Goal: Complete application form: Complete application form

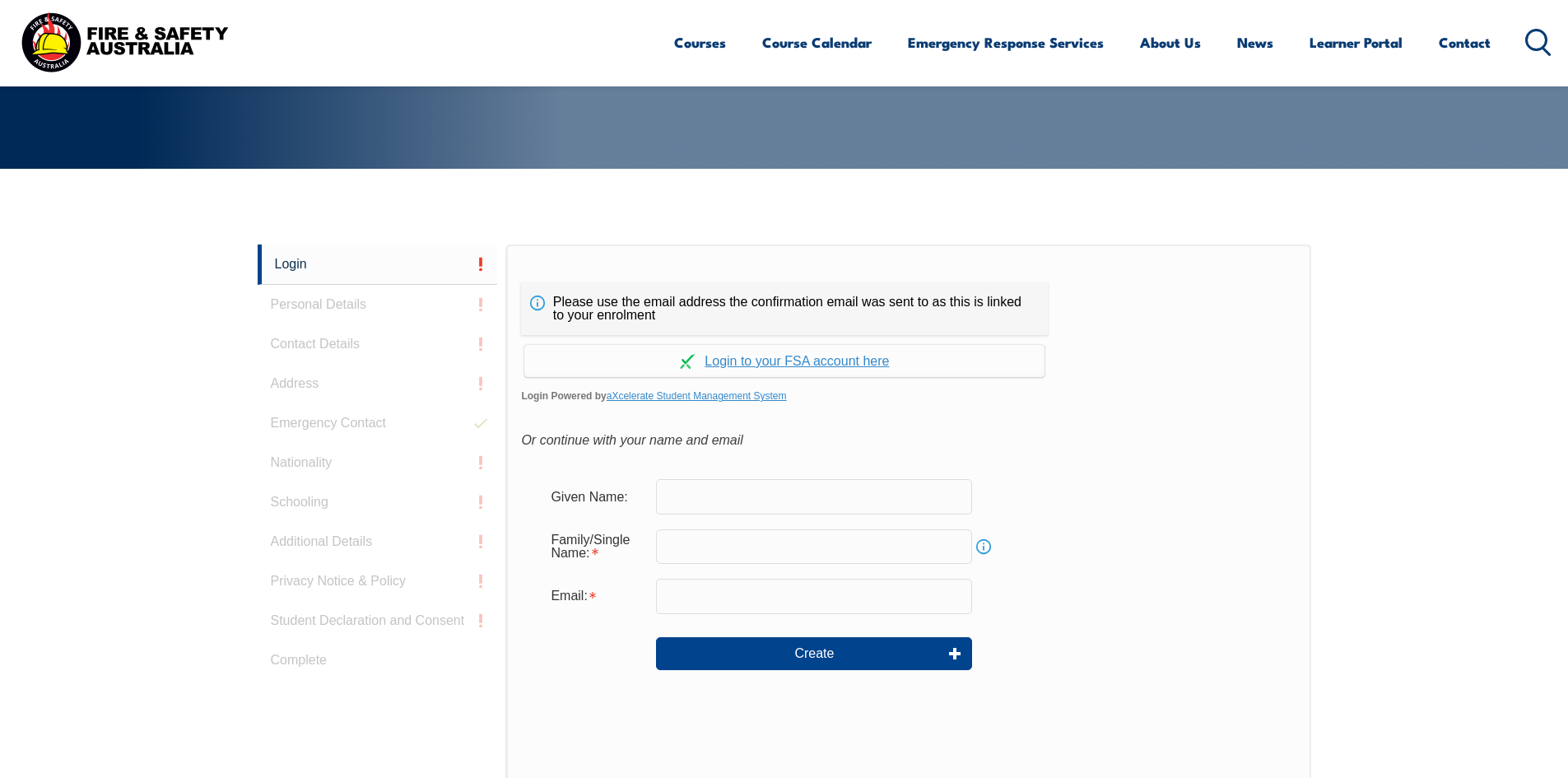
scroll to position [439, 0]
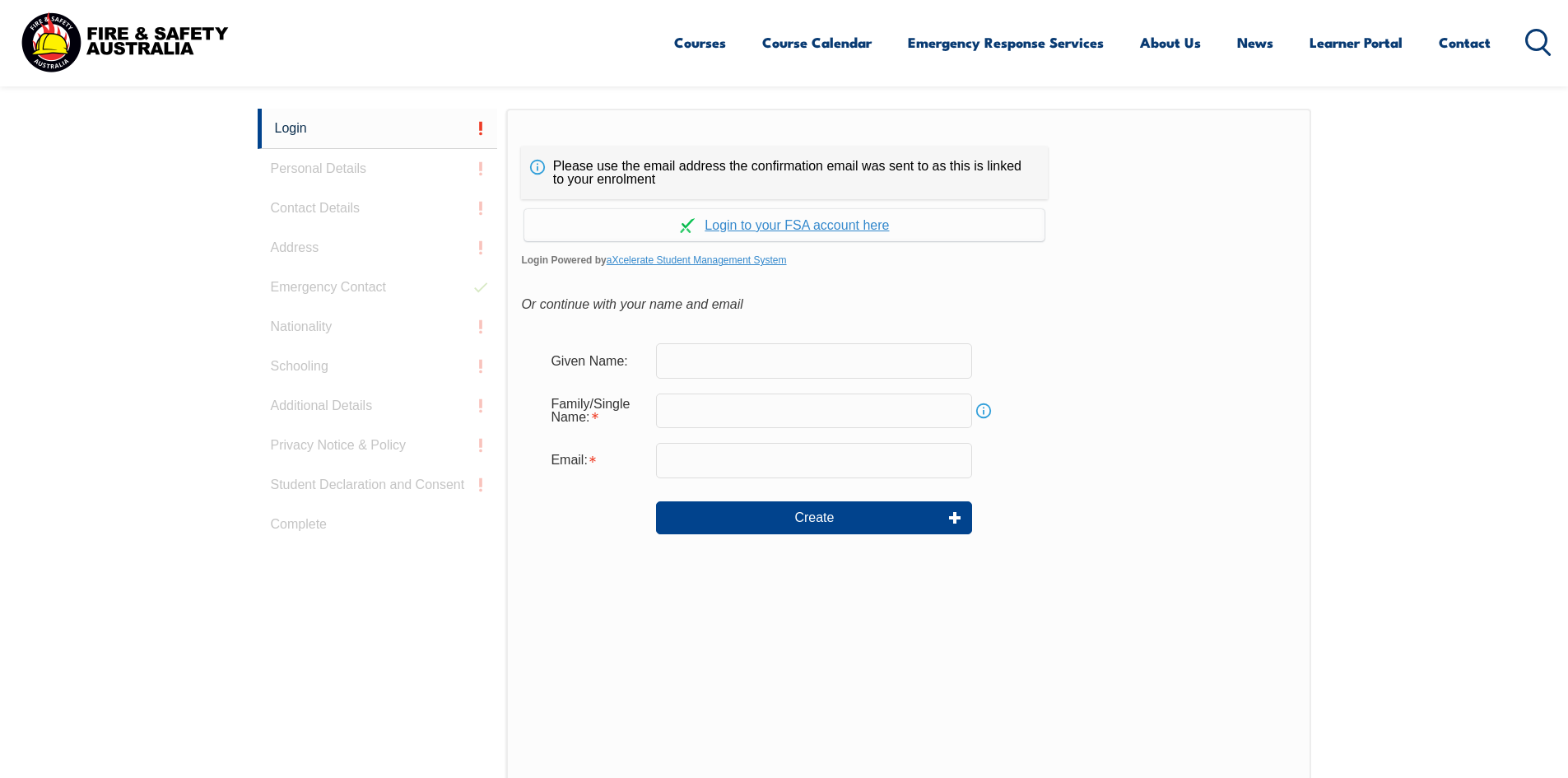
click at [703, 361] on input "text" at bounding box center [814, 361] width 316 height 34
type input "[PERSON_NAME]"
drag, startPoint x: 847, startPoint y: 458, endPoint x: 496, endPoint y: 458, distance: 351.0
click at [496, 458] on div "Login Personal Details Contact Details Address Emergency Contact Nationality Sc…" at bounding box center [784, 520] width 1054 height 823
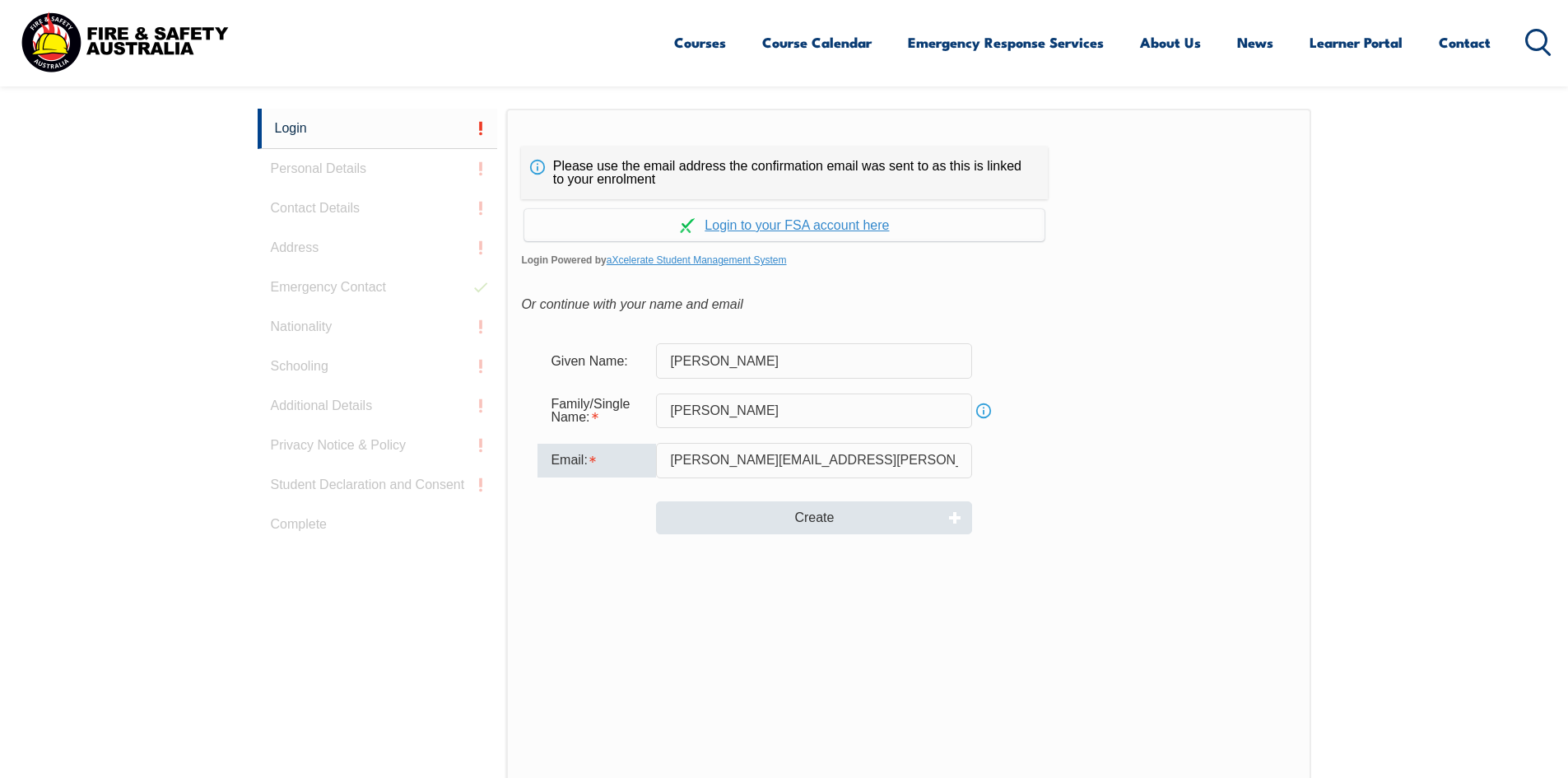
type input "[PERSON_NAME][EMAIL_ADDRESS][PERSON_NAME][DOMAIN_NAME]"
click at [832, 519] on button "Create" at bounding box center [814, 518] width 316 height 33
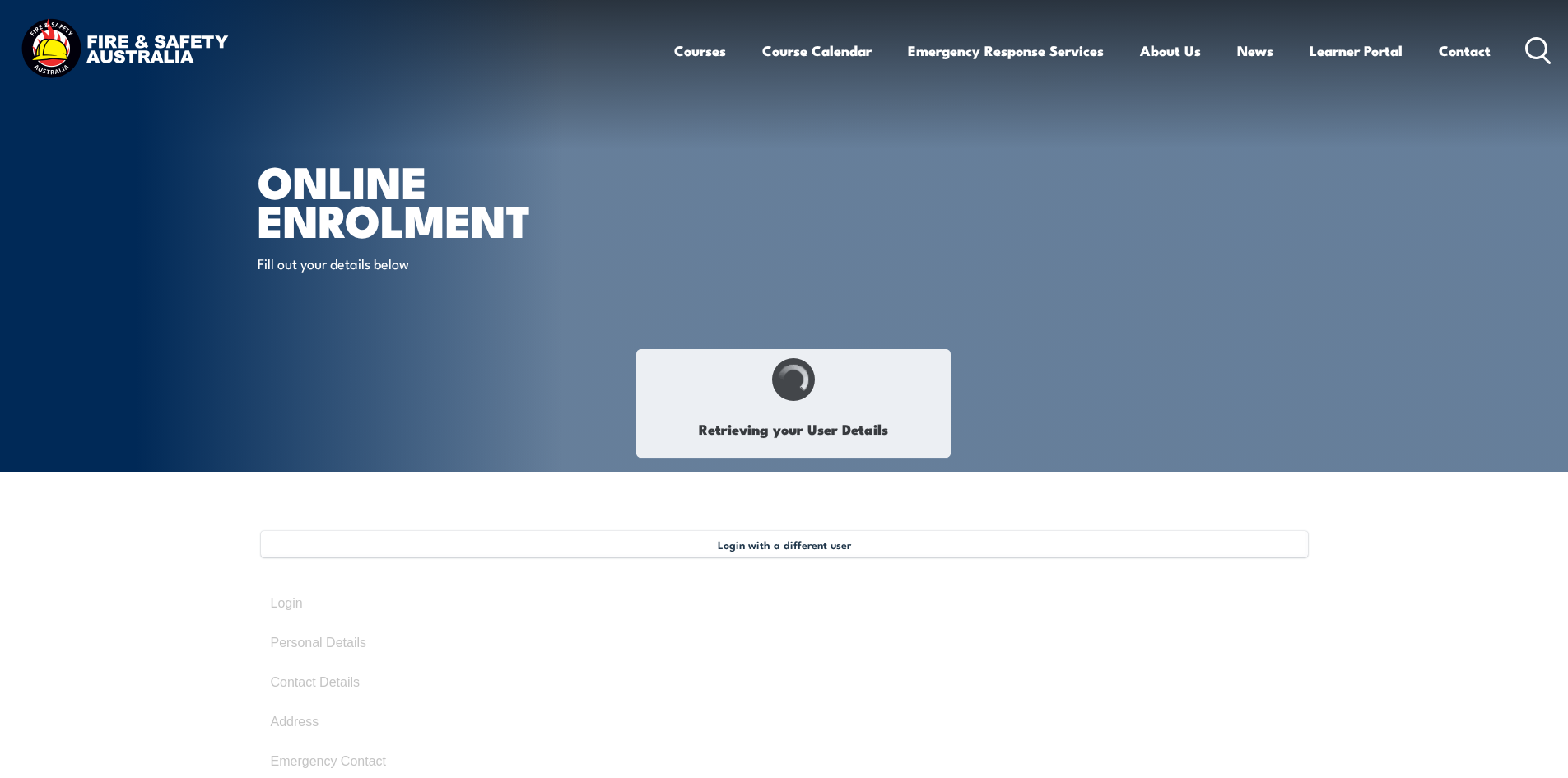
type input "[PERSON_NAME]"
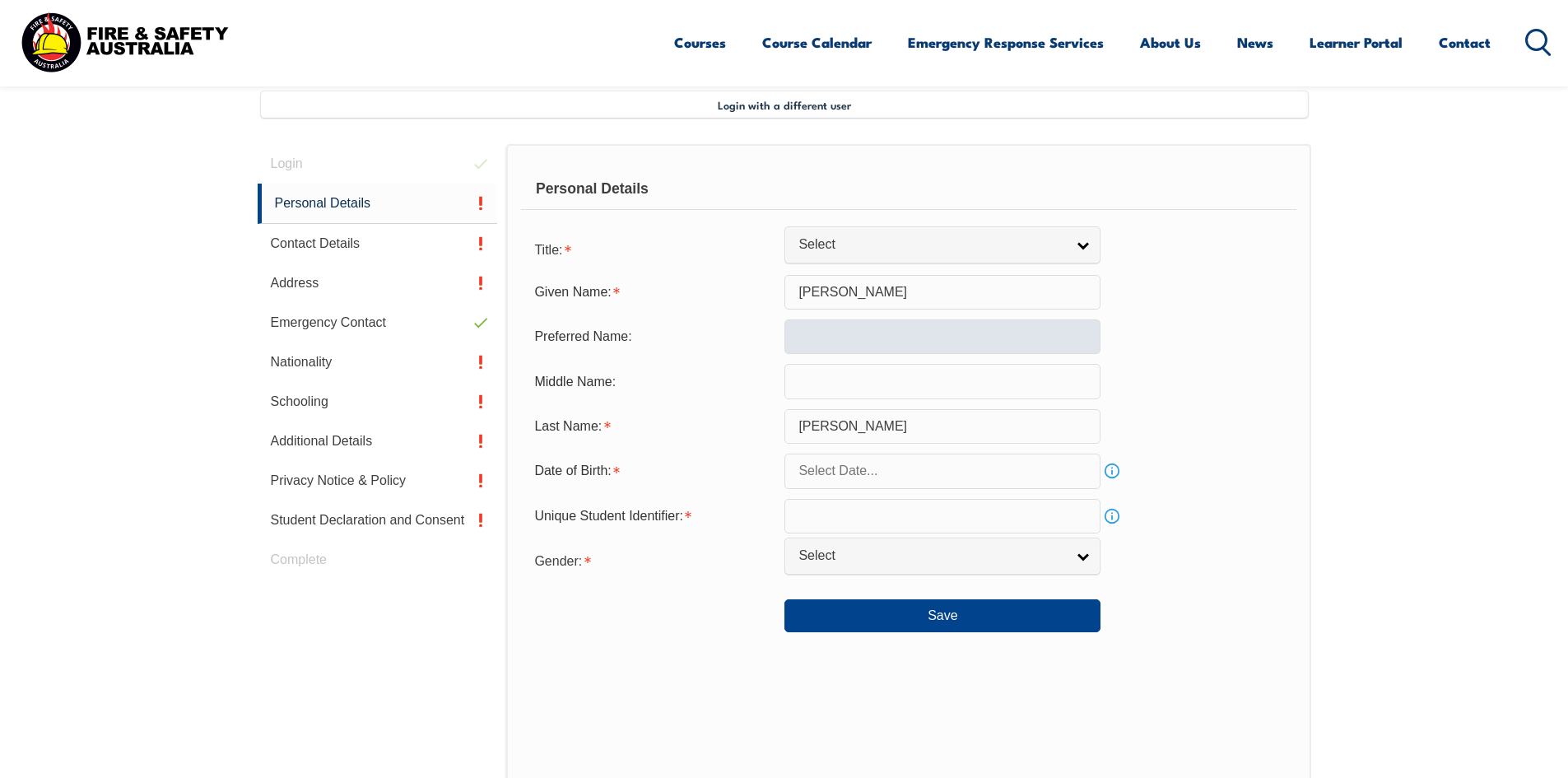
scroll to position [449, 0]
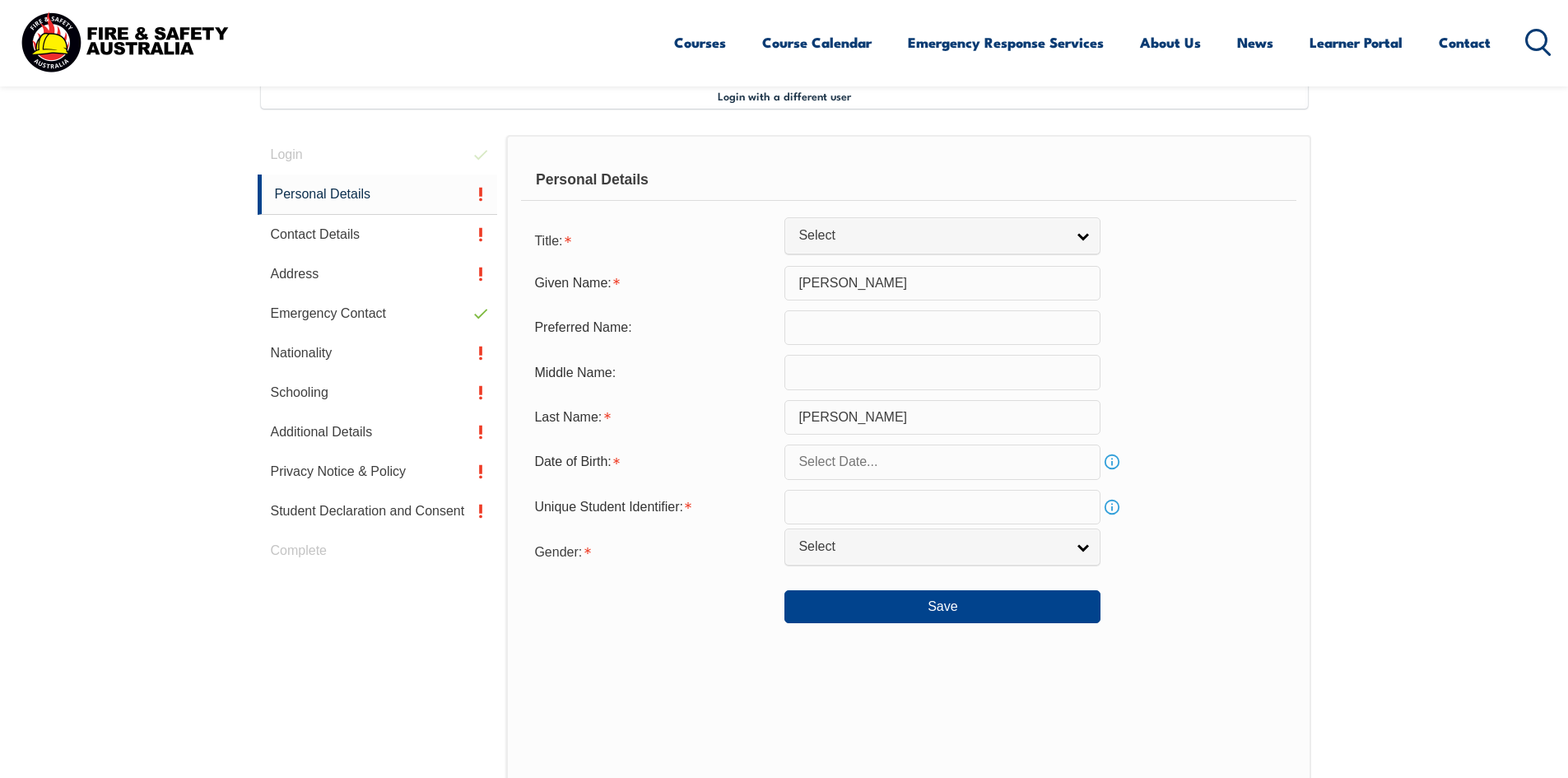
click at [837, 458] on input "text" at bounding box center [942, 462] width 316 height 34
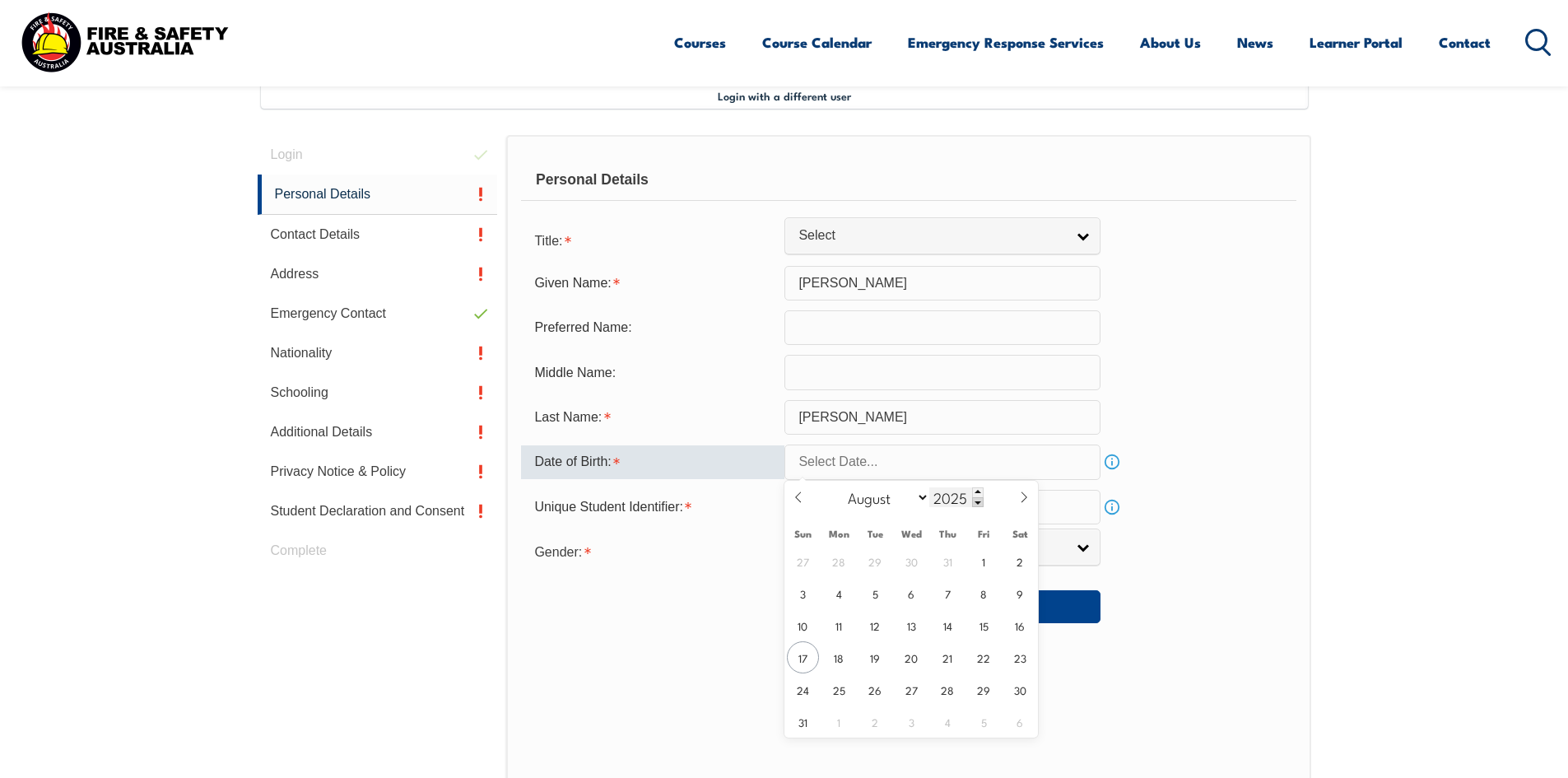
click at [980, 506] on span at bounding box center [978, 502] width 11 height 9
click at [974, 502] on span at bounding box center [978, 502] width 11 height 9
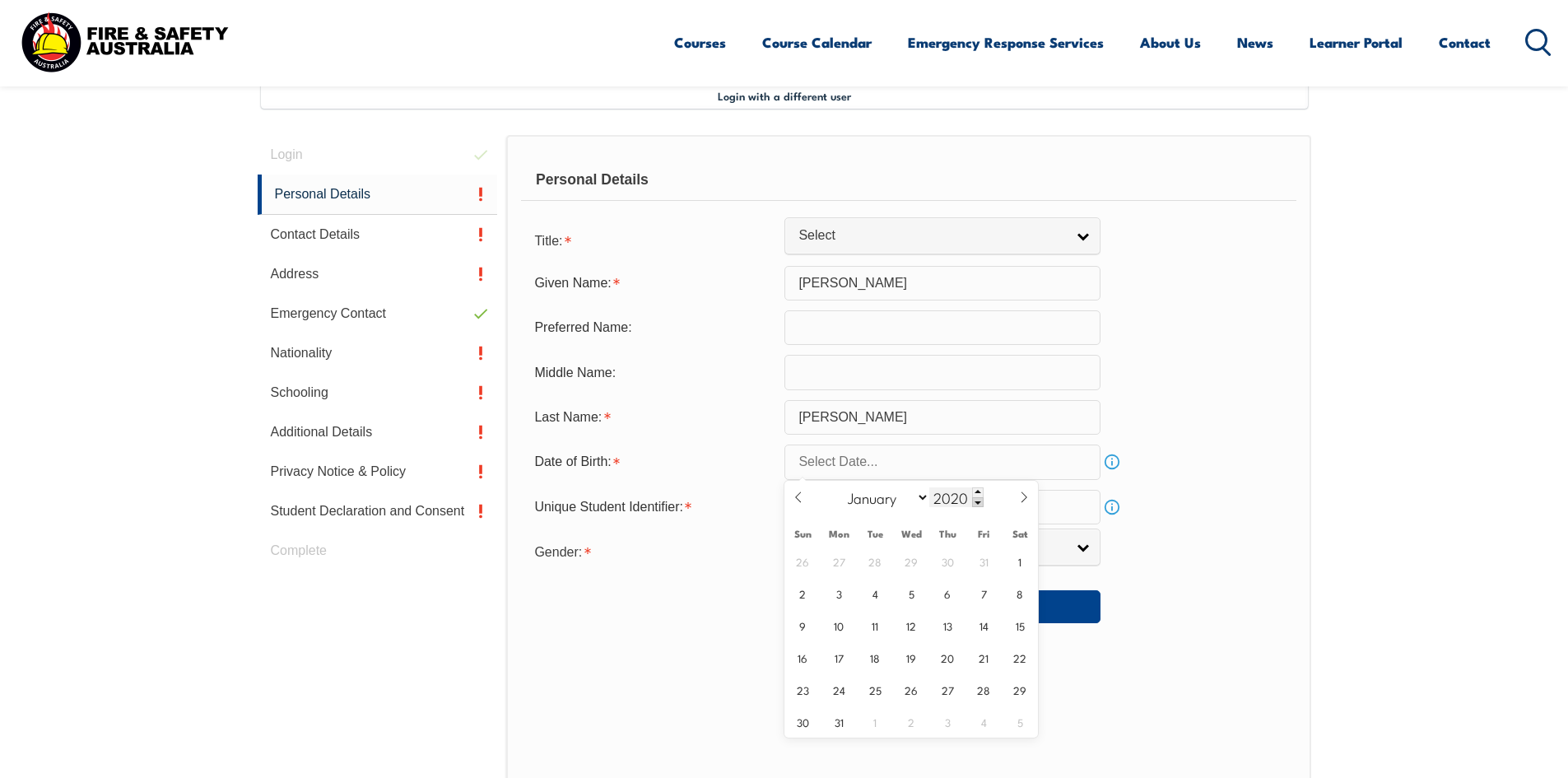
click at [974, 502] on span at bounding box center [978, 502] width 11 height 9
click at [974, 500] on span at bounding box center [978, 502] width 11 height 9
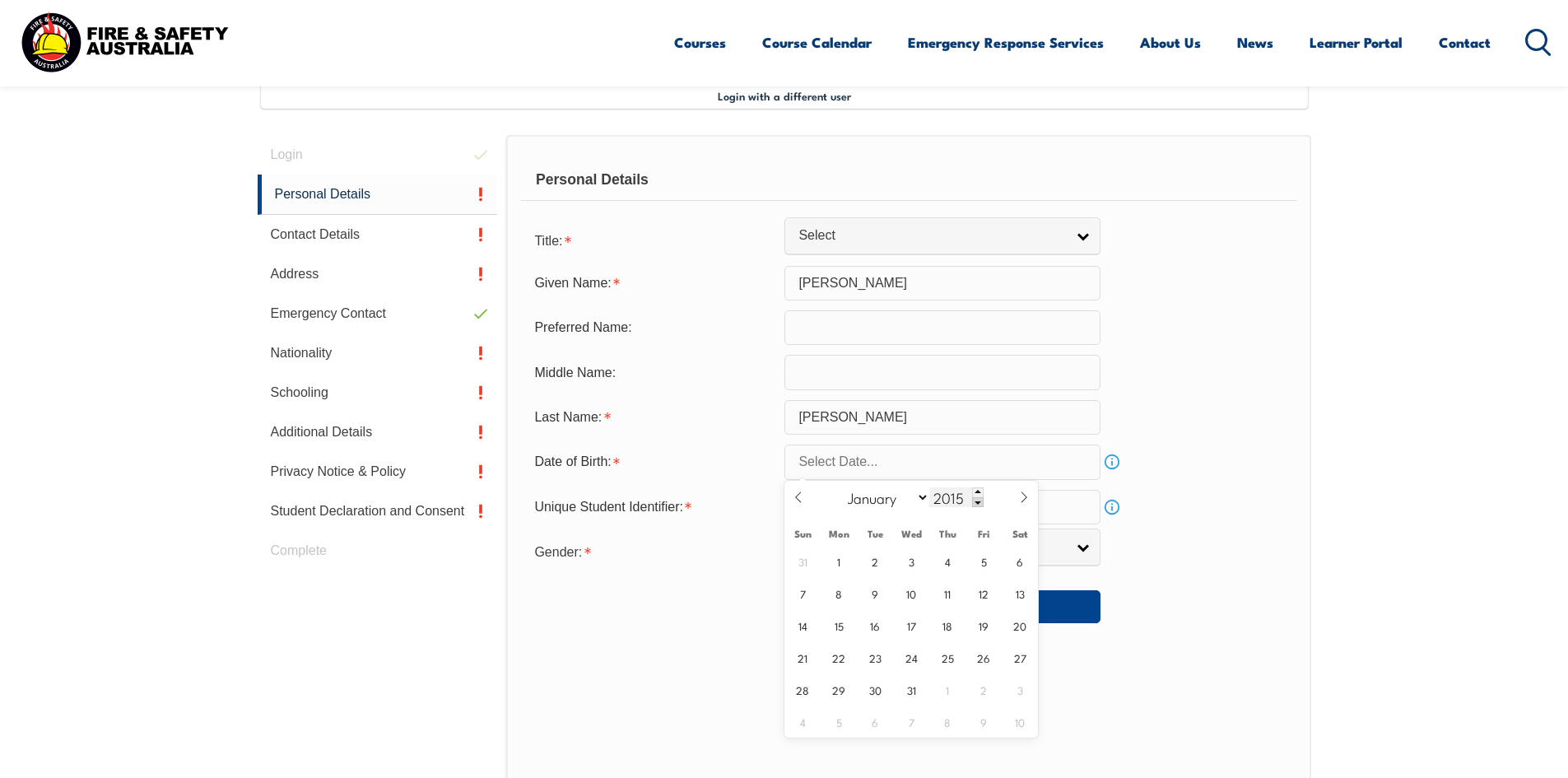
click at [974, 500] on span at bounding box center [978, 502] width 11 height 9
click at [975, 499] on span at bounding box center [978, 502] width 11 height 9
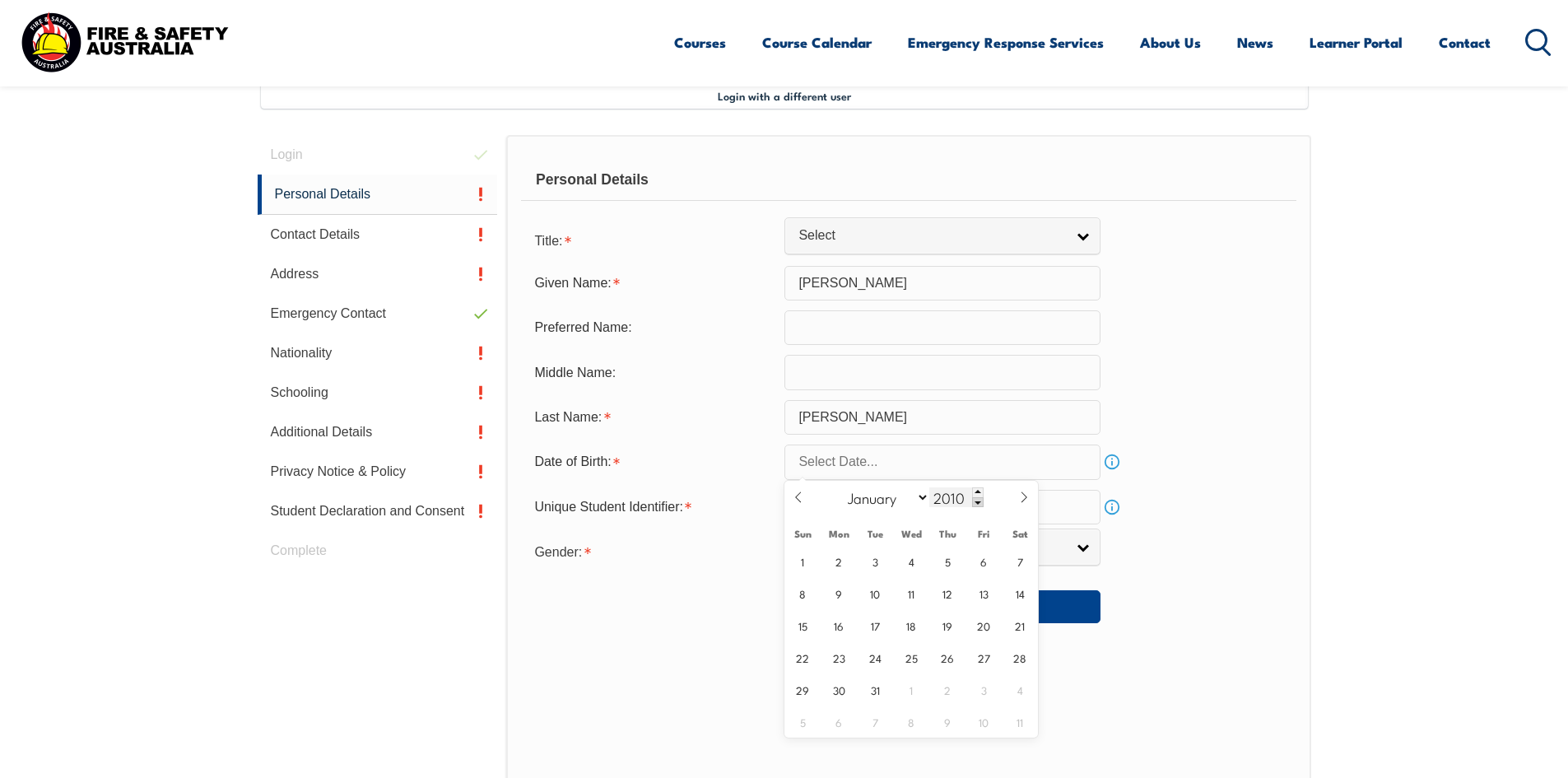
click at [975, 499] on span at bounding box center [978, 502] width 11 height 9
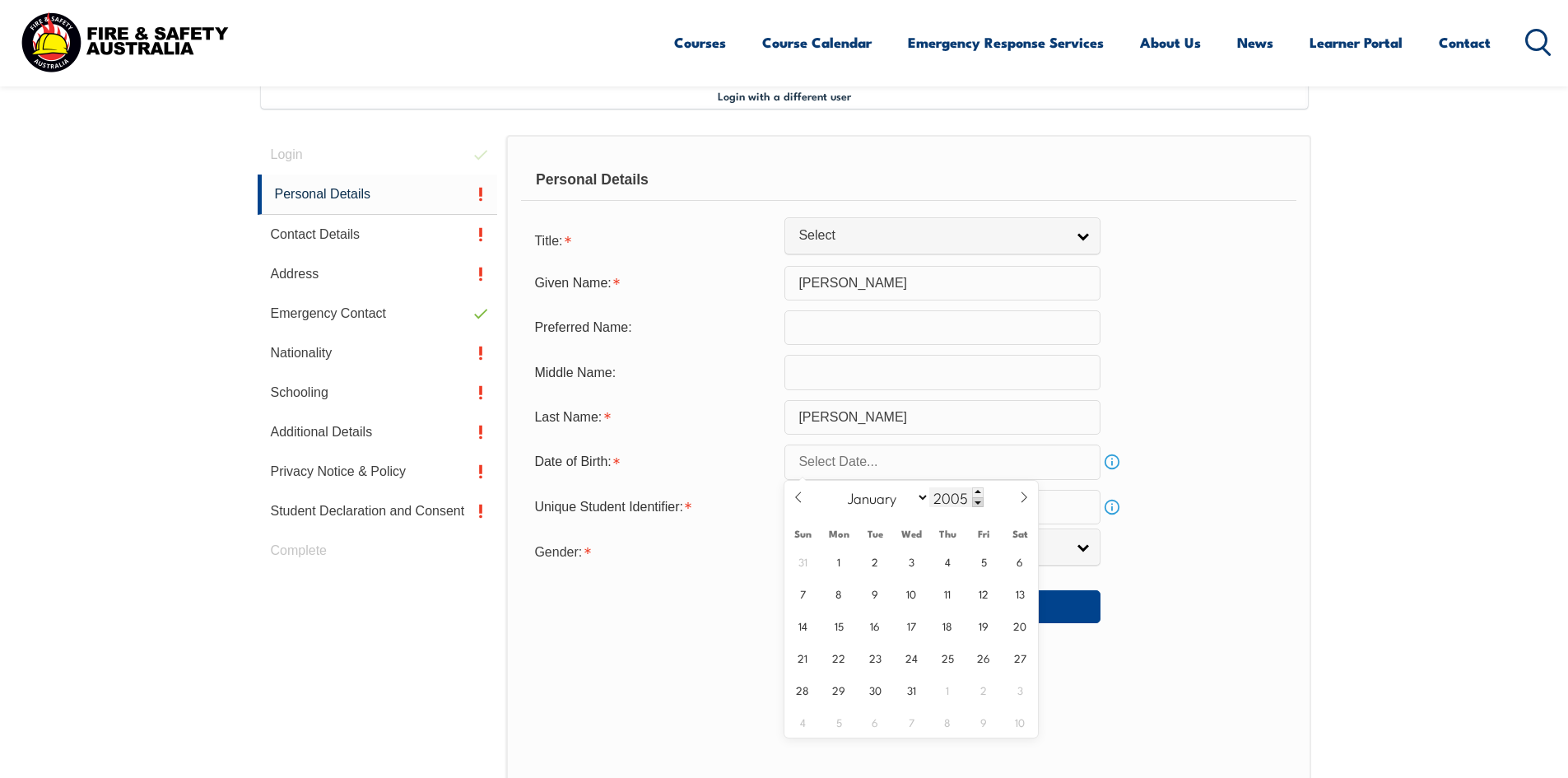
click at [975, 499] on span at bounding box center [978, 502] width 11 height 9
click at [975, 497] on span at bounding box center [978, 502] width 11 height 9
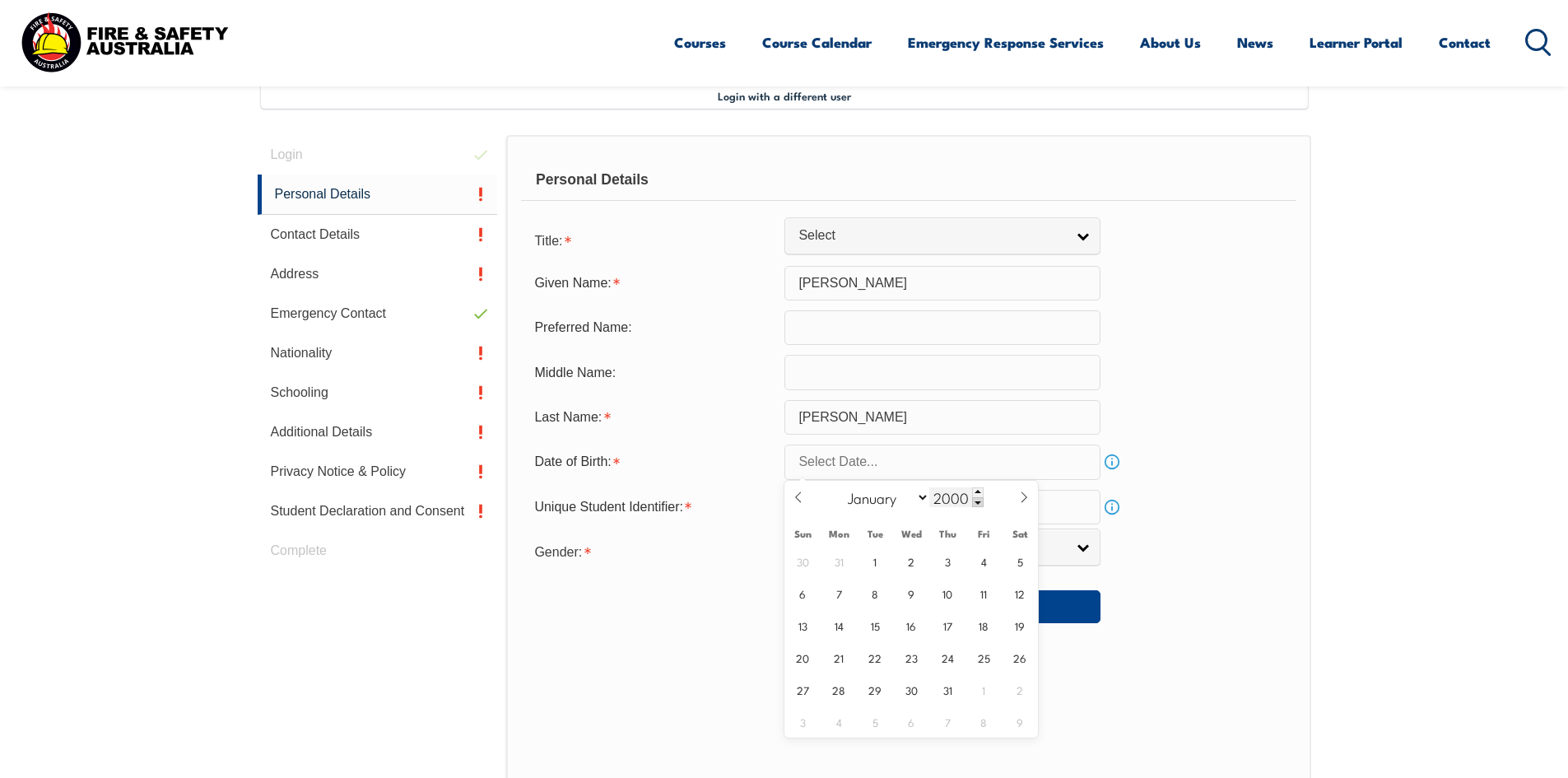
click at [975, 497] on span at bounding box center [978, 502] width 11 height 9
click at [976, 502] on span at bounding box center [978, 502] width 11 height 9
click at [976, 501] on span at bounding box center [978, 502] width 11 height 9
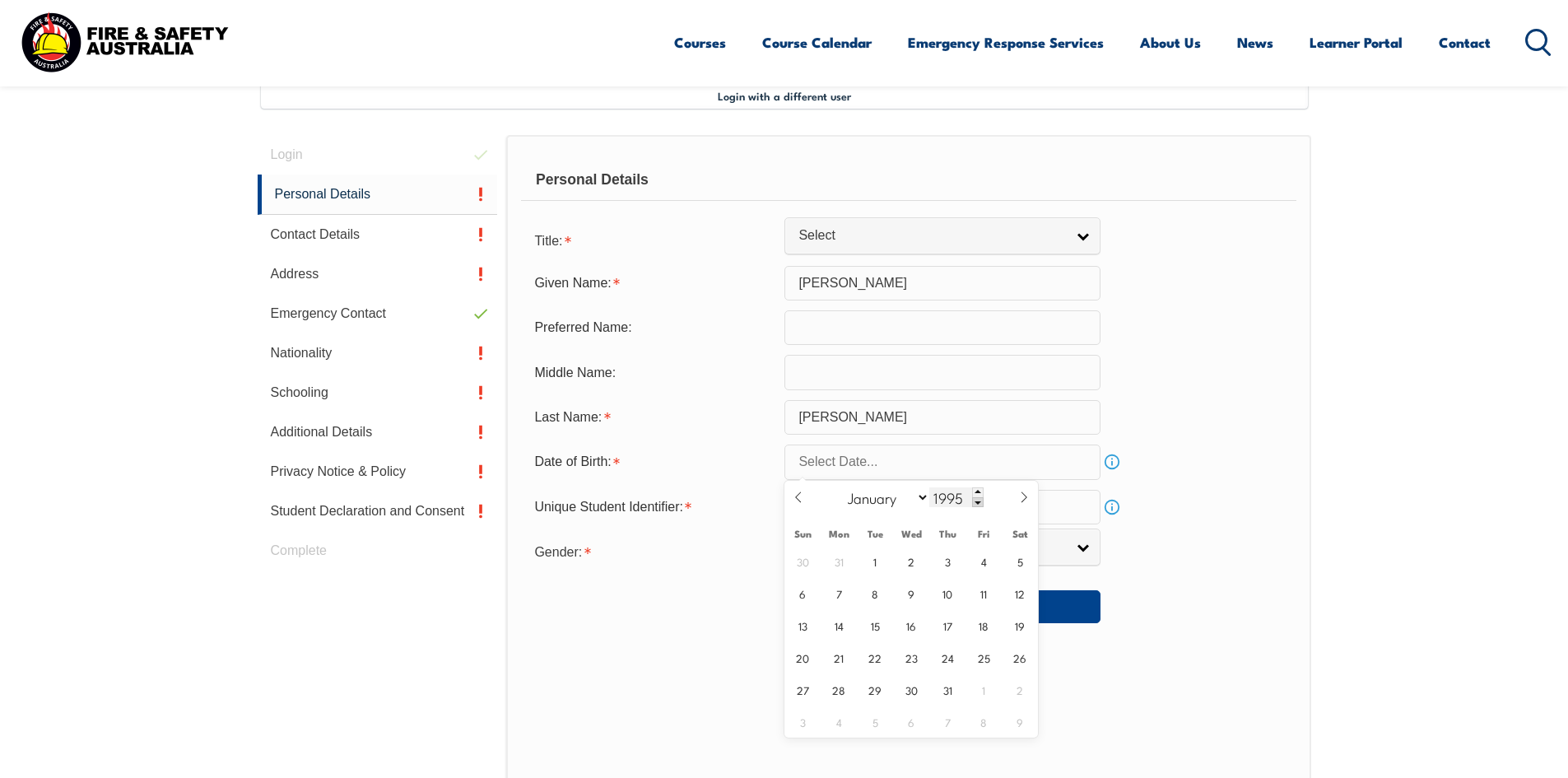
click at [976, 501] on span at bounding box center [978, 502] width 11 height 9
click at [976, 500] on span at bounding box center [978, 502] width 11 height 9
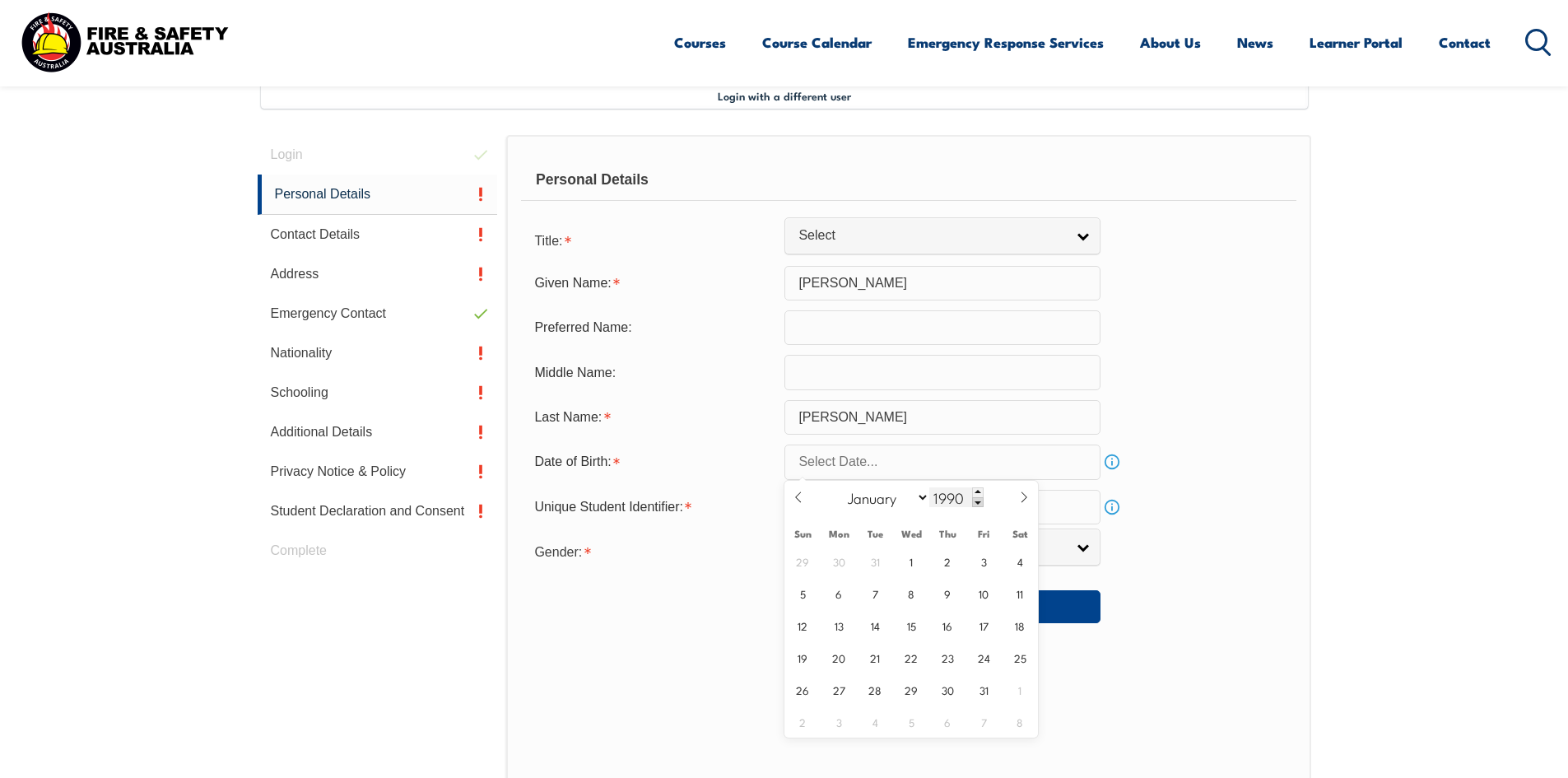
click at [976, 500] on span at bounding box center [978, 502] width 11 height 9
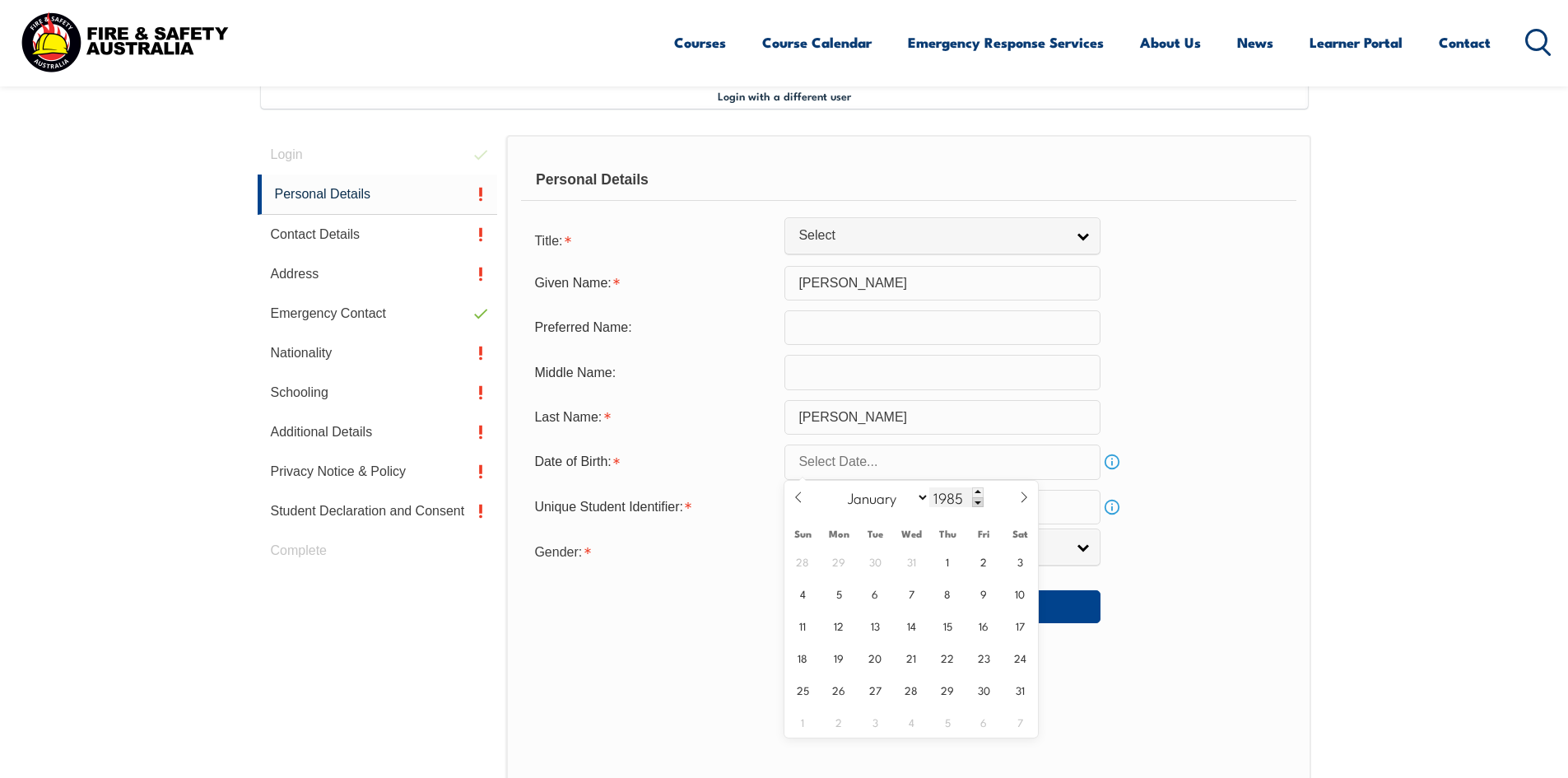
click at [976, 500] on span at bounding box center [978, 502] width 11 height 9
click at [976, 498] on span at bounding box center [978, 502] width 11 height 9
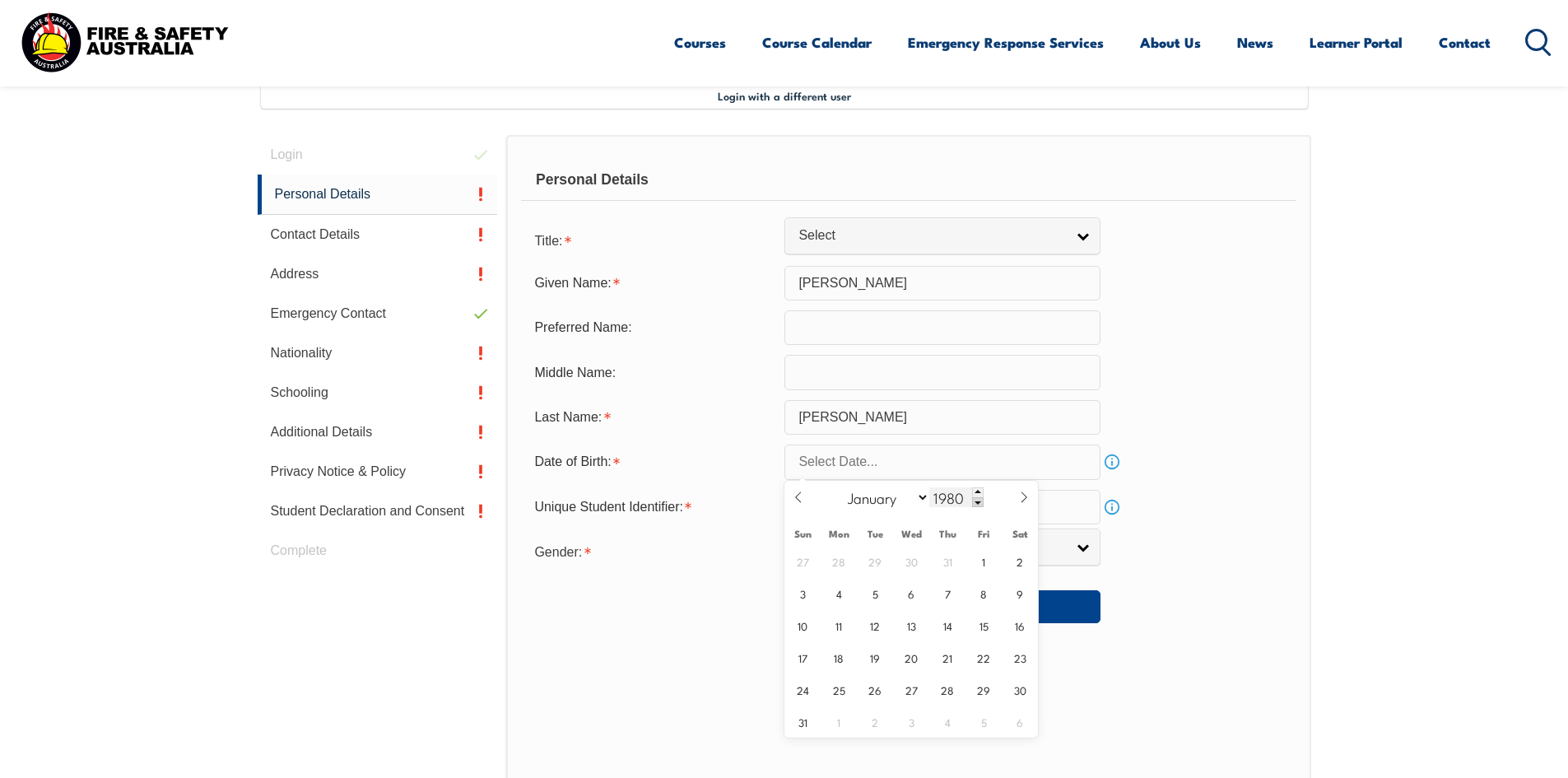
click at [976, 497] on span at bounding box center [978, 502] width 11 height 9
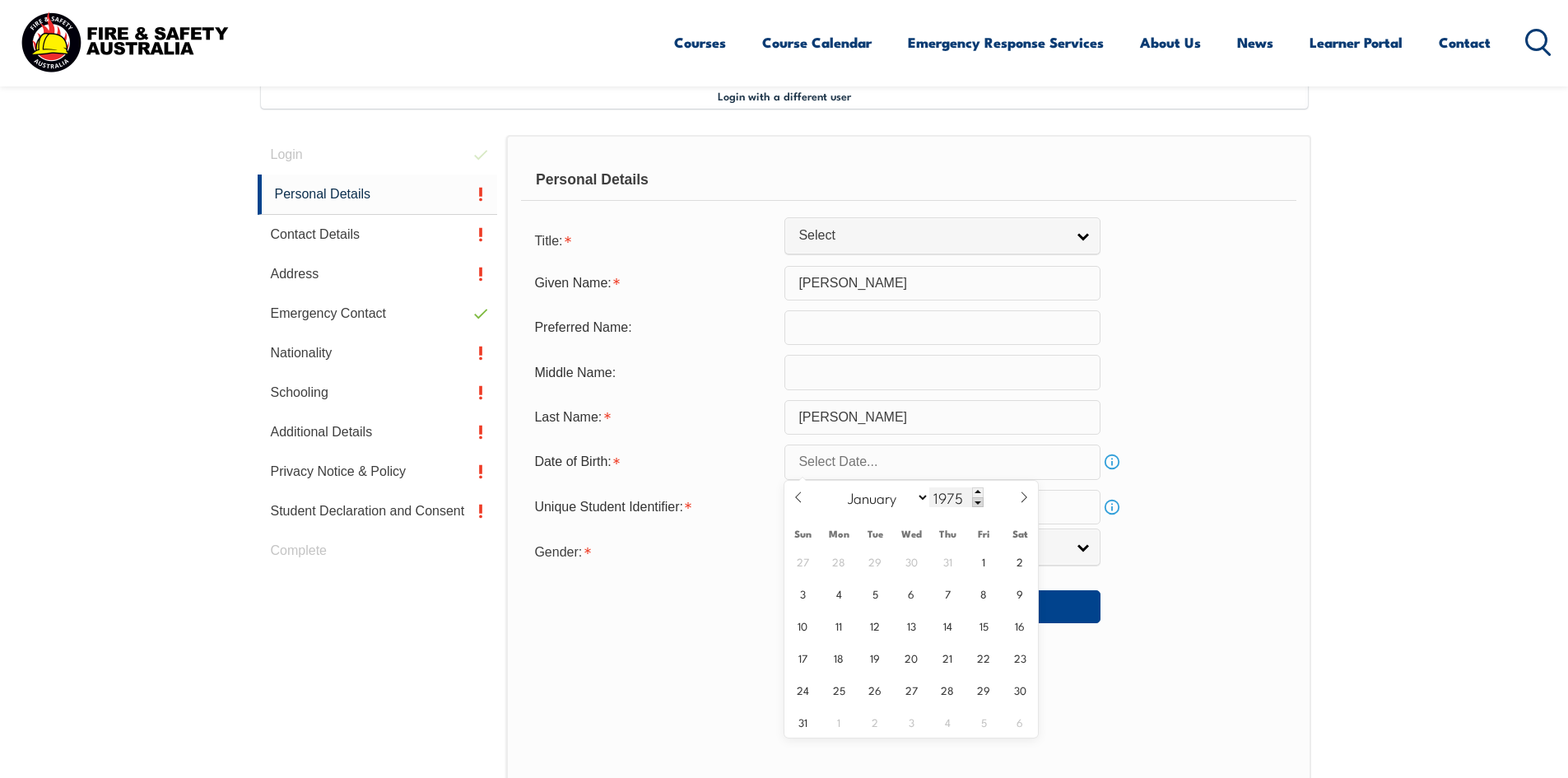
click at [976, 497] on span at bounding box center [978, 502] width 11 height 9
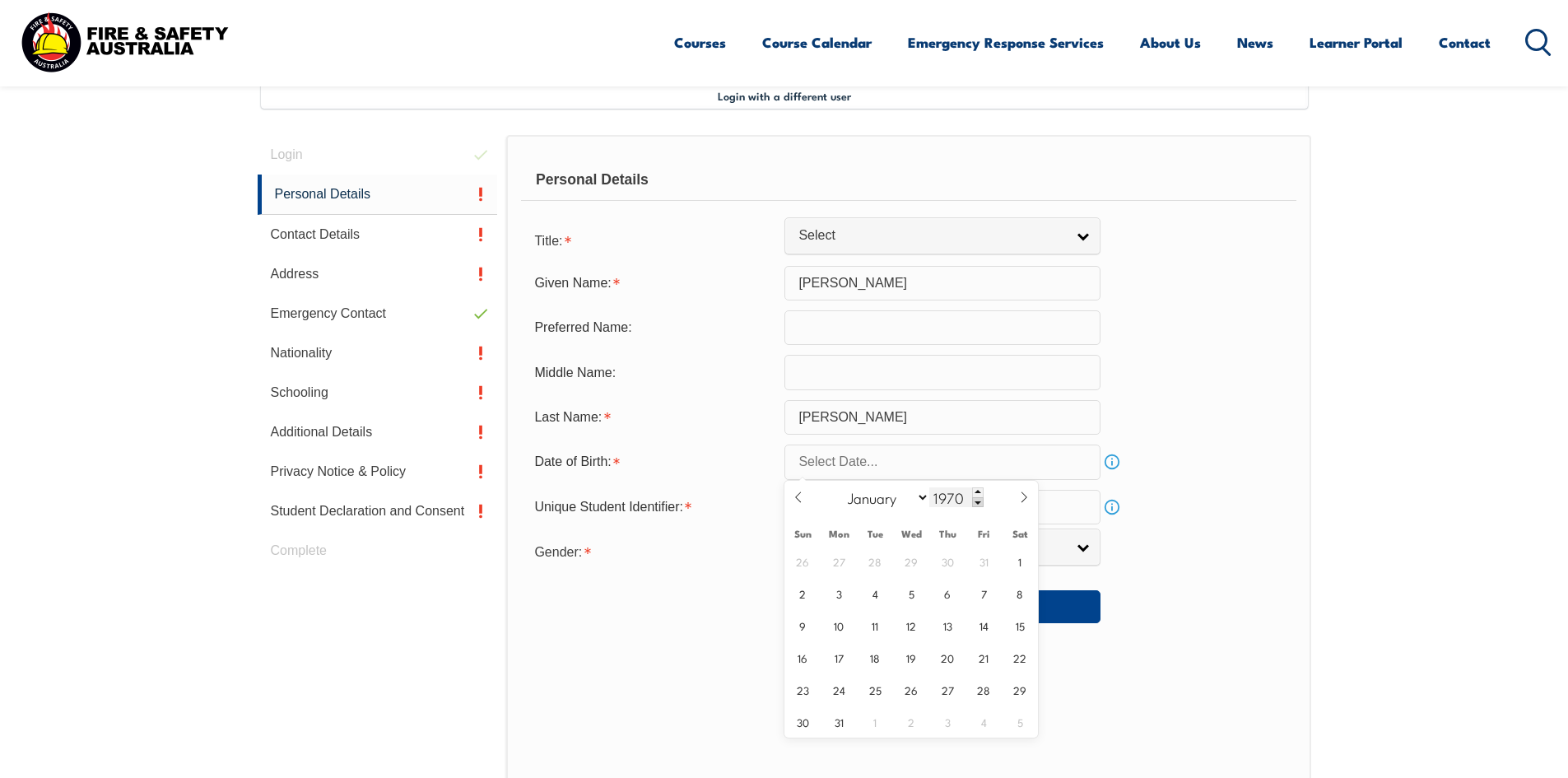
click at [975, 497] on span at bounding box center [978, 502] width 11 height 9
type input "1969"
click at [1024, 558] on span "2" at bounding box center [1021, 562] width 32 height 32
type input "[DATE]"
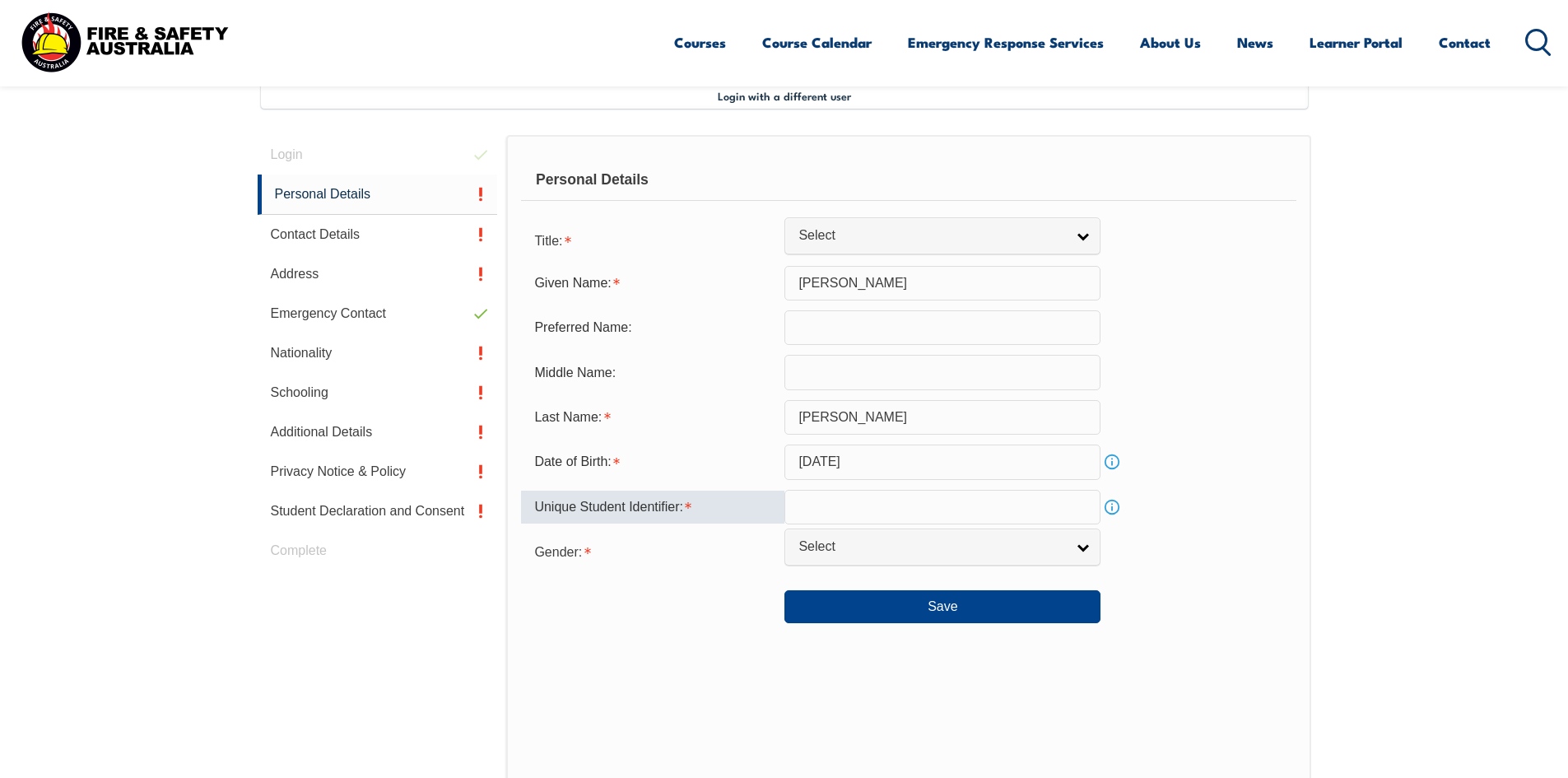
click at [925, 512] on input "text" at bounding box center [942, 507] width 316 height 34
type input "AJBCC7CPWB"
click at [1079, 557] on link "Select" at bounding box center [942, 546] width 316 height 37
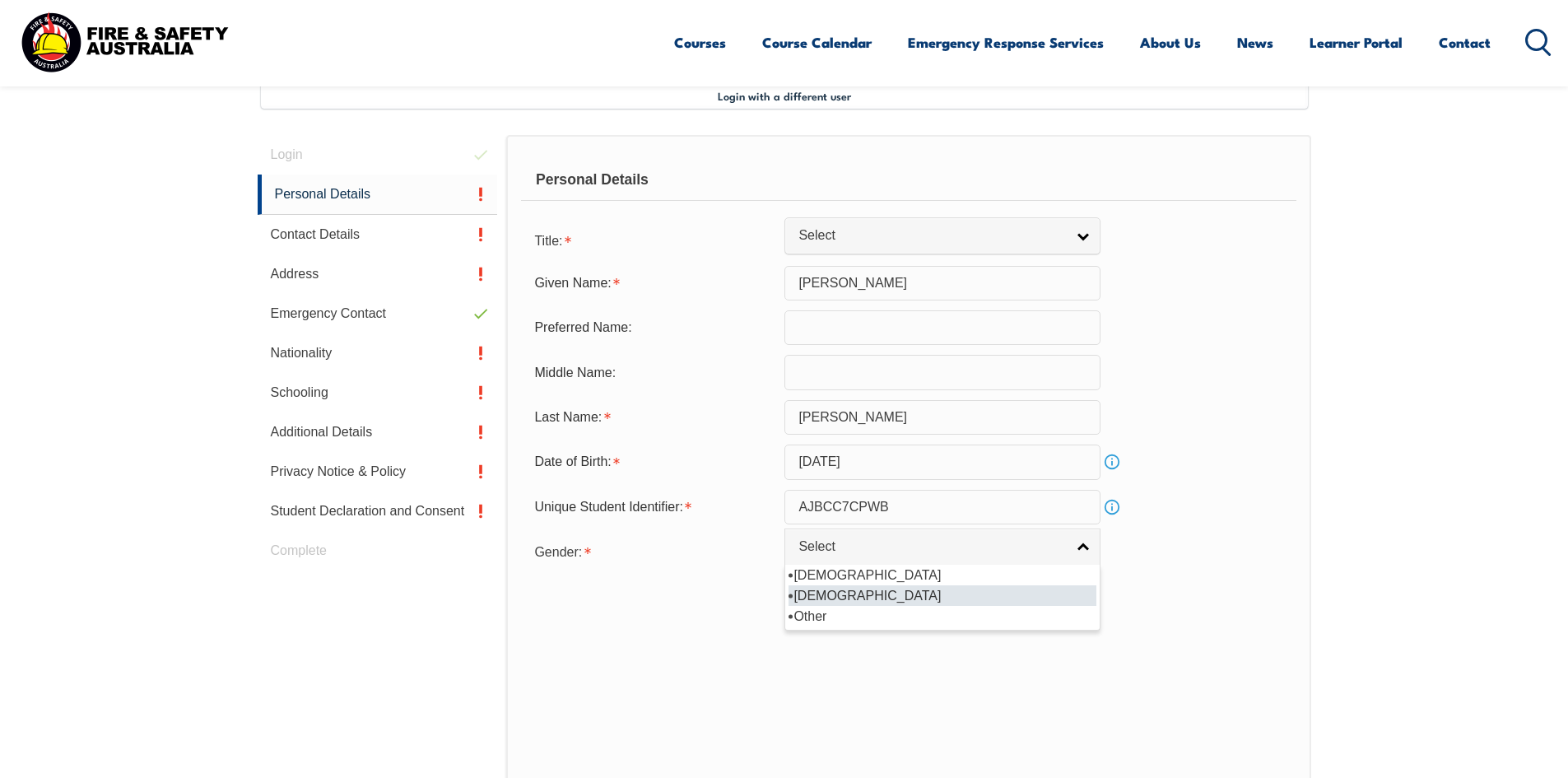
click at [837, 601] on li "[DEMOGRAPHIC_DATA]" at bounding box center [942, 596] width 308 height 21
select select "F"
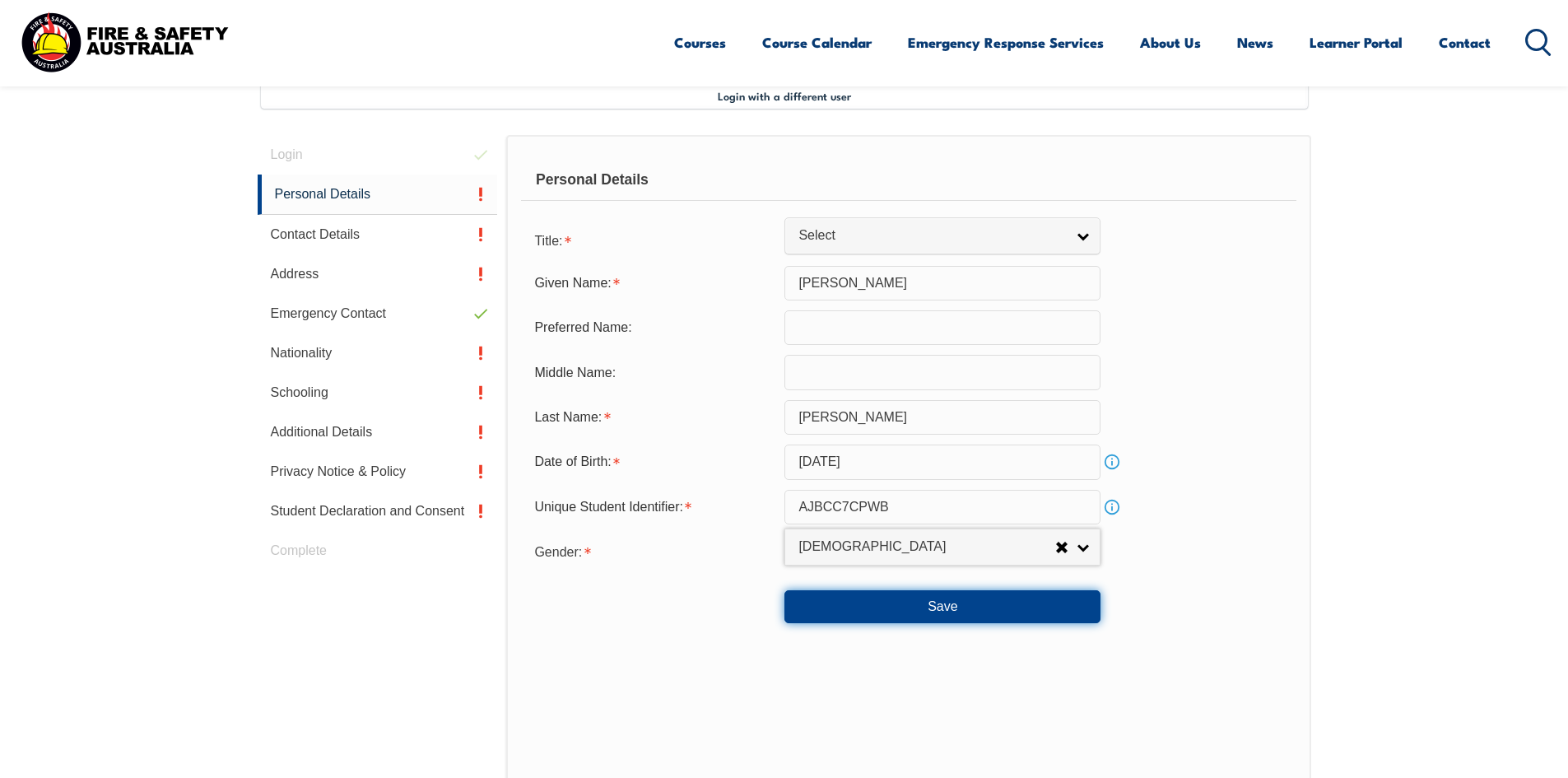
click at [891, 595] on button "Save" at bounding box center [942, 606] width 316 height 33
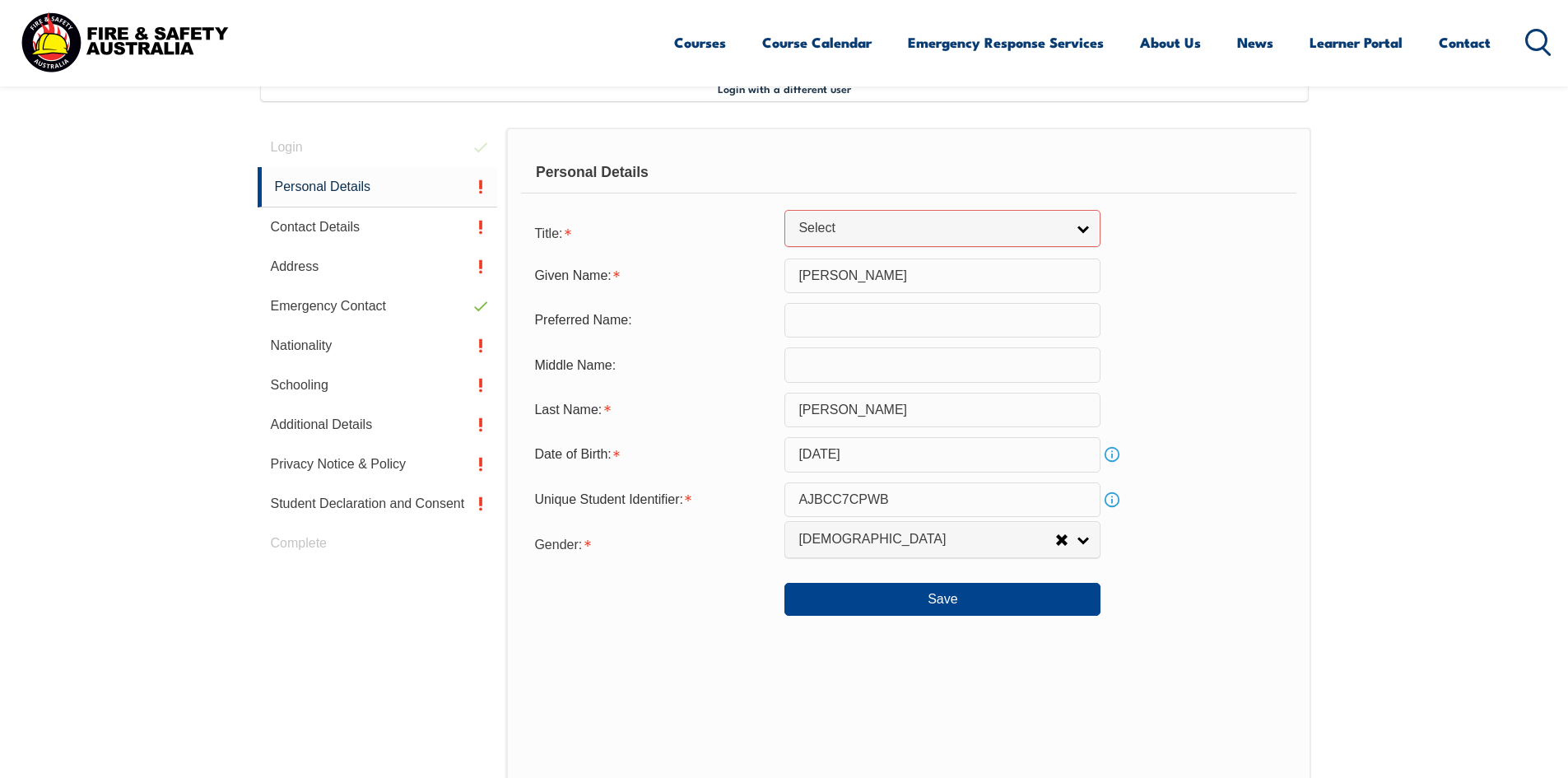
scroll to position [252, 0]
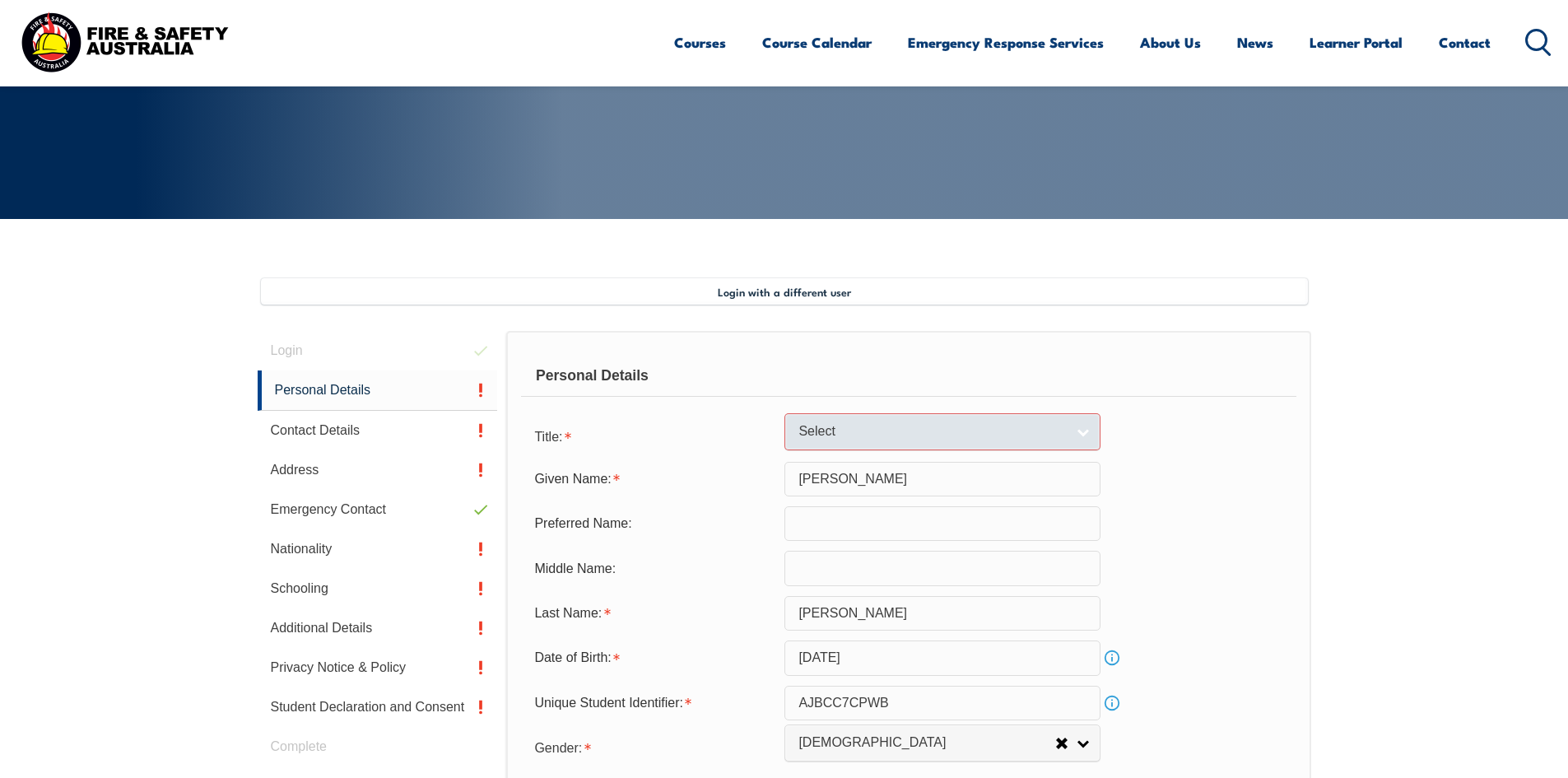
drag, startPoint x: 1089, startPoint y: 439, endPoint x: 1082, endPoint y: 434, distance: 8.6
click at [1089, 439] on link "Select" at bounding box center [942, 432] width 316 height 37
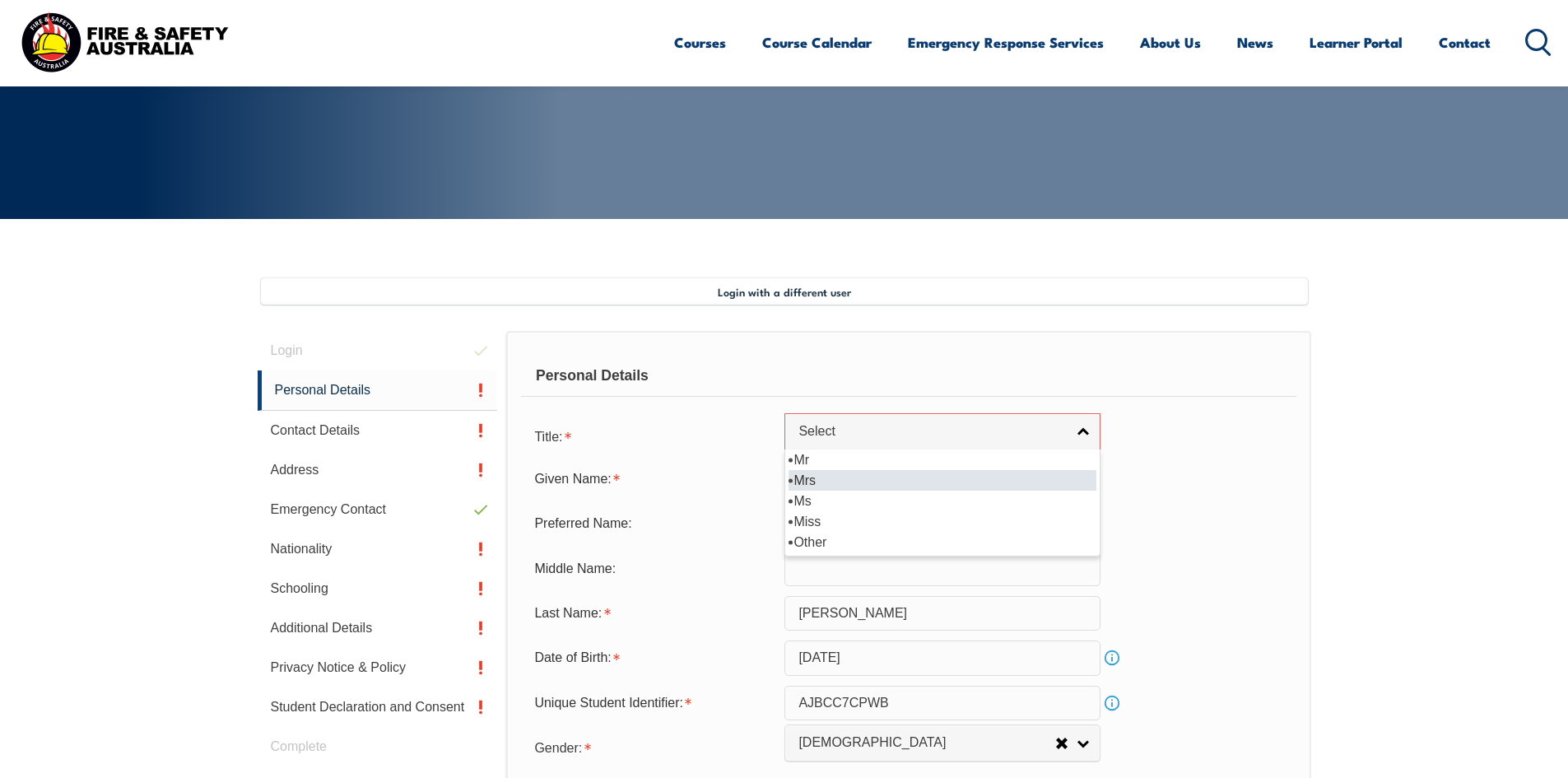
drag, startPoint x: 823, startPoint y: 483, endPoint x: 885, endPoint y: 470, distance: 63.3
click at [825, 482] on li "Mrs" at bounding box center [942, 481] width 308 height 21
select select "Mrs"
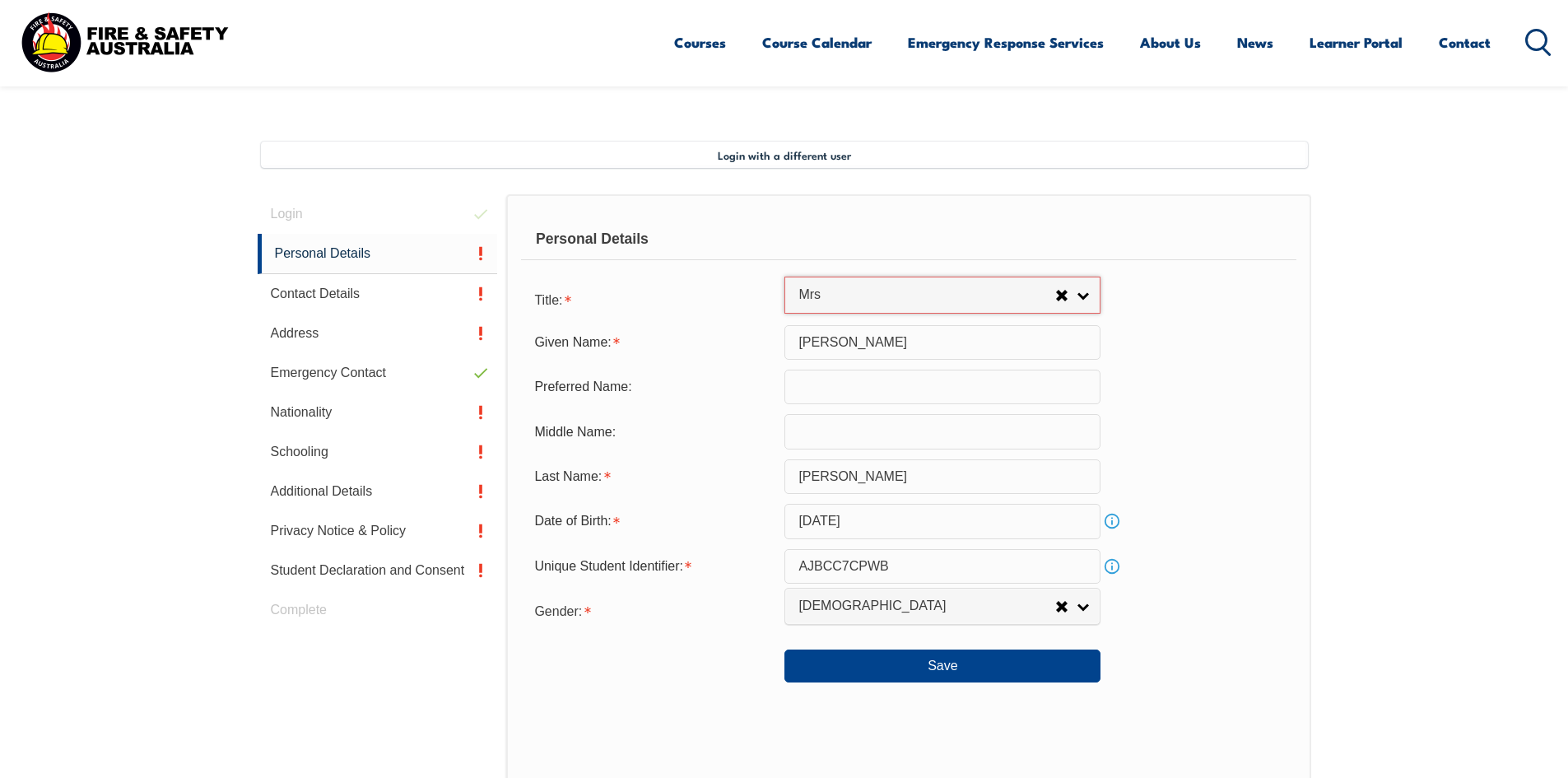
scroll to position [500, 0]
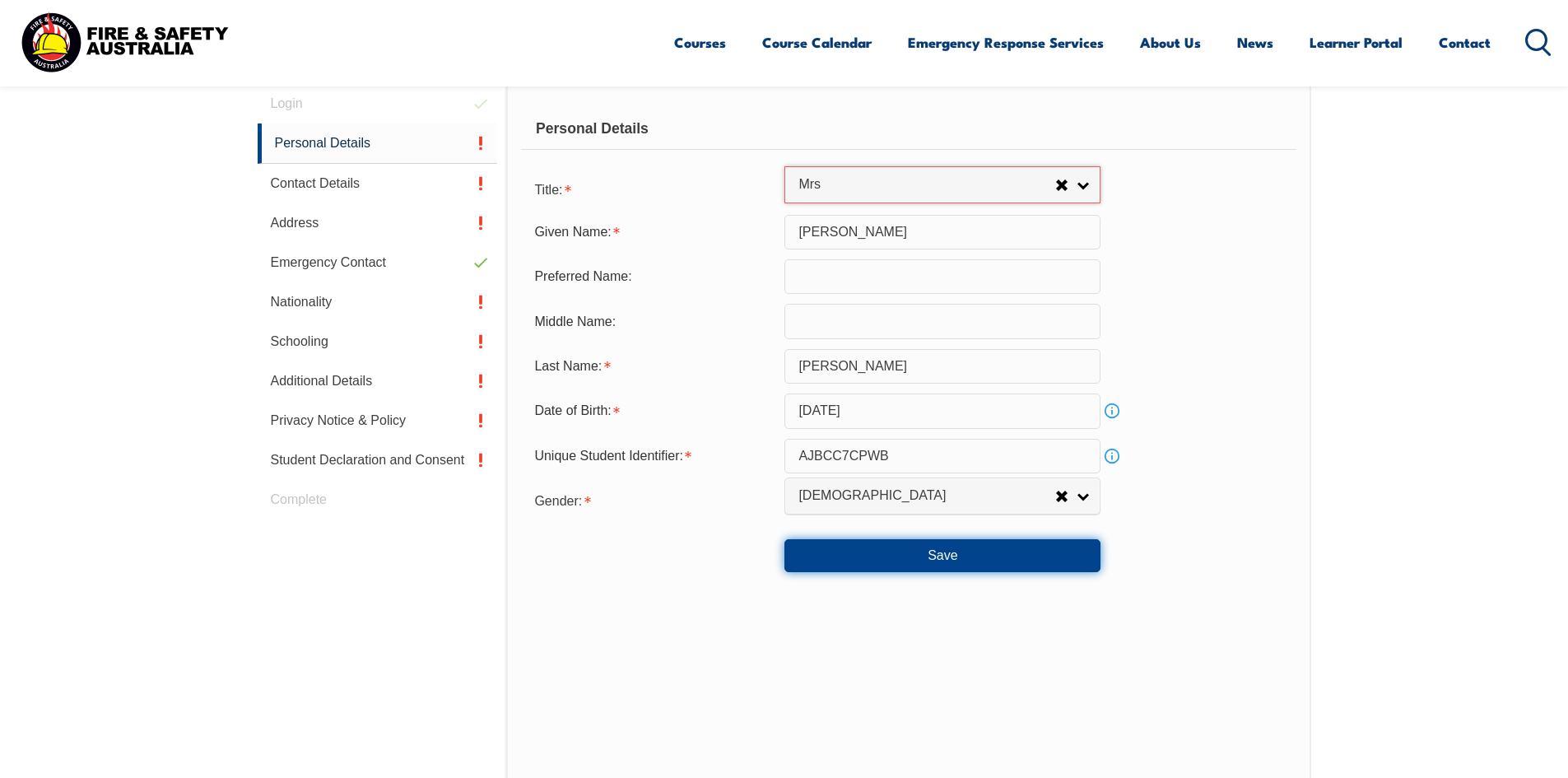
click at [993, 552] on button "Save" at bounding box center [942, 555] width 316 height 33
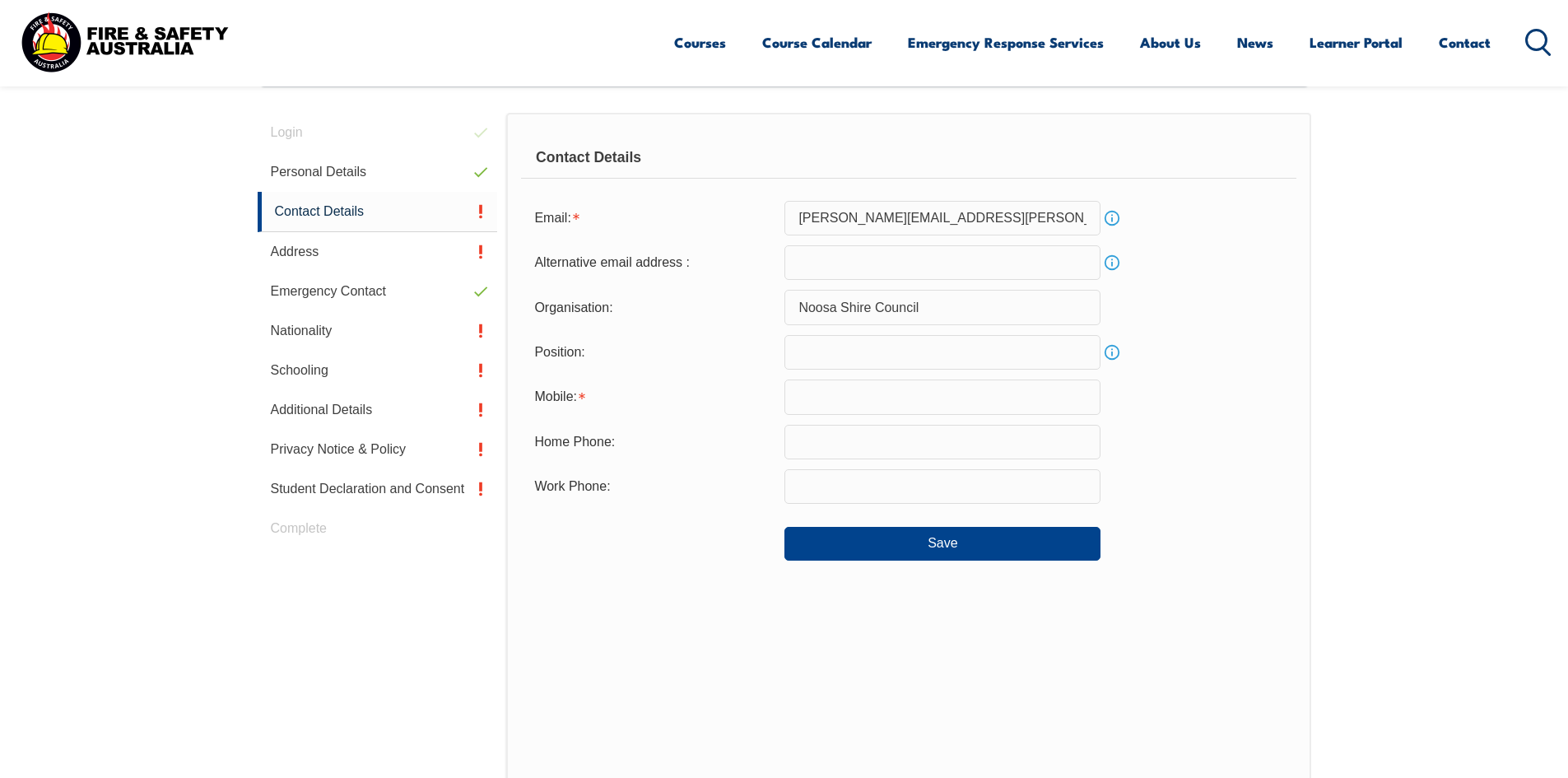
scroll to position [449, 0]
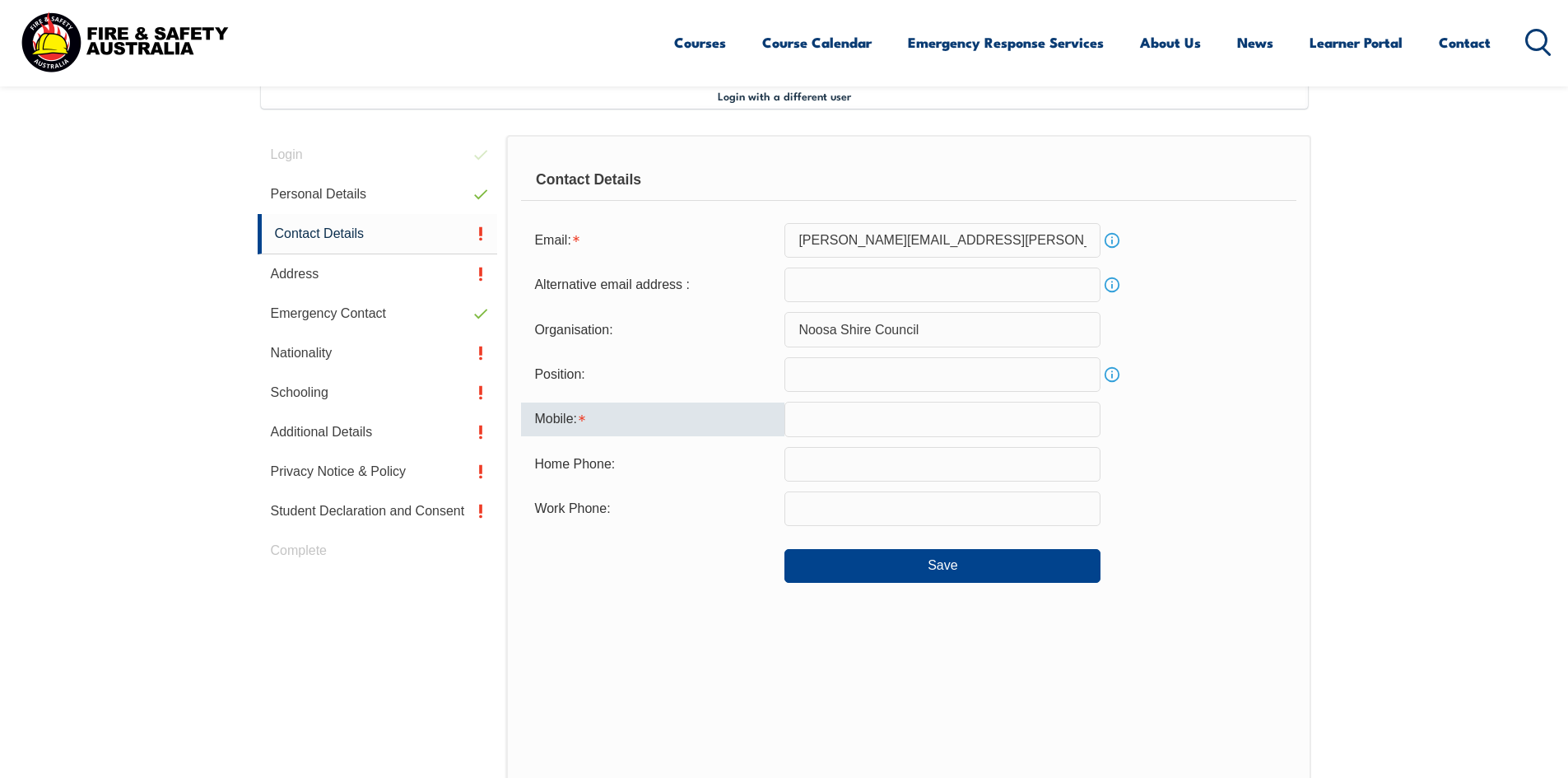
click at [871, 425] on input "text" at bounding box center [942, 419] width 316 height 34
type input "0423720432"
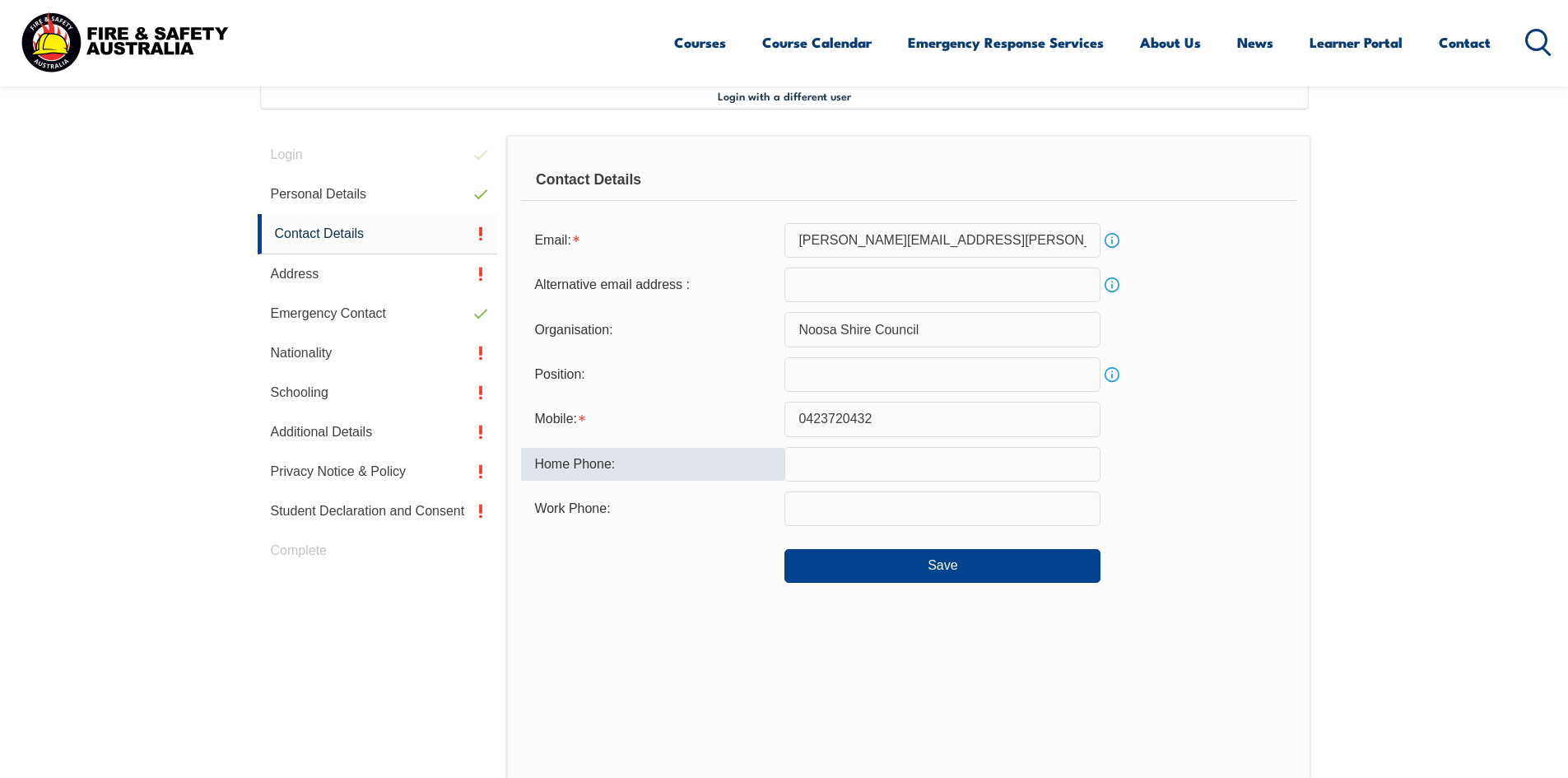
click at [829, 499] on input "text" at bounding box center [942, 509] width 316 height 34
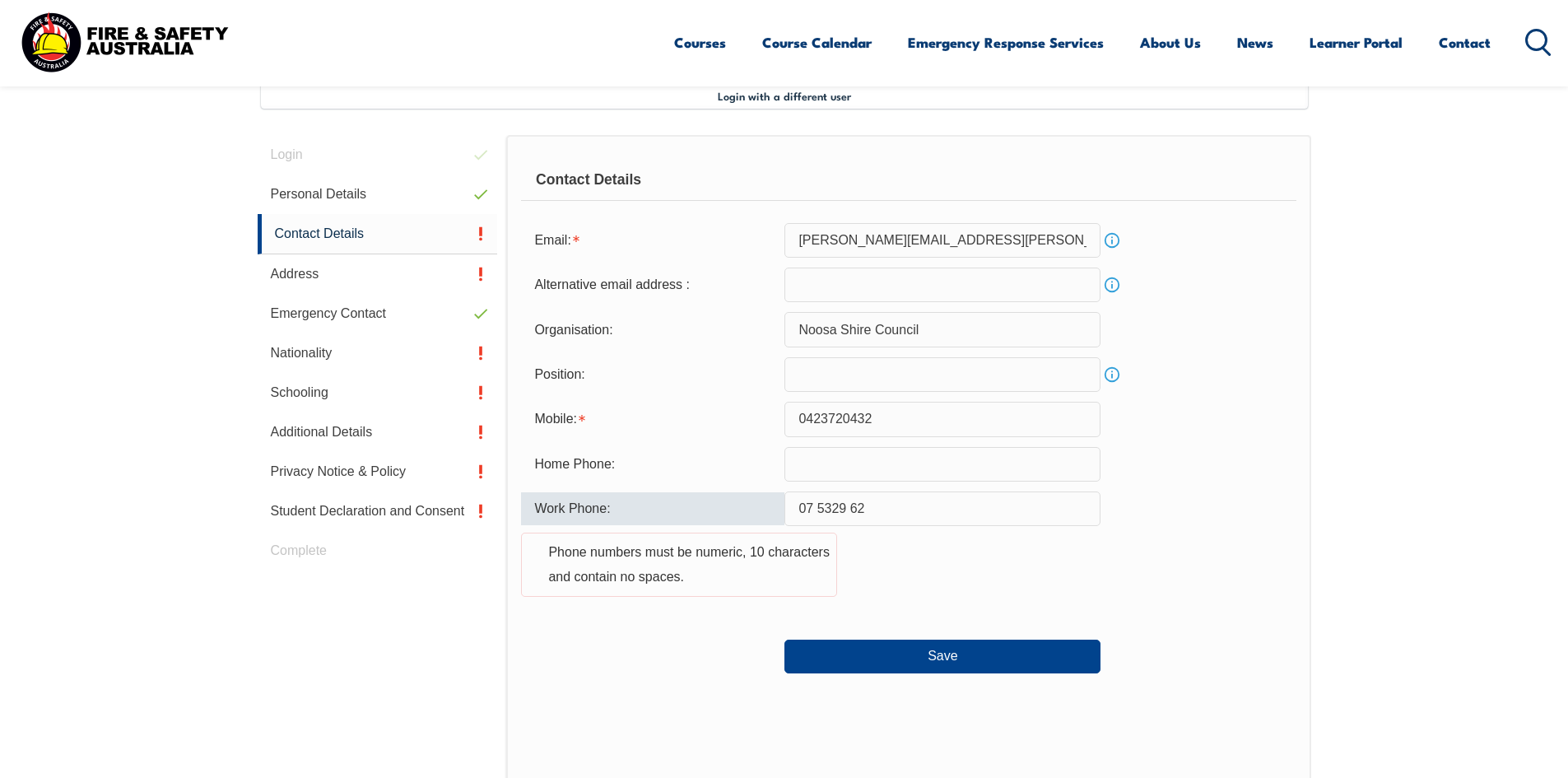
drag, startPoint x: 881, startPoint y: 503, endPoint x: 212, endPoint y: 512, distance: 669.1
click at [212, 512] on section "Login with a different user Login Personal Details Contact Details Address Emer…" at bounding box center [784, 556] width 1568 height 1067
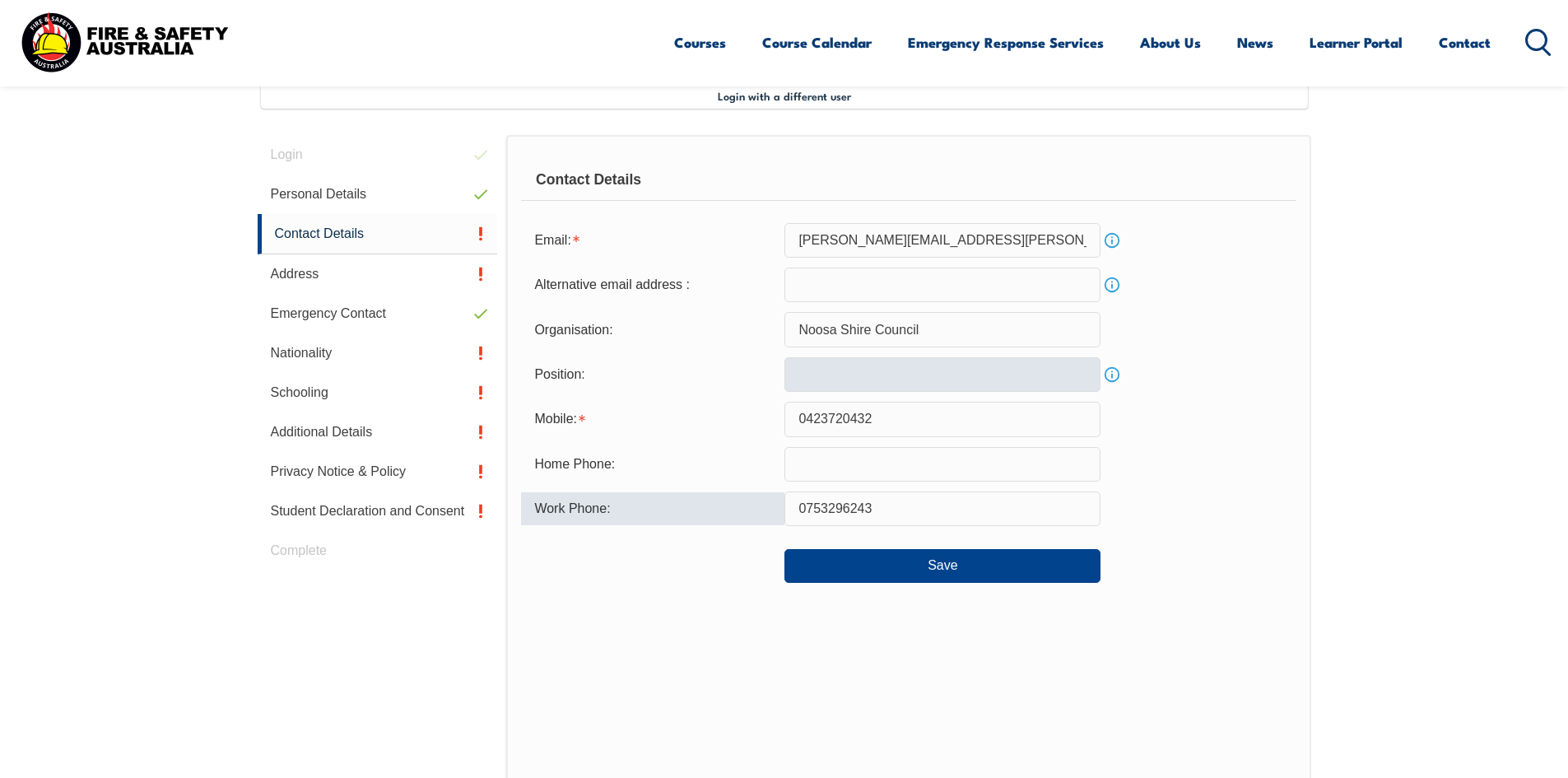
type input "0753296243"
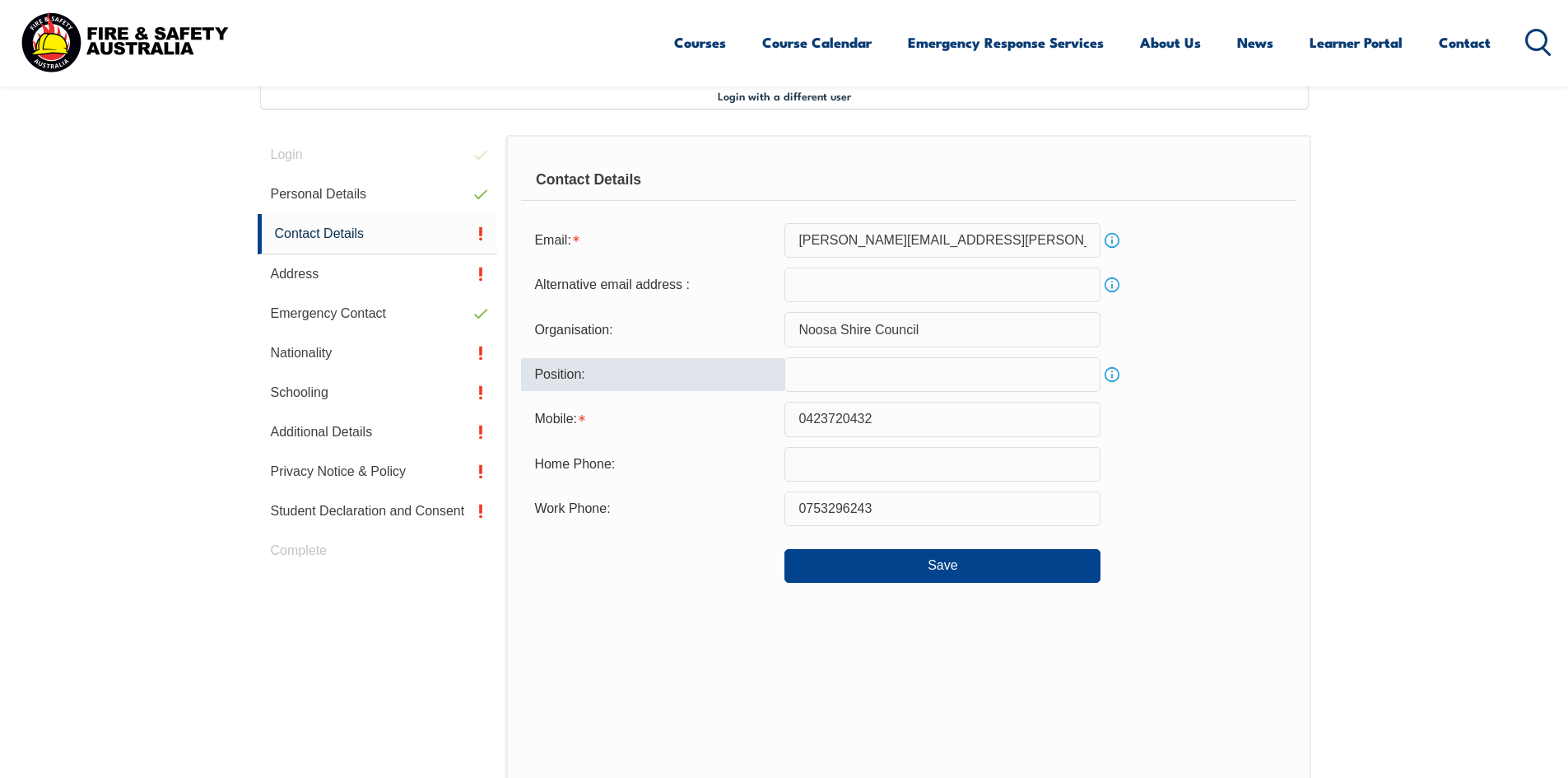
click at [825, 371] on input "text" at bounding box center [942, 375] width 316 height 34
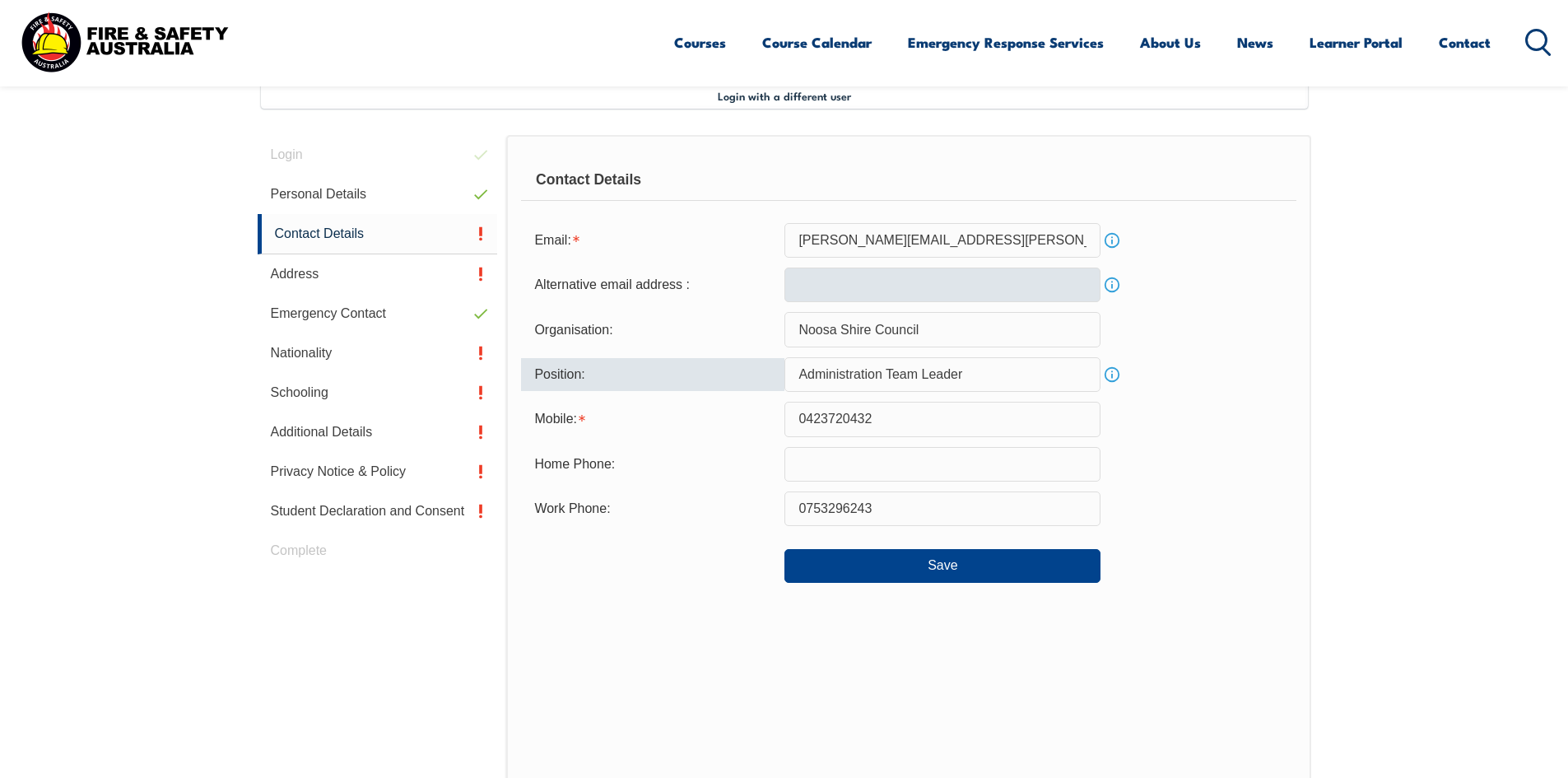
type input "Administration Team Leader"
click at [869, 271] on input "email" at bounding box center [942, 285] width 316 height 34
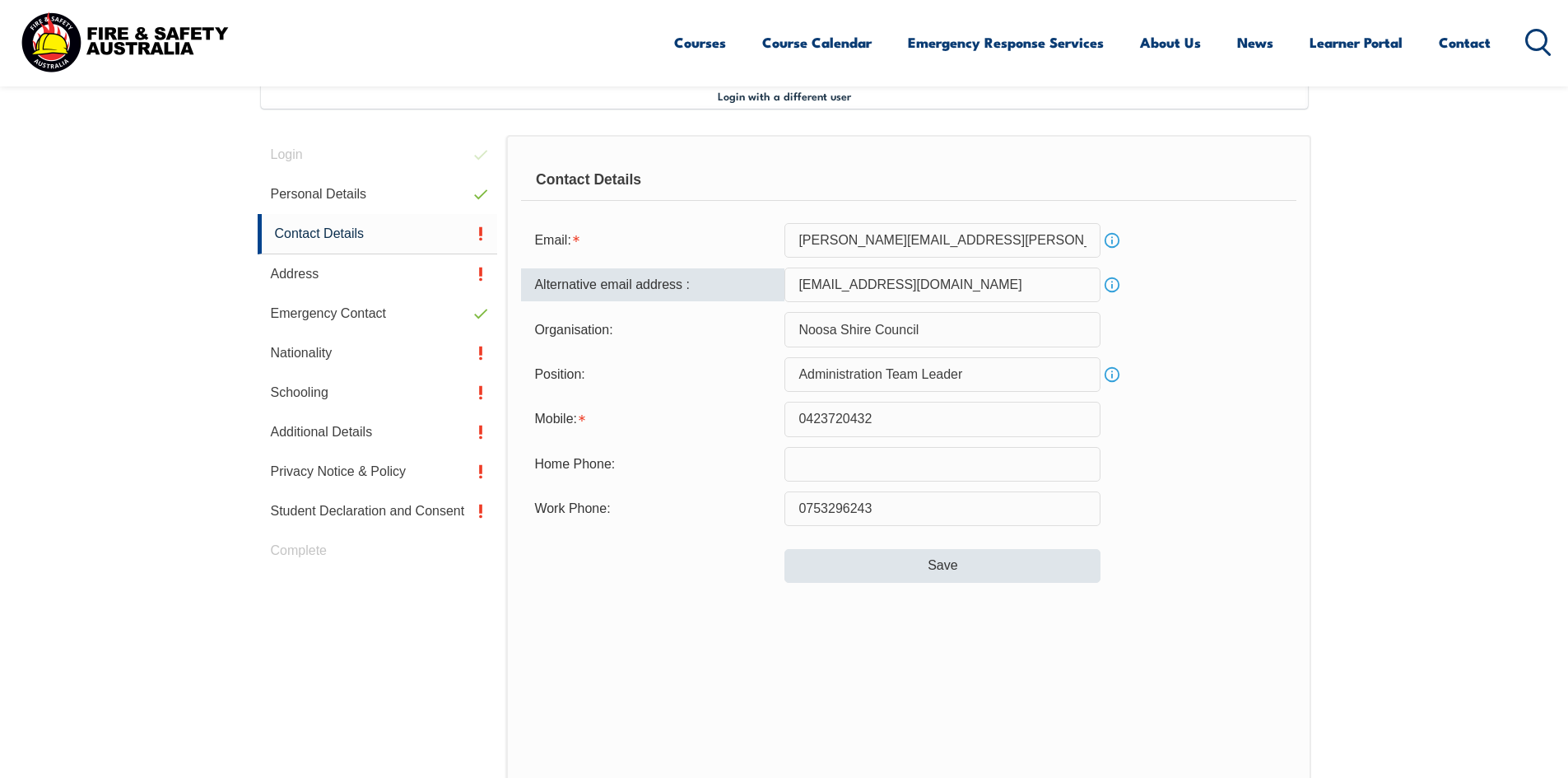
type input "[EMAIL_ADDRESS][DOMAIN_NAME]"
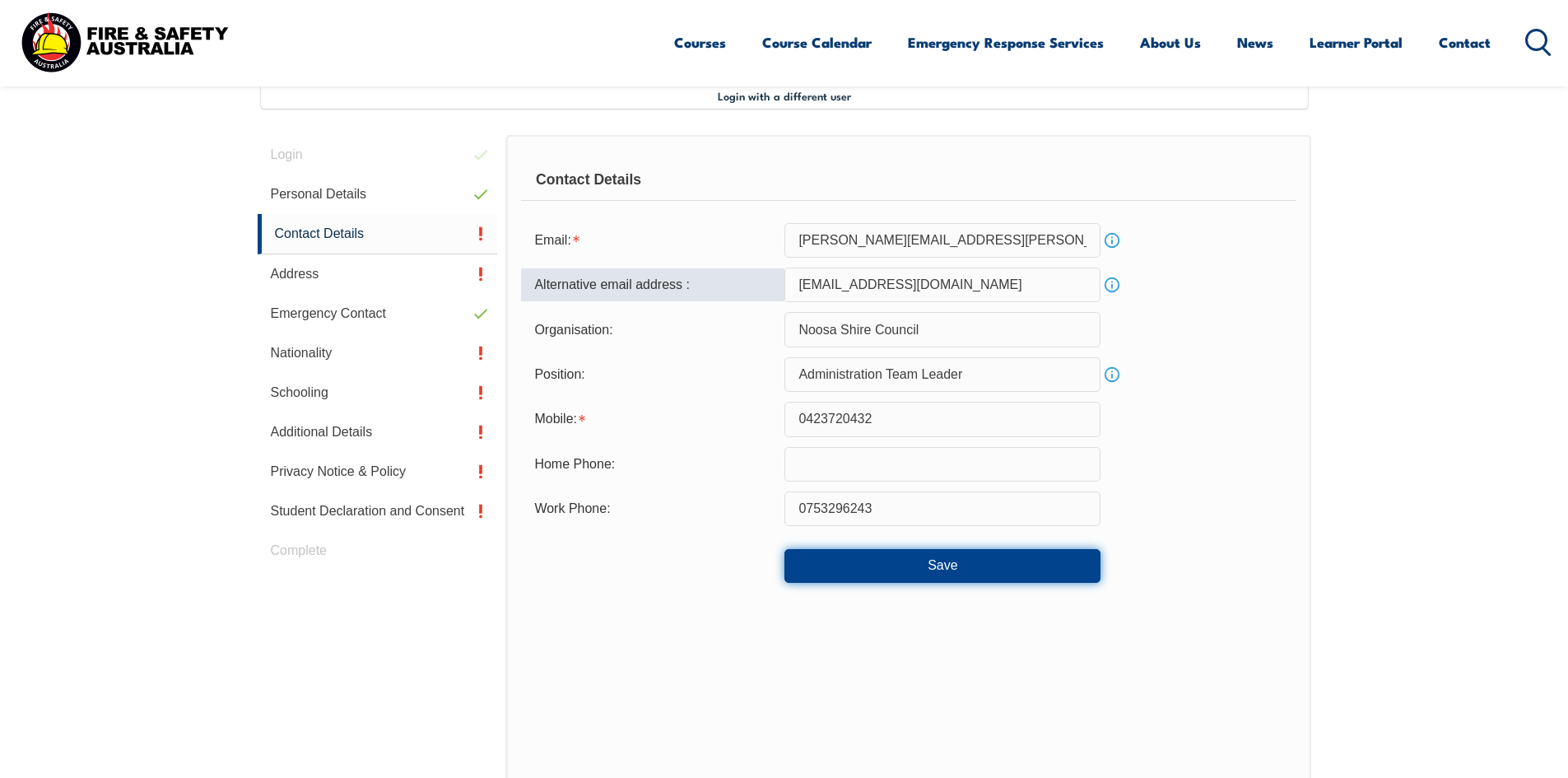
click at [894, 559] on button "Save" at bounding box center [942, 565] width 316 height 33
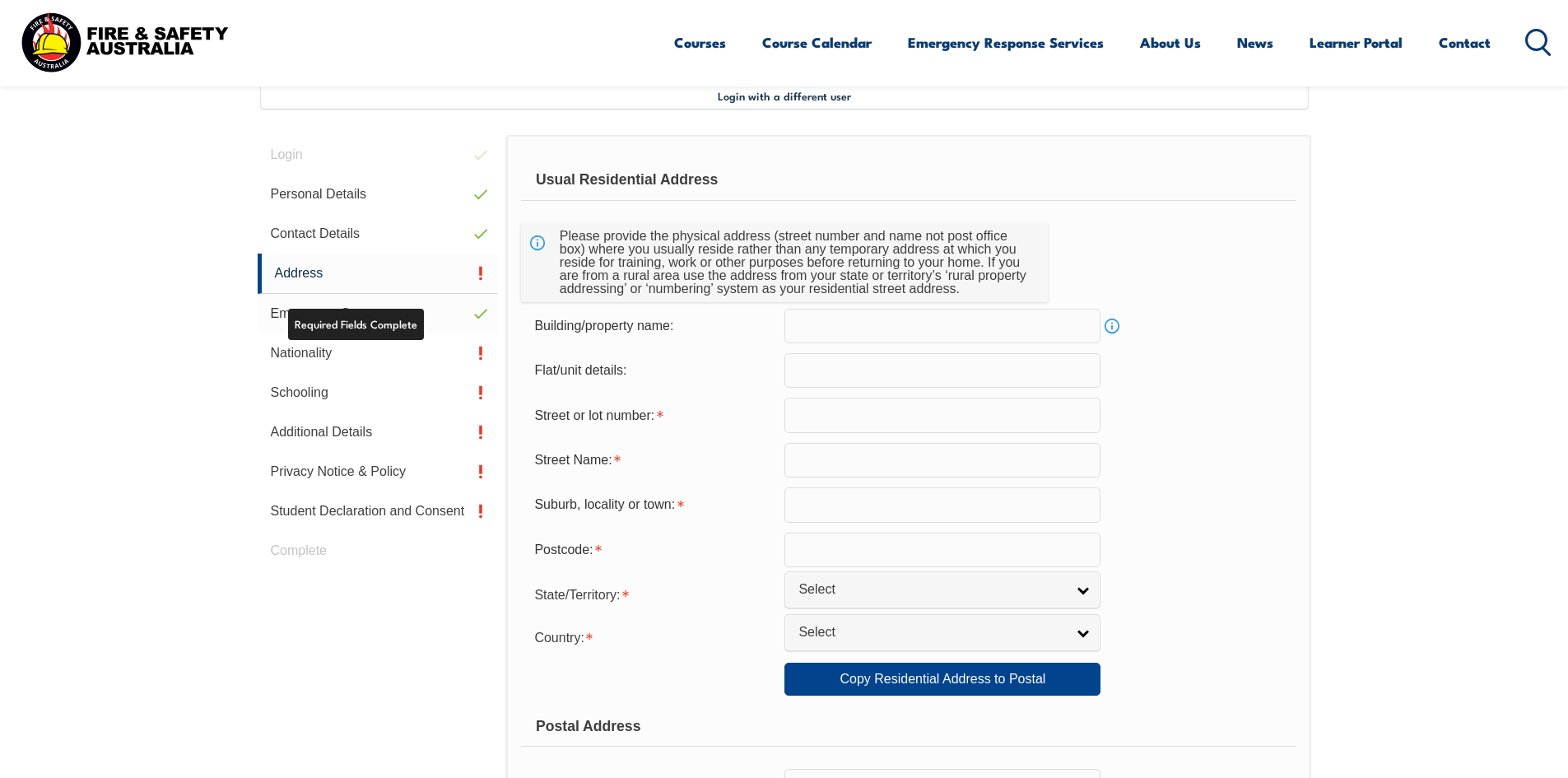
click at [391, 316] on link "Emergency Contact" at bounding box center [378, 314] width 240 height 40
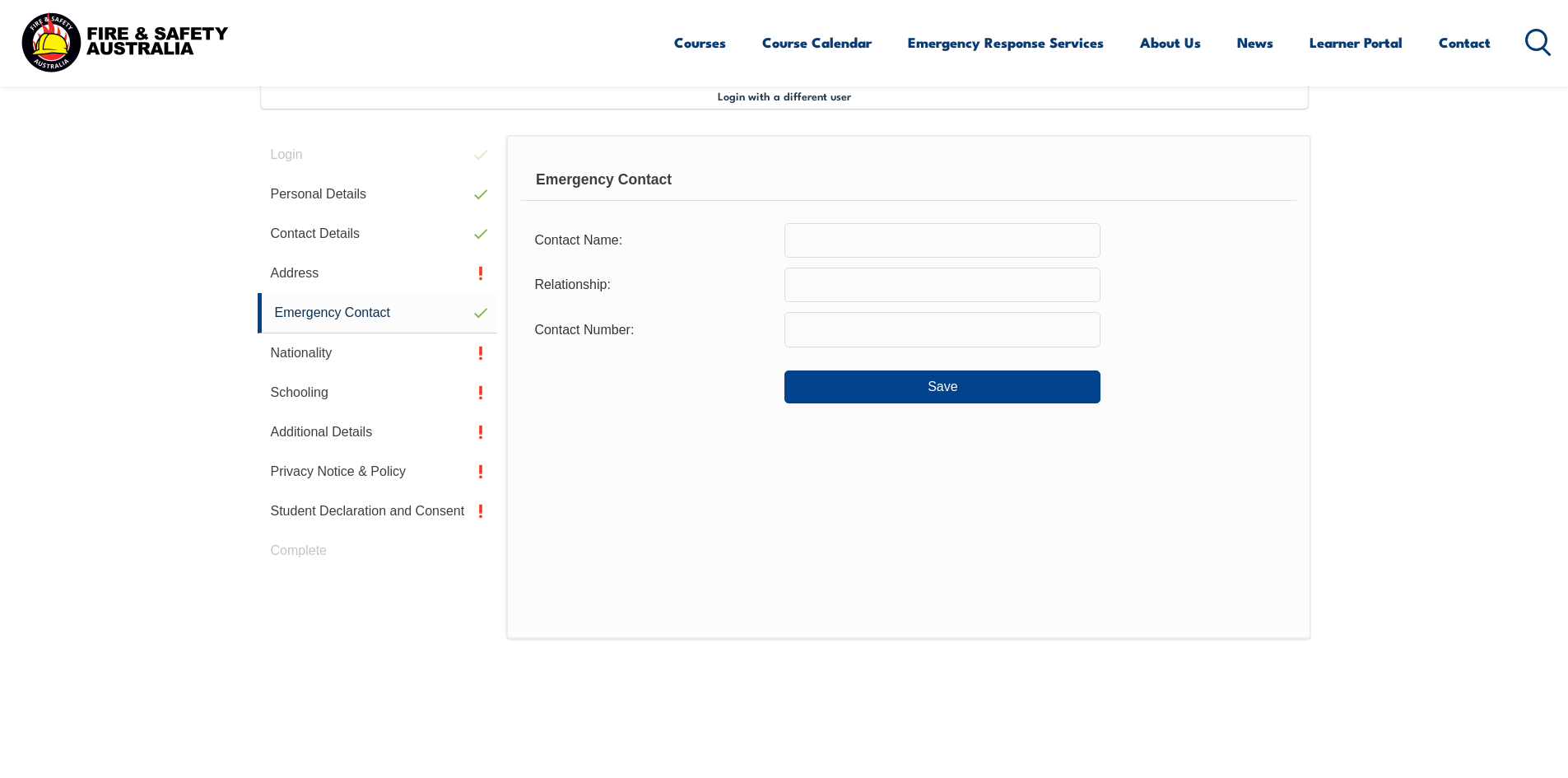
click at [826, 245] on input "text" at bounding box center [942, 240] width 316 height 34
type input "[PERSON_NAME]"
click at [822, 287] on input "Spose" at bounding box center [942, 285] width 316 height 34
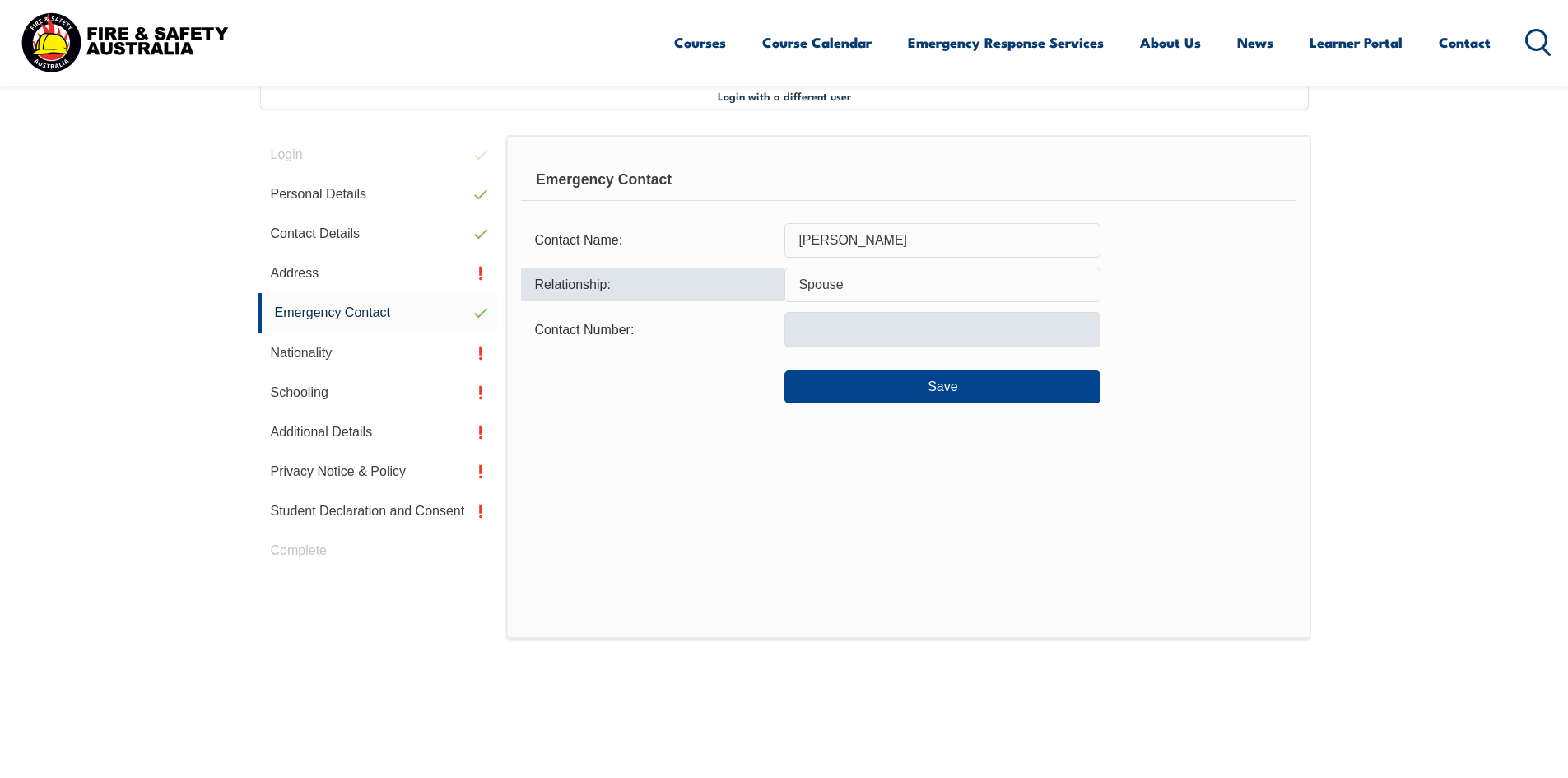
type input "Spouse"
click at [835, 325] on input "text" at bounding box center [942, 329] width 316 height 34
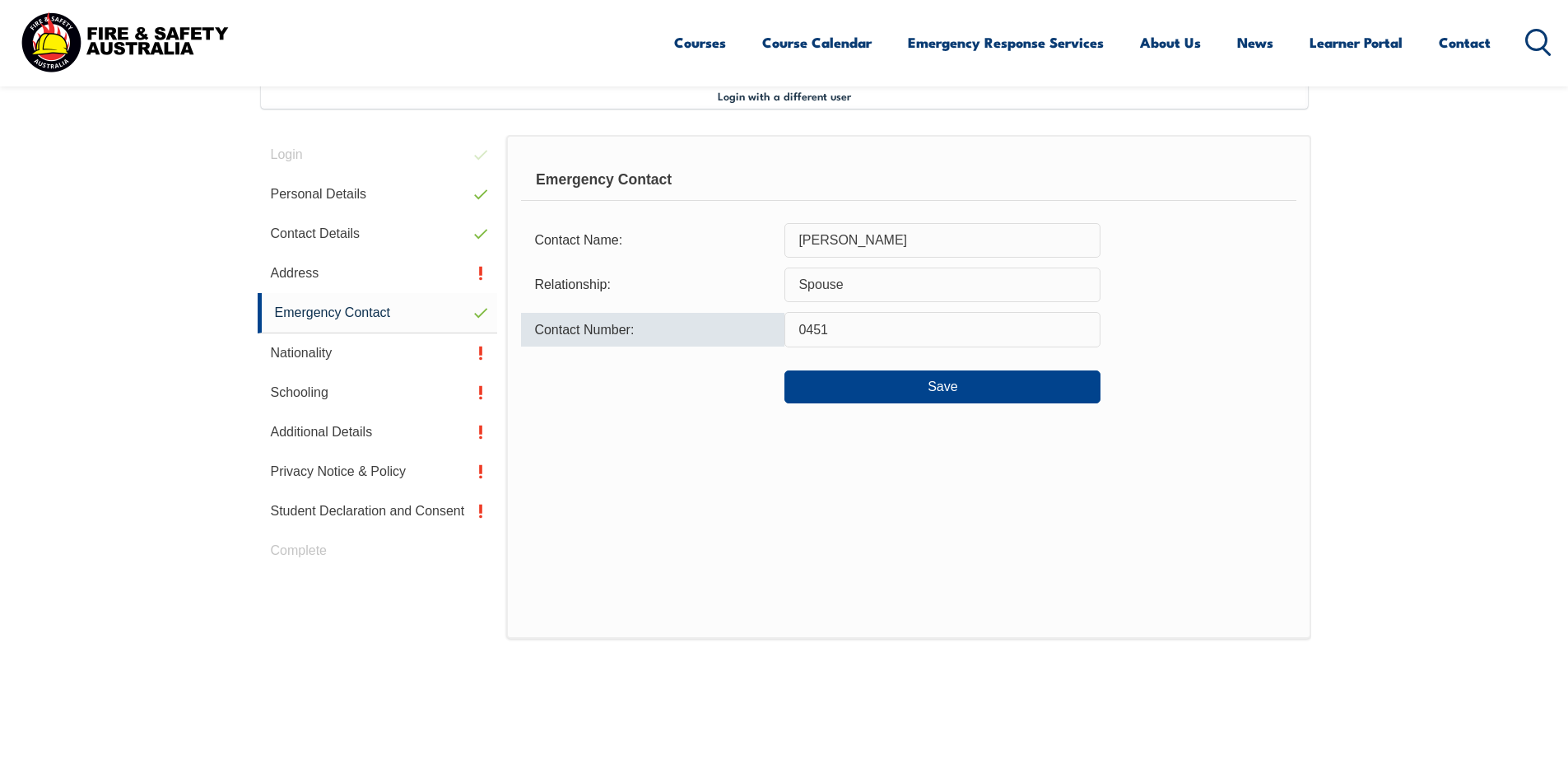
click at [838, 328] on input "0451" at bounding box center [942, 329] width 316 height 34
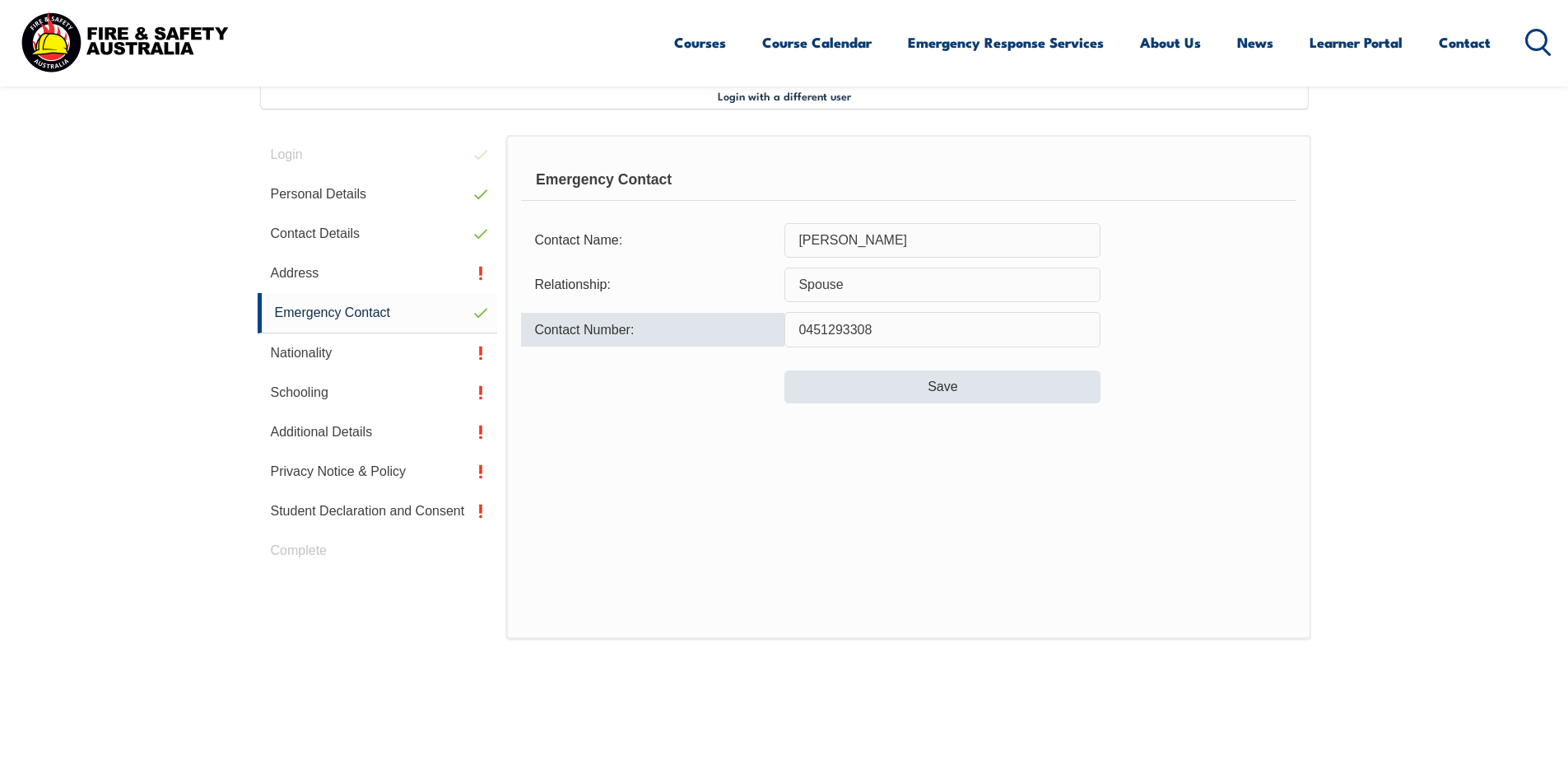
type input "0451293308"
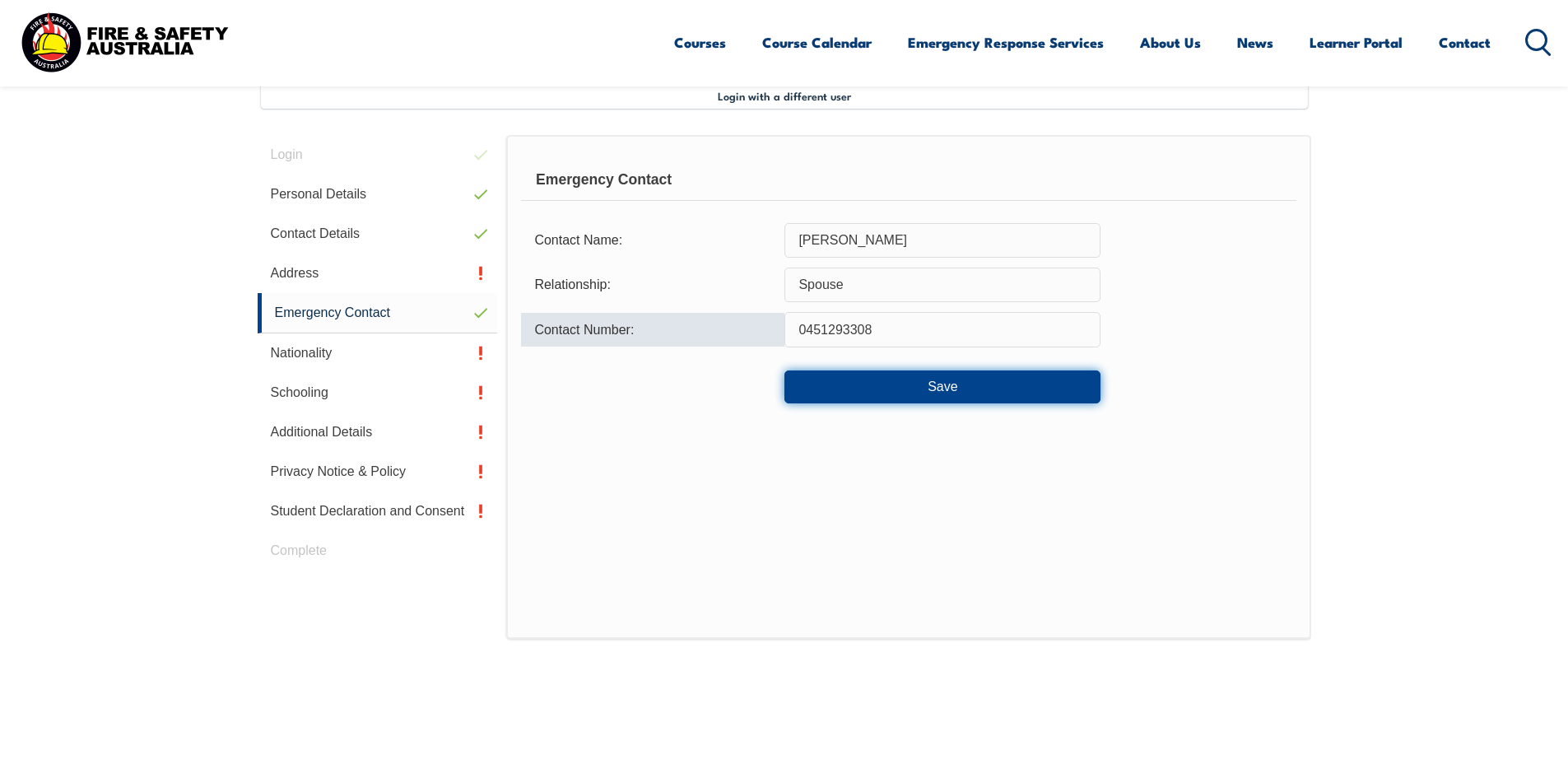
click at [908, 384] on button "Save" at bounding box center [942, 387] width 316 height 33
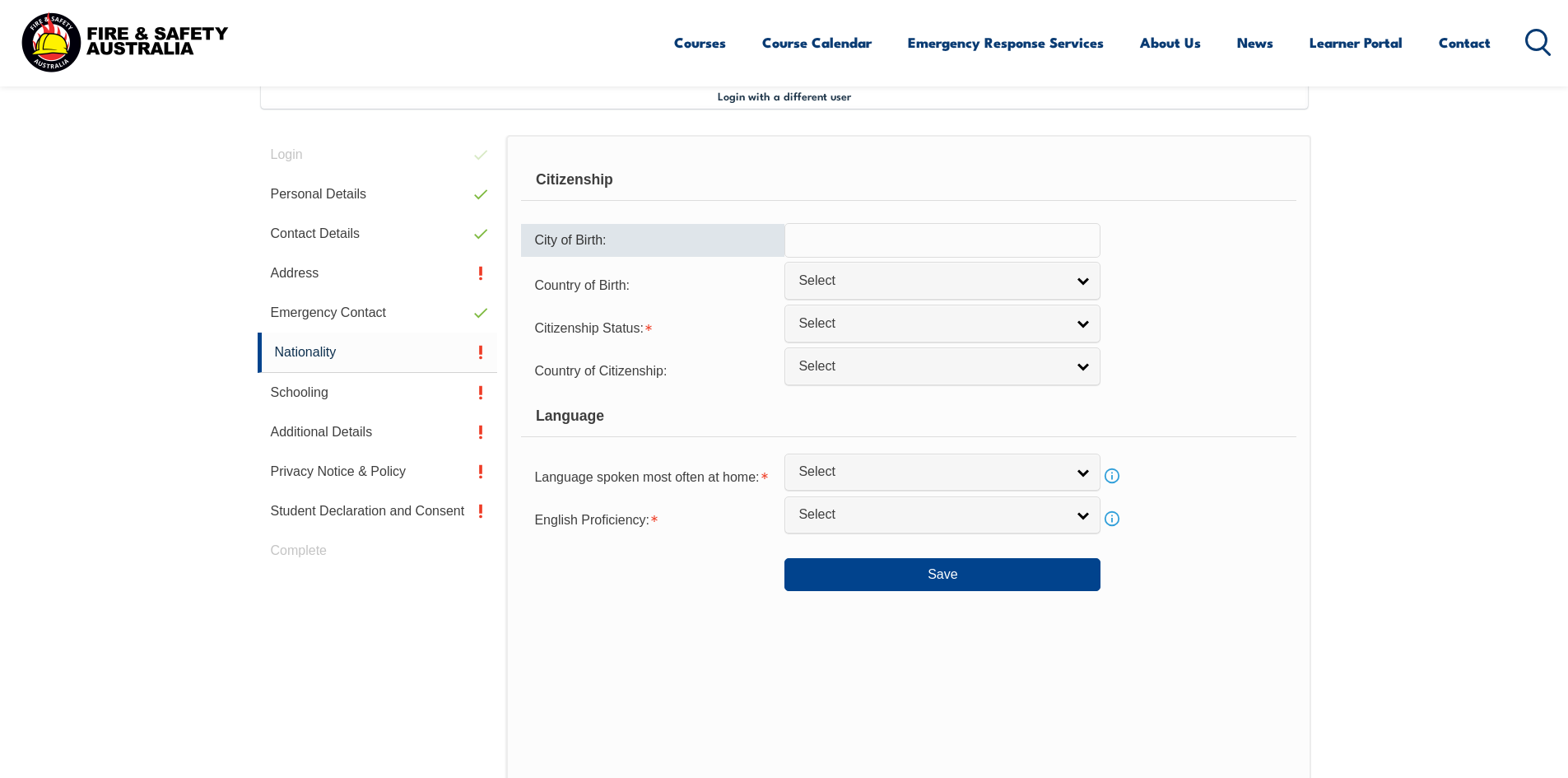
click at [909, 237] on input "text" at bounding box center [942, 240] width 316 height 34
type input "[GEOGRAPHIC_DATA]"
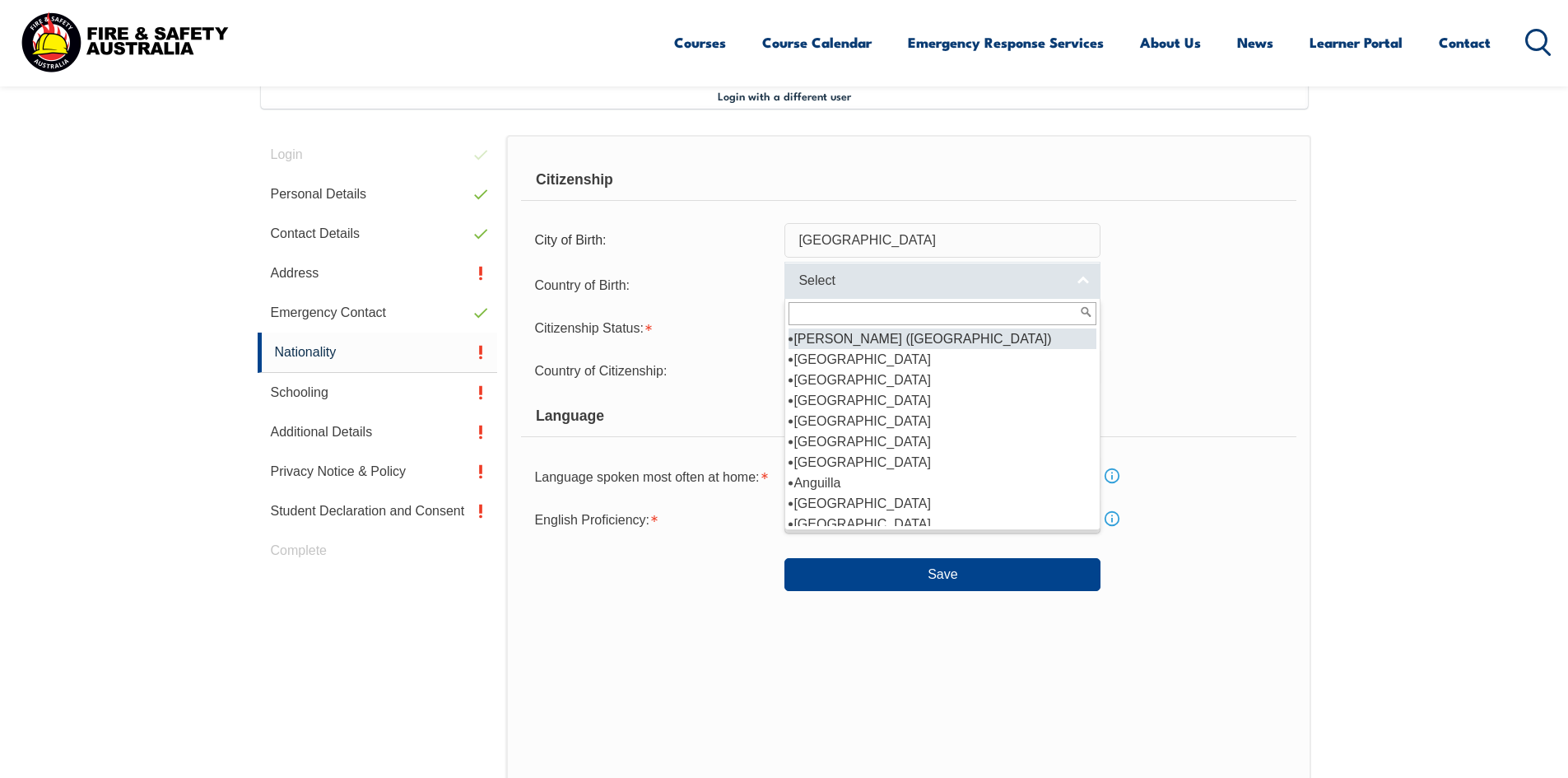
click at [1077, 274] on link "Select" at bounding box center [942, 280] width 316 height 37
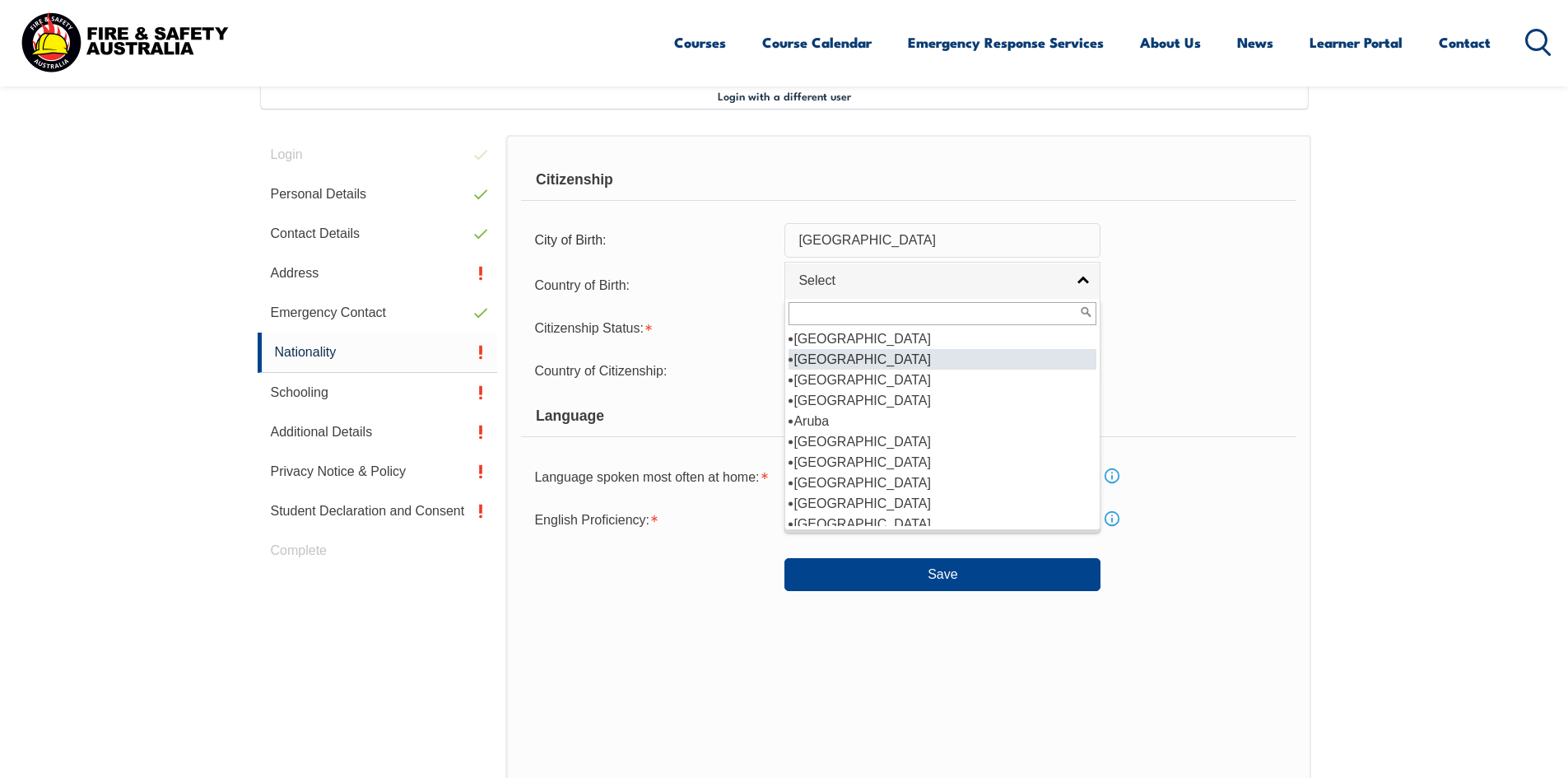
scroll to position [247, 0]
click at [839, 355] on li "[GEOGRAPHIC_DATA]" at bounding box center [942, 360] width 308 height 21
select select "1101"
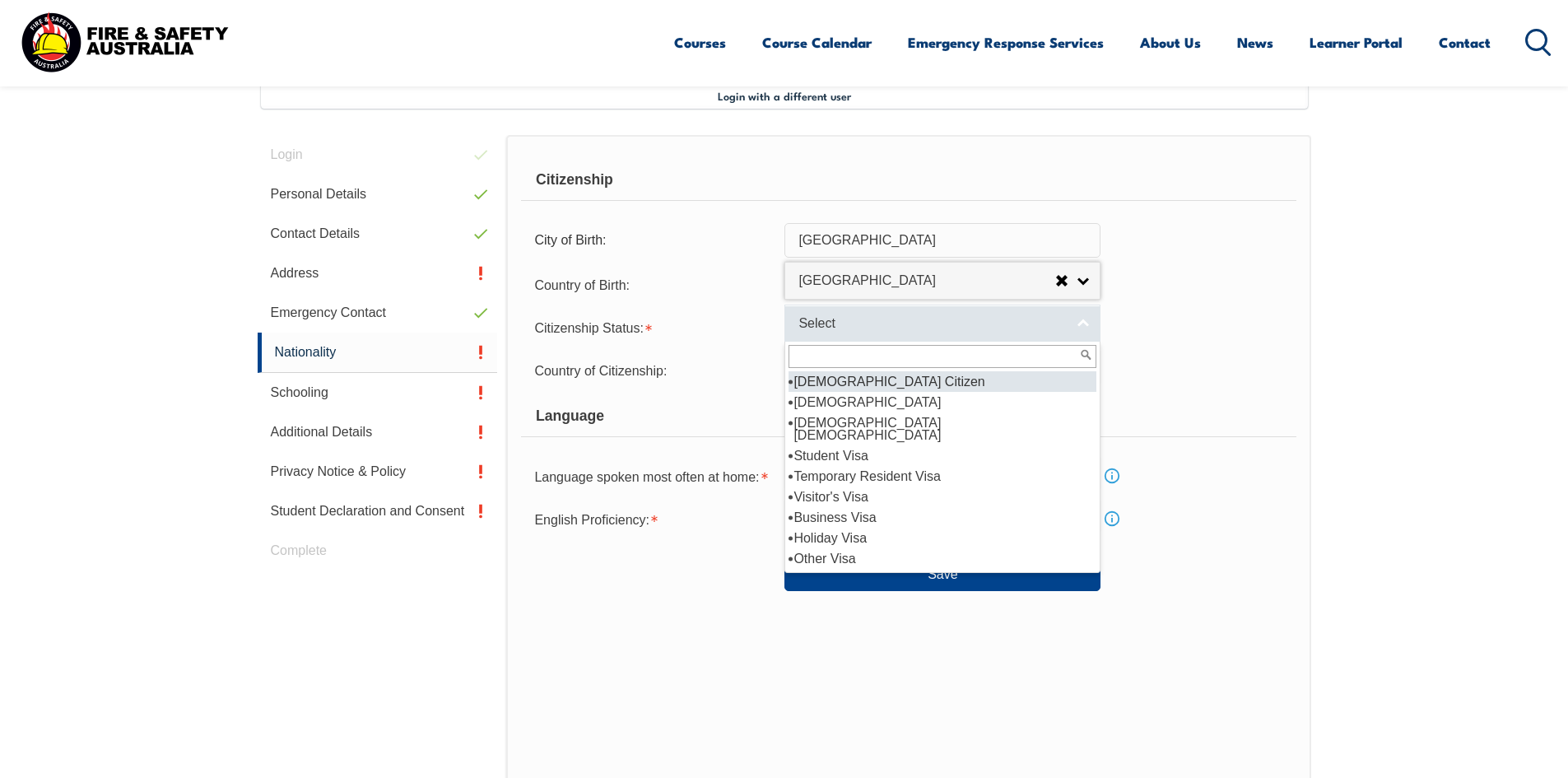
click at [1011, 307] on link "Select" at bounding box center [942, 323] width 316 height 37
click at [879, 380] on li "[DEMOGRAPHIC_DATA] Citizen" at bounding box center [942, 381] width 308 height 21
select select "1"
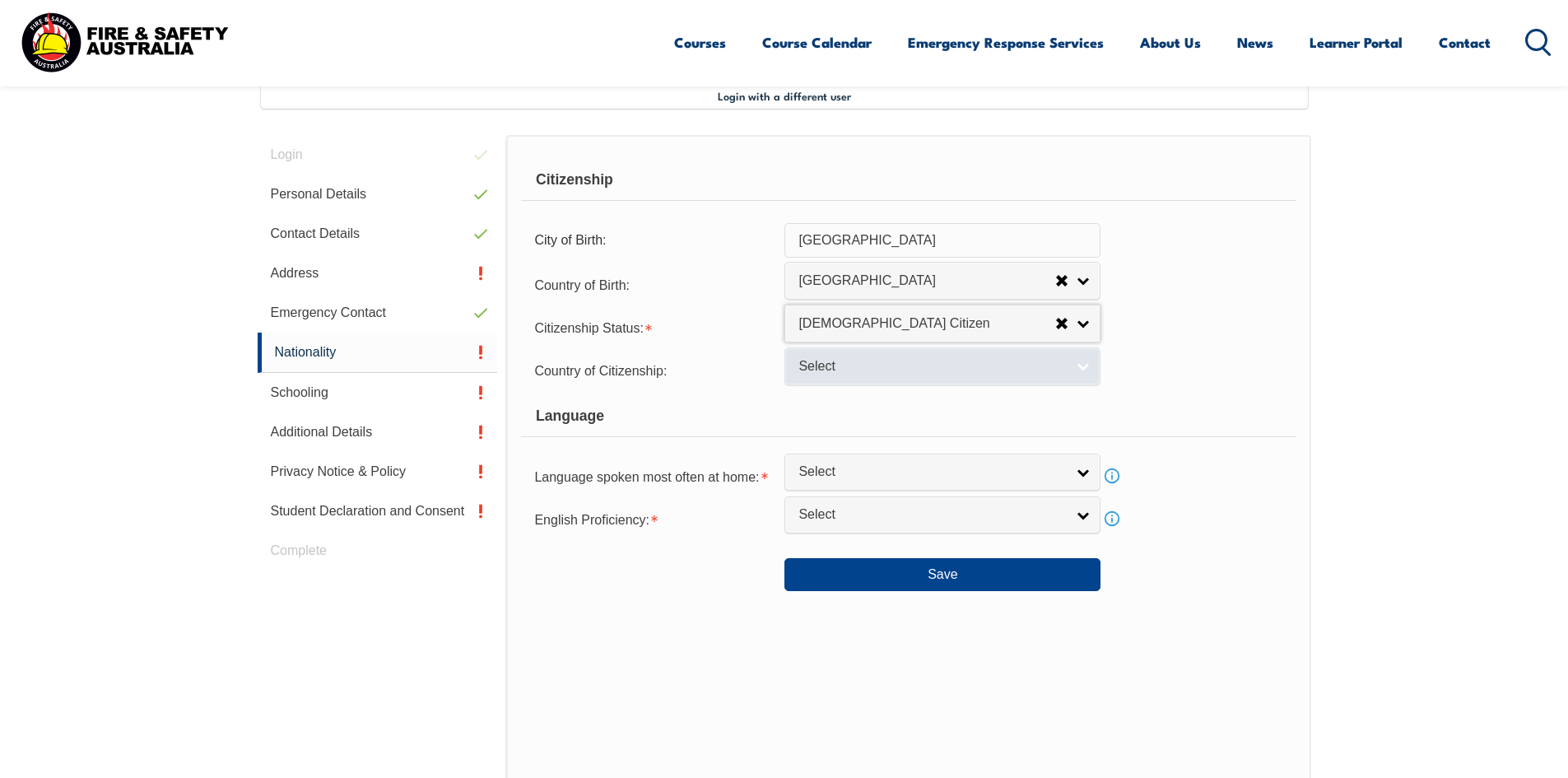
click at [880, 367] on span "Select" at bounding box center [932, 367] width 267 height 17
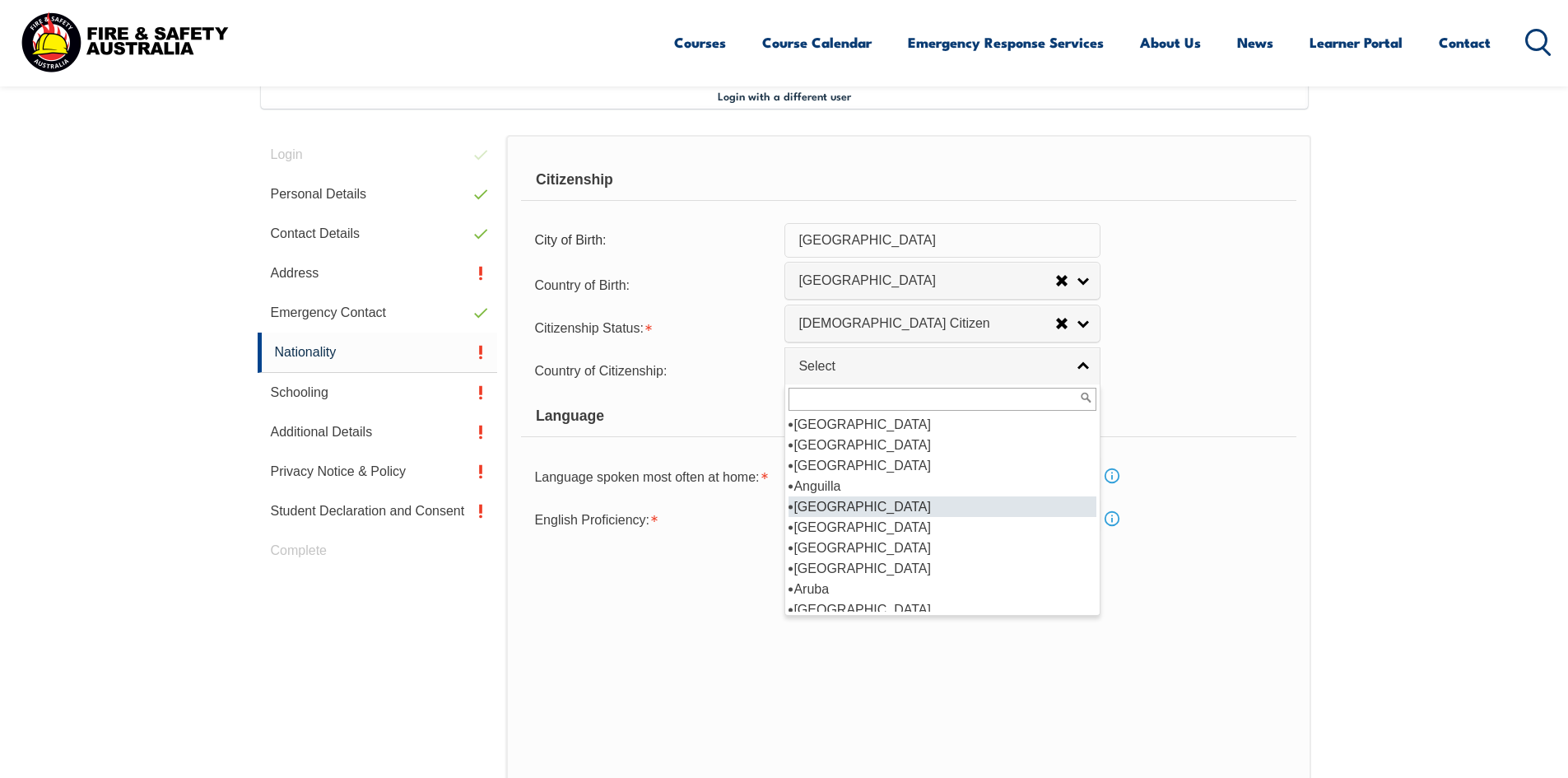
scroll to position [165, 0]
click at [827, 520] on li "[GEOGRAPHIC_DATA]" at bounding box center [942, 528] width 308 height 21
select select "1101"
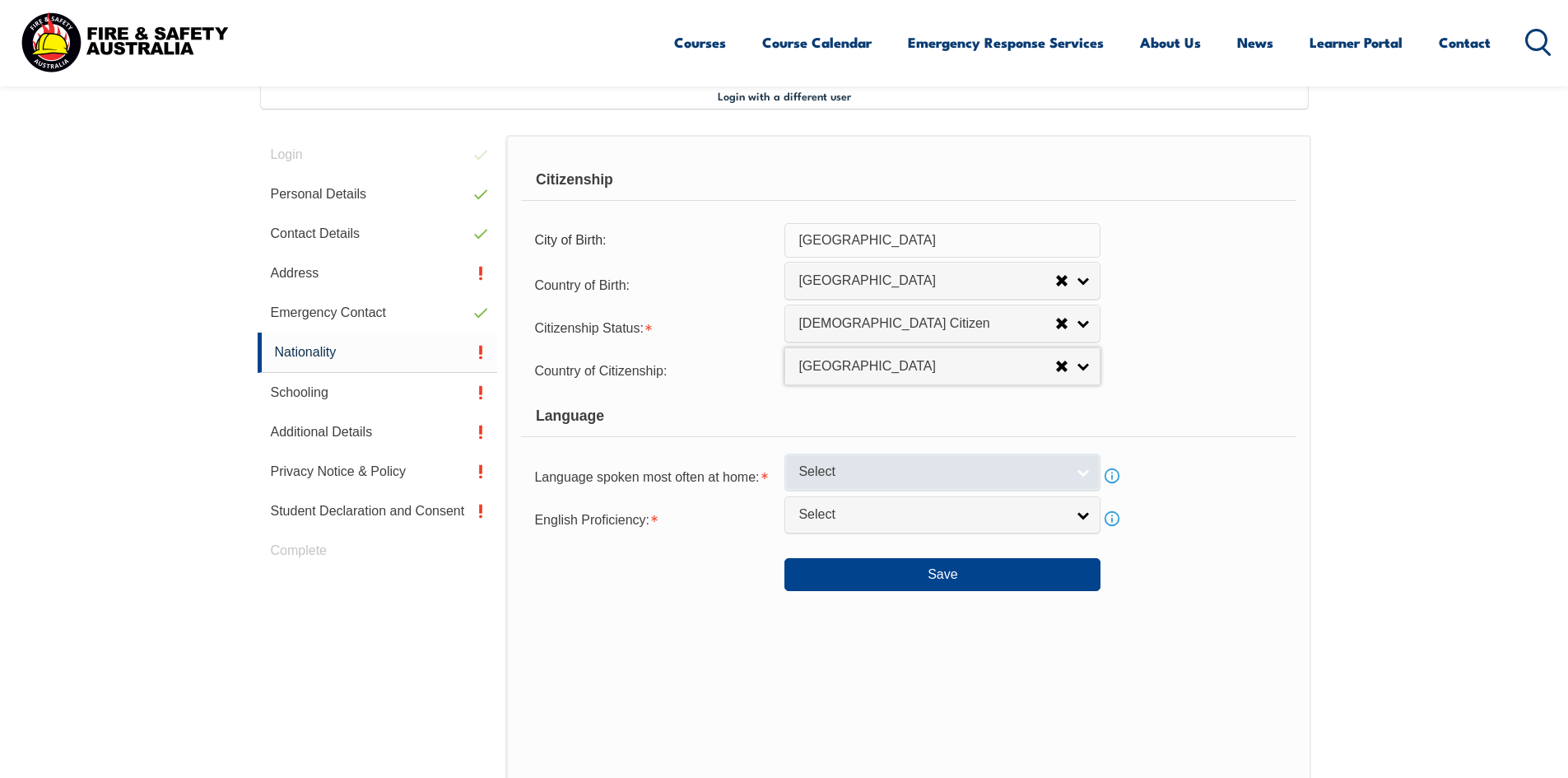
click at [877, 472] on span "Select" at bounding box center [932, 472] width 267 height 17
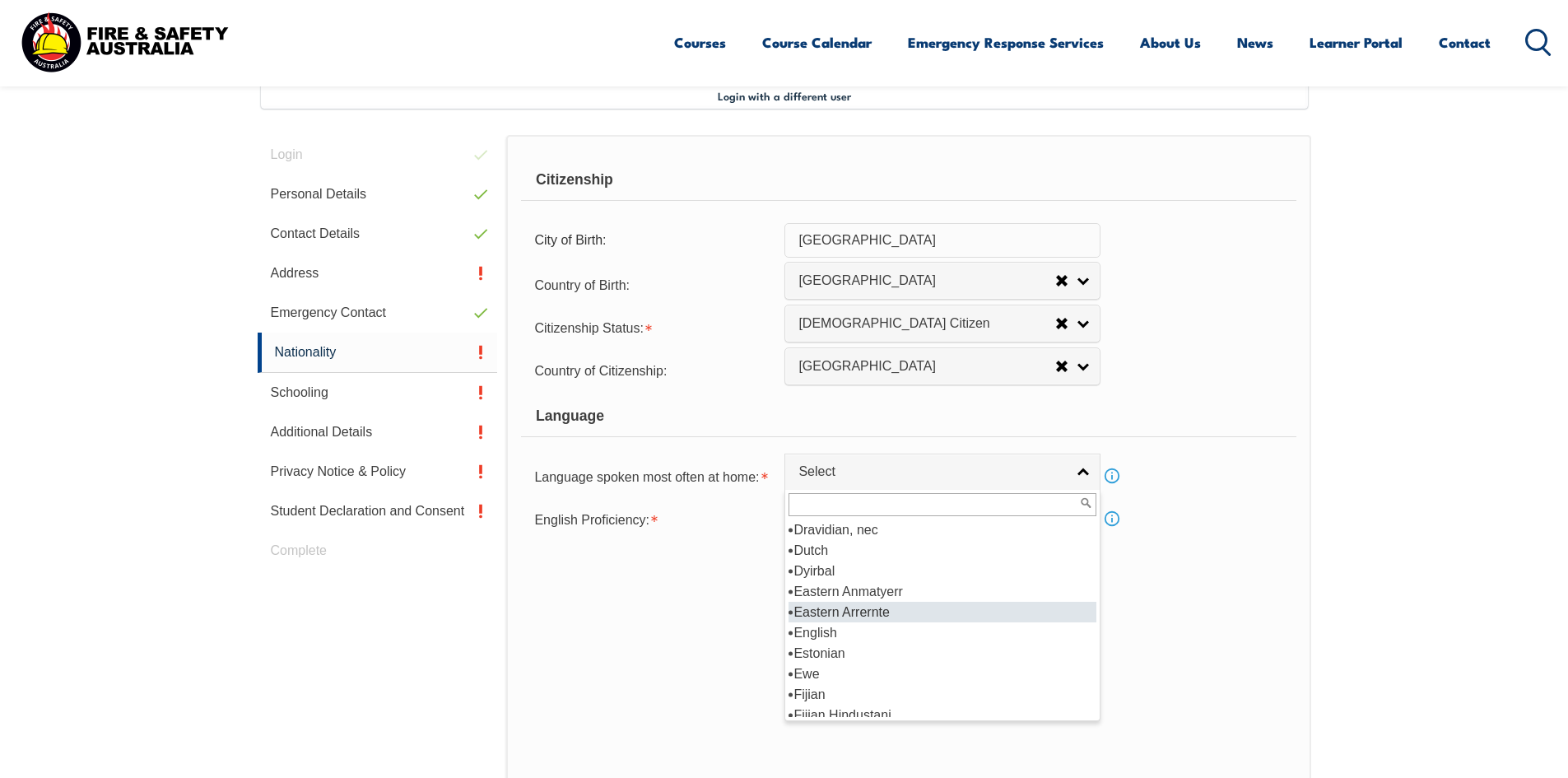
scroll to position [2050, 0]
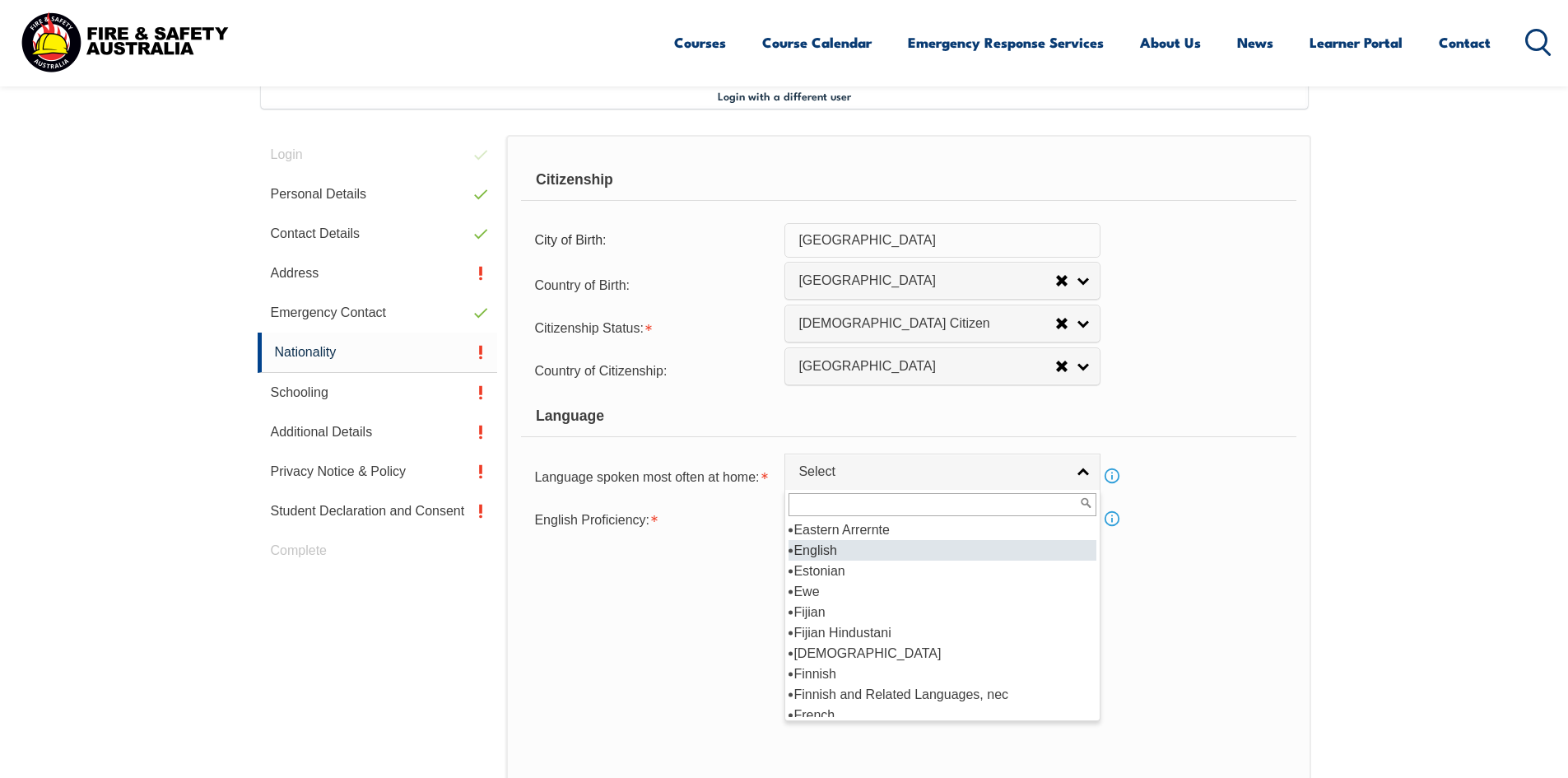
click at [829, 555] on li "English" at bounding box center [942, 550] width 308 height 21
select select "1201"
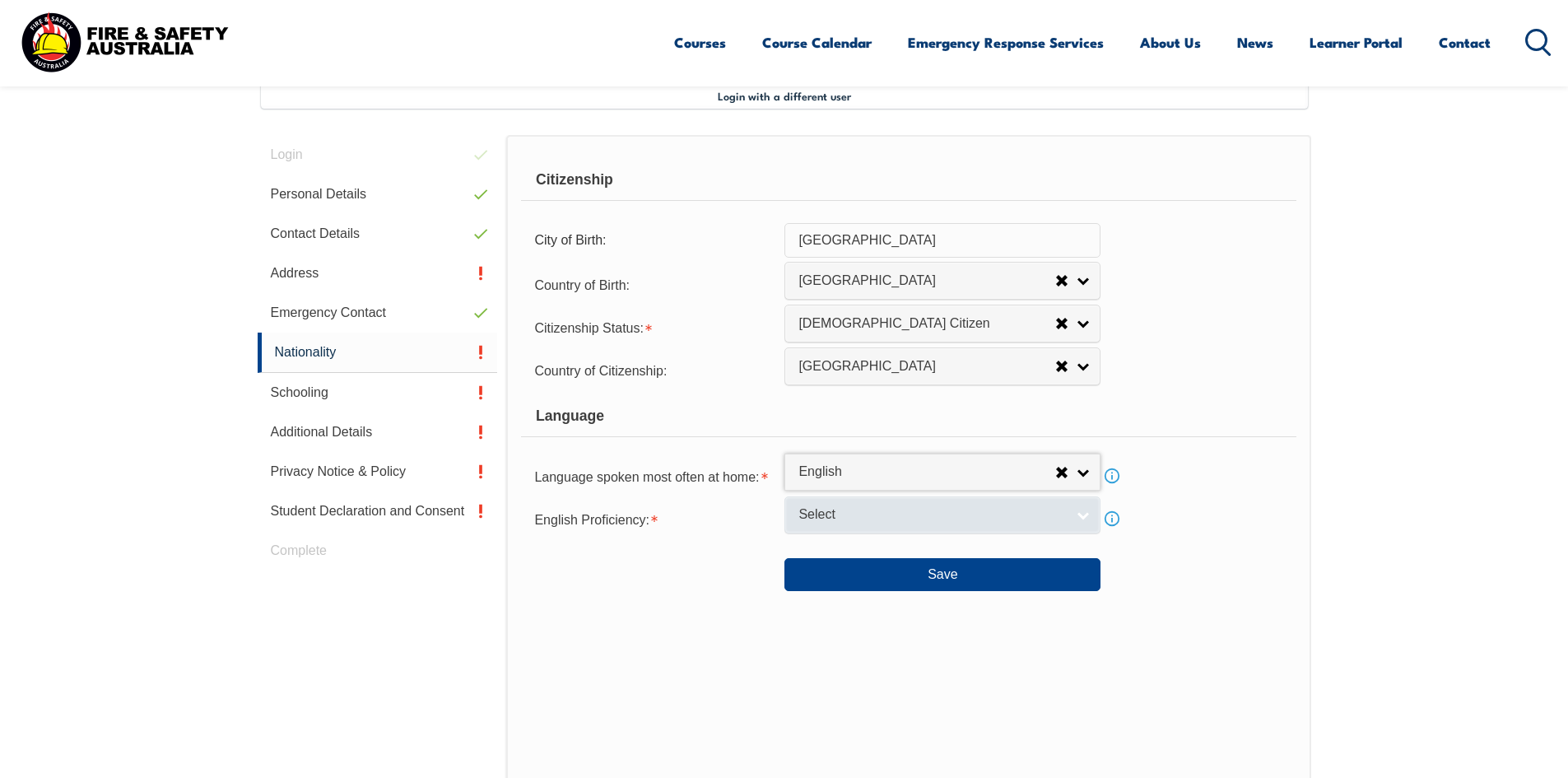
click at [851, 518] on span "Select" at bounding box center [932, 515] width 267 height 17
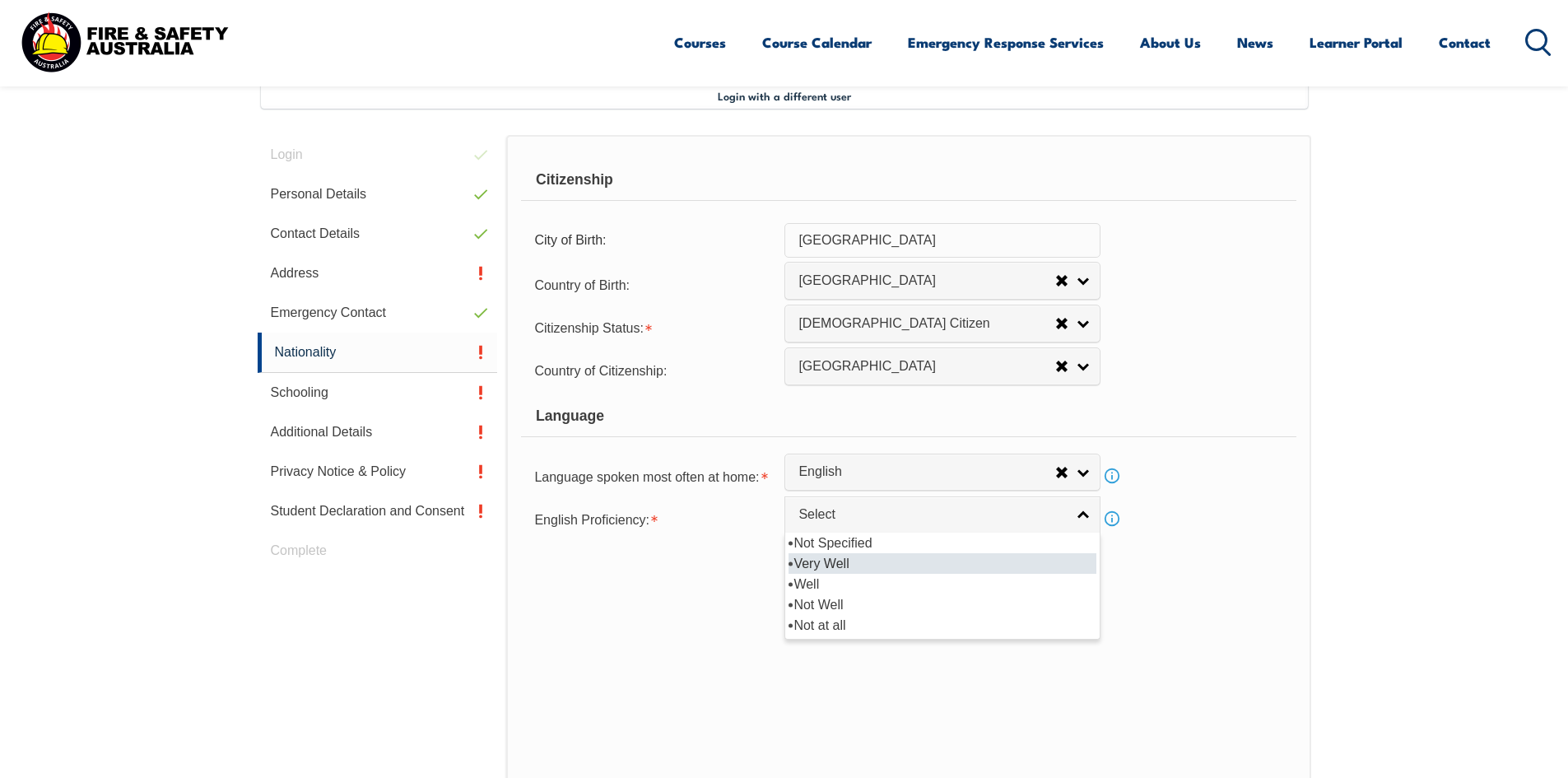
click at [850, 558] on li "Very Well" at bounding box center [942, 564] width 308 height 21
select select "1"
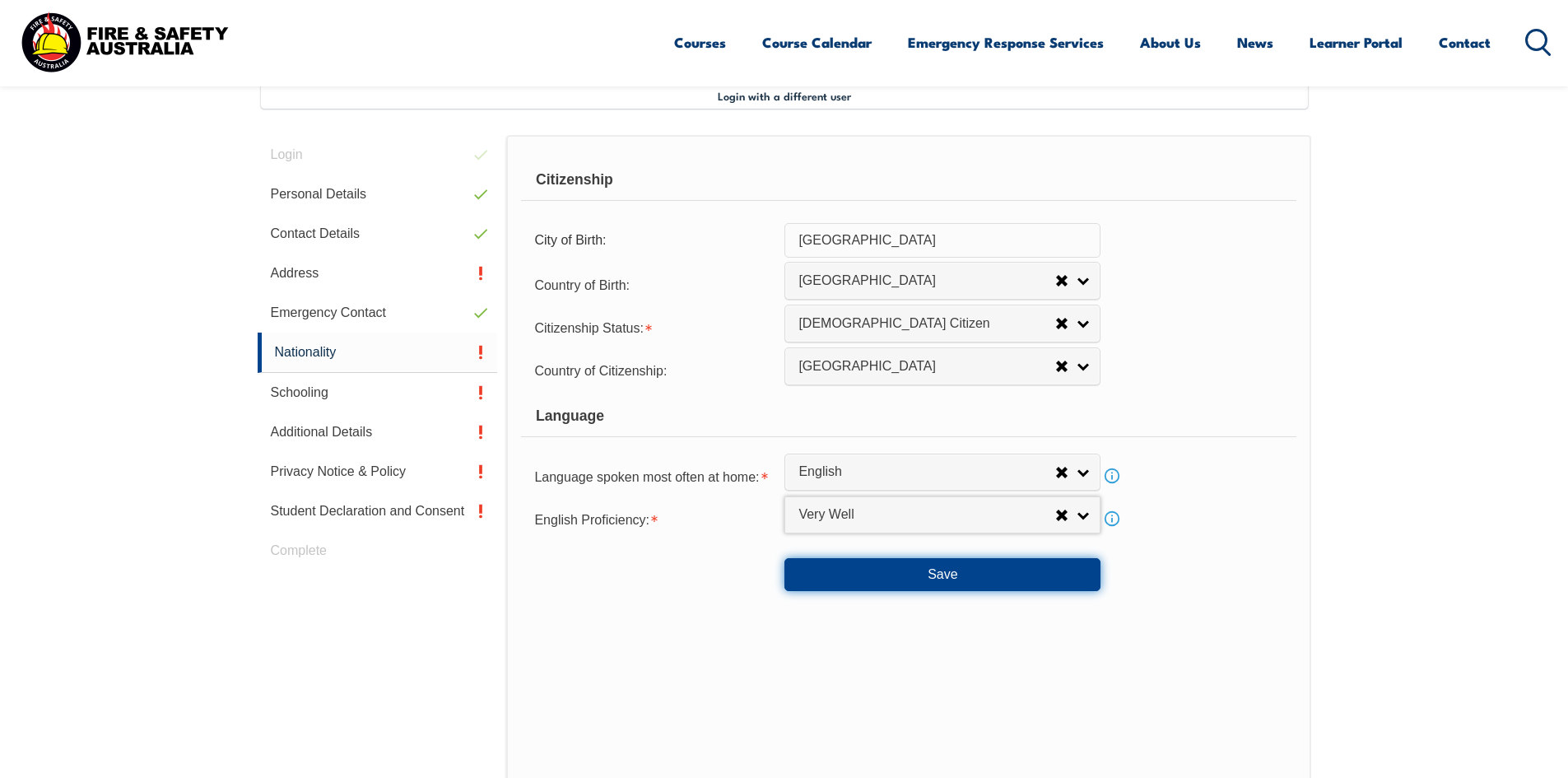
click at [906, 573] on button "Save" at bounding box center [942, 574] width 316 height 33
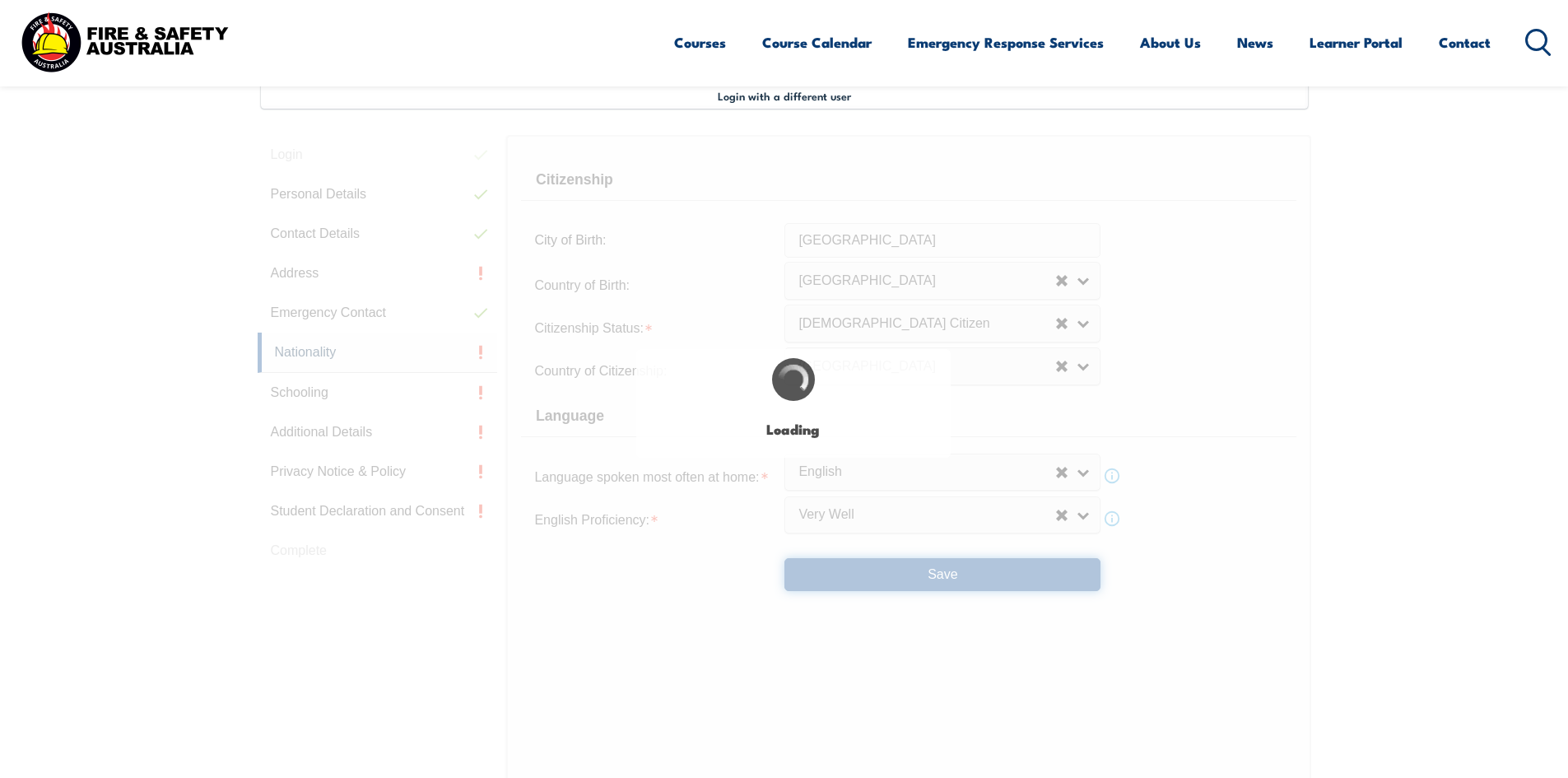
scroll to position [0, 0]
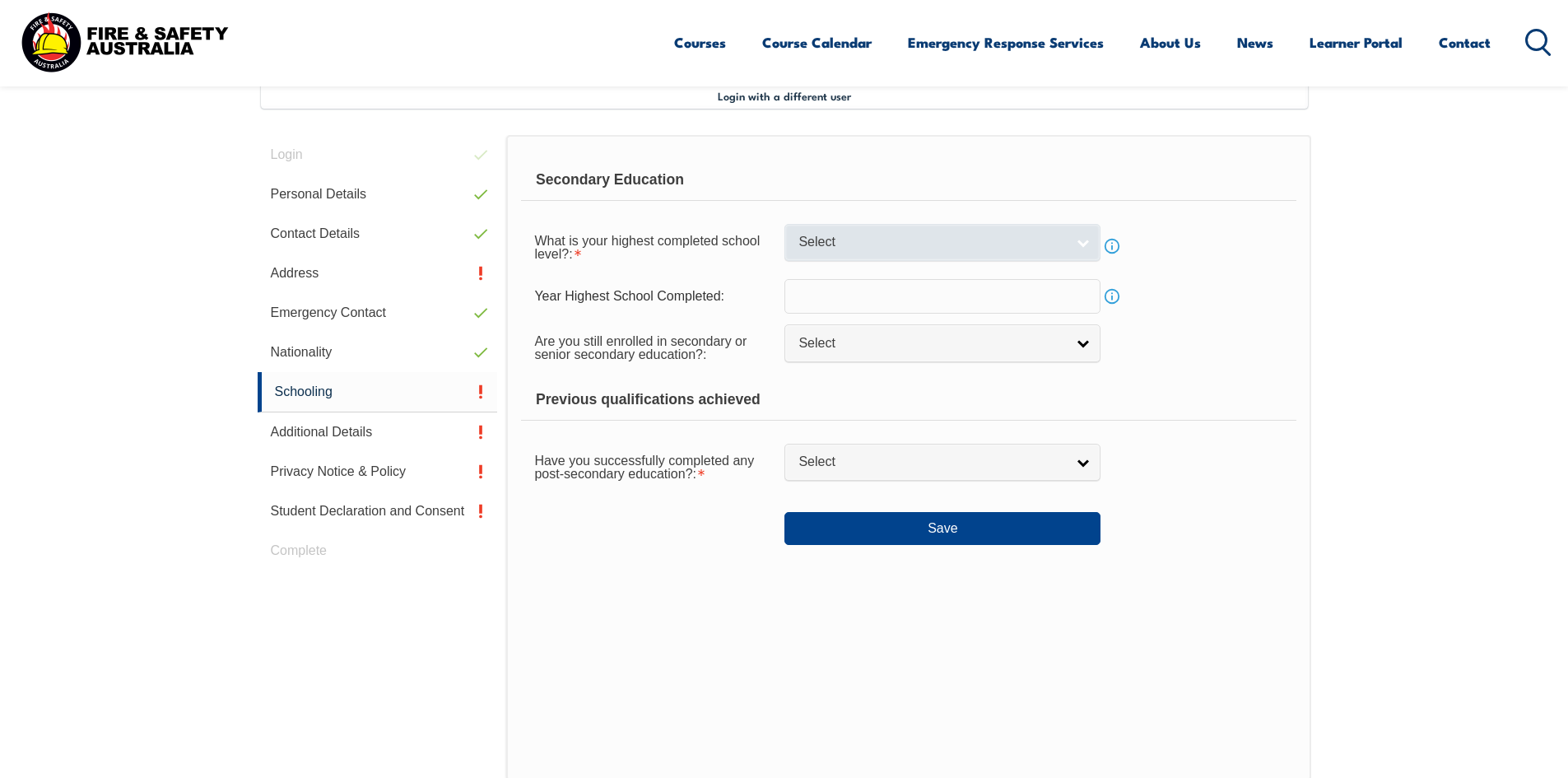
click at [1081, 238] on link "Select" at bounding box center [942, 242] width 316 height 37
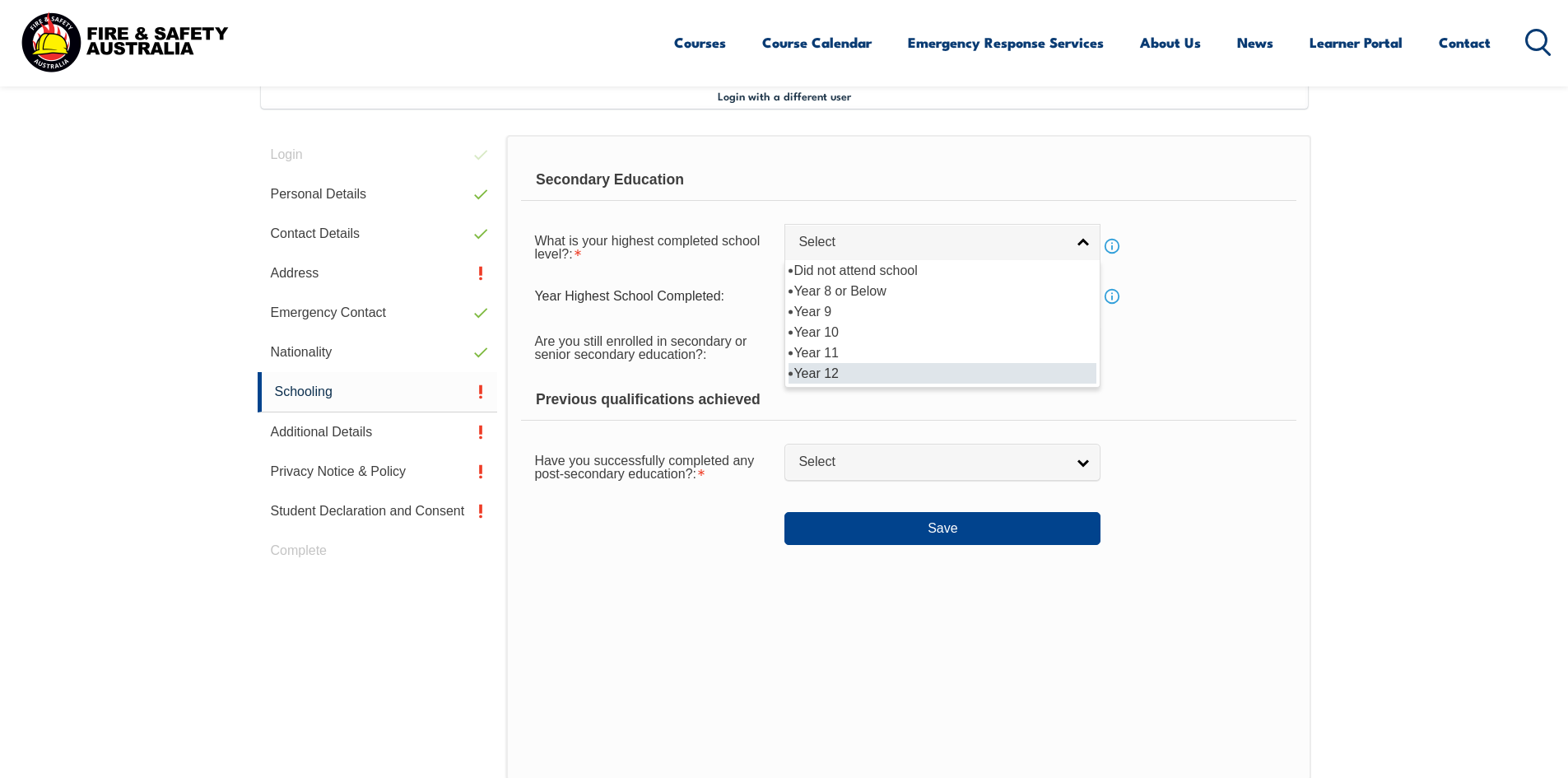
click at [837, 375] on li "Year 12" at bounding box center [942, 374] width 308 height 21
select select "12"
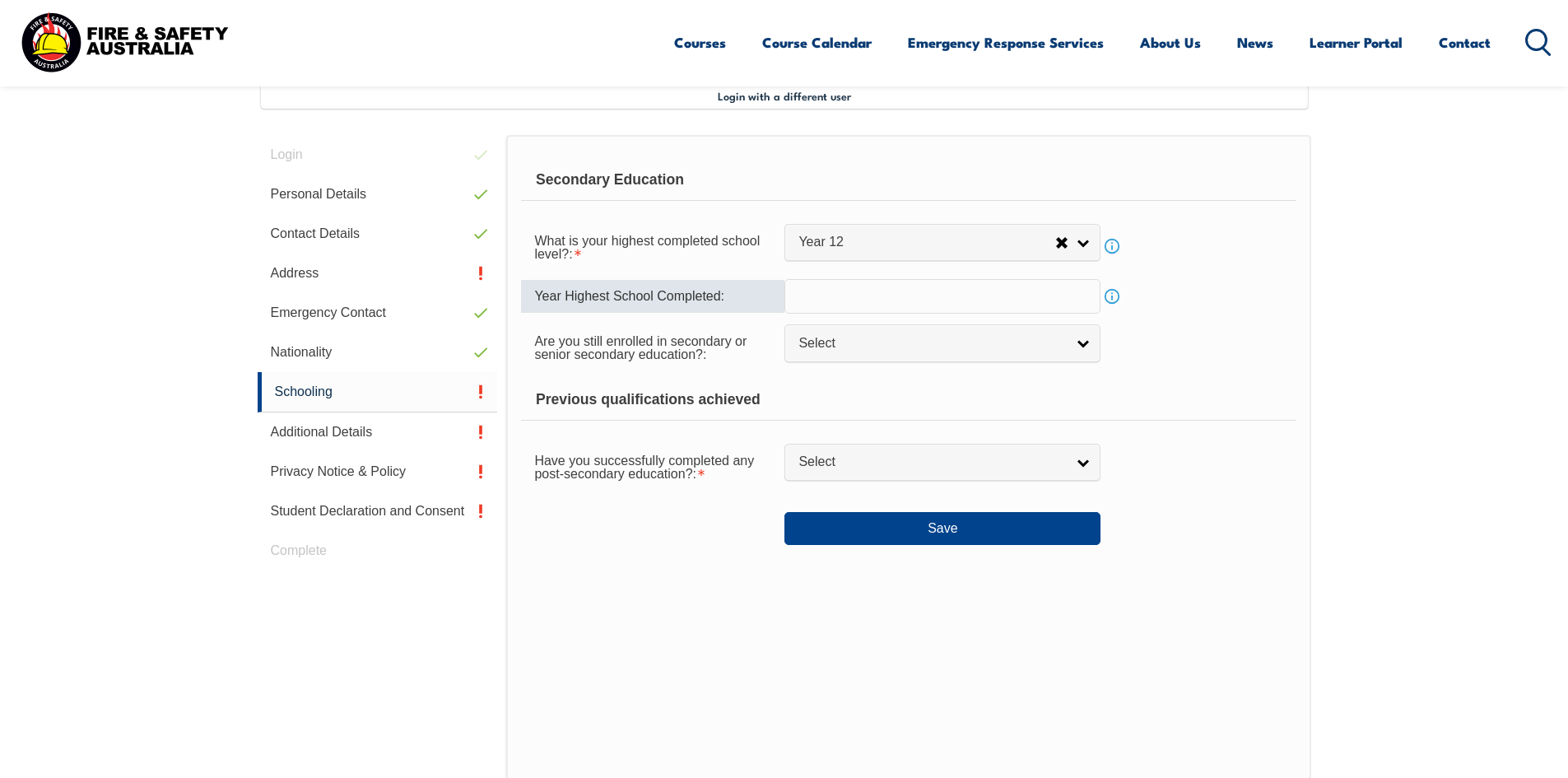
click at [883, 280] on input "text" at bounding box center [942, 296] width 316 height 34
type input "1986"
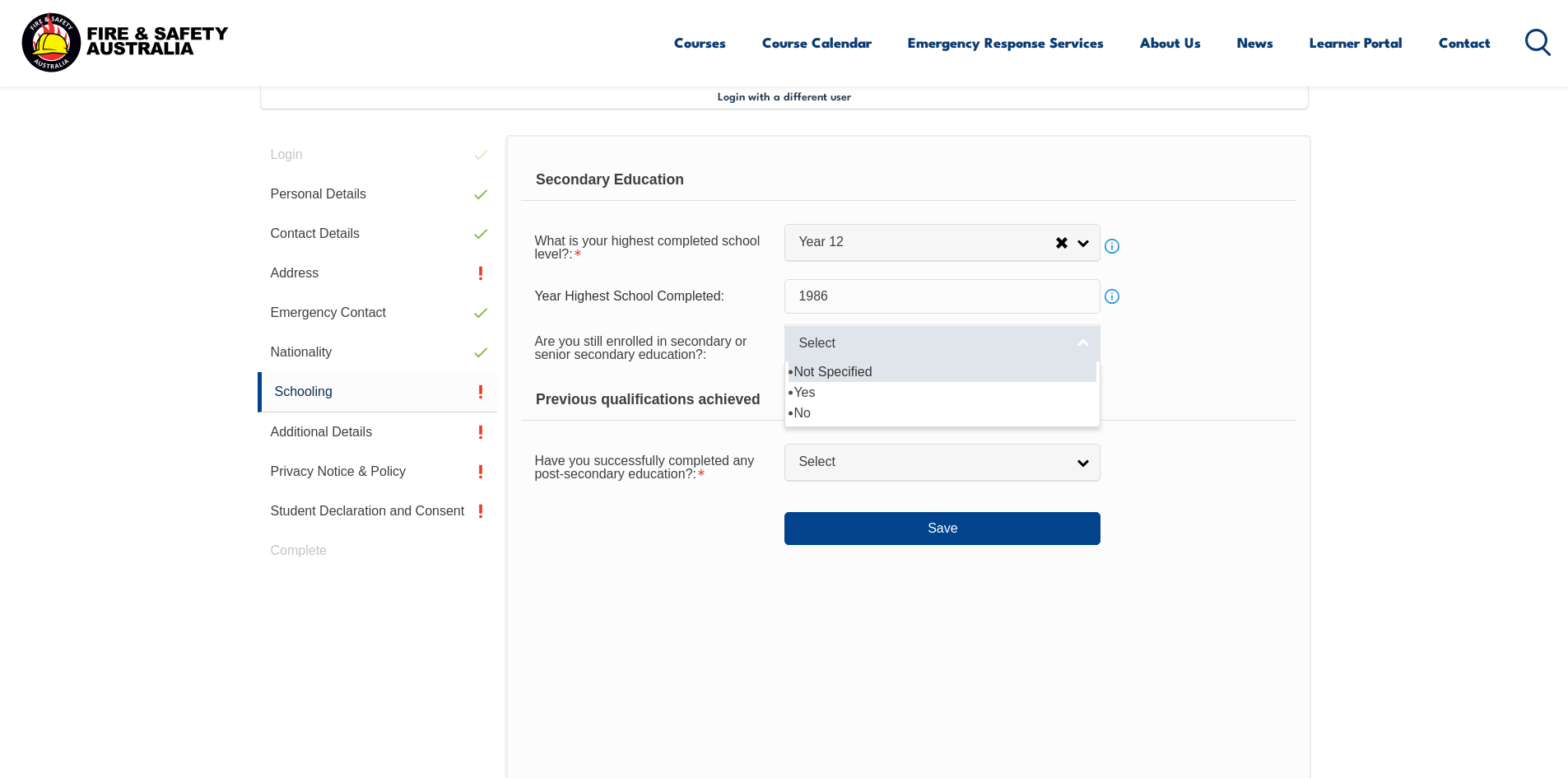
click at [972, 356] on link "Select" at bounding box center [942, 343] width 316 height 37
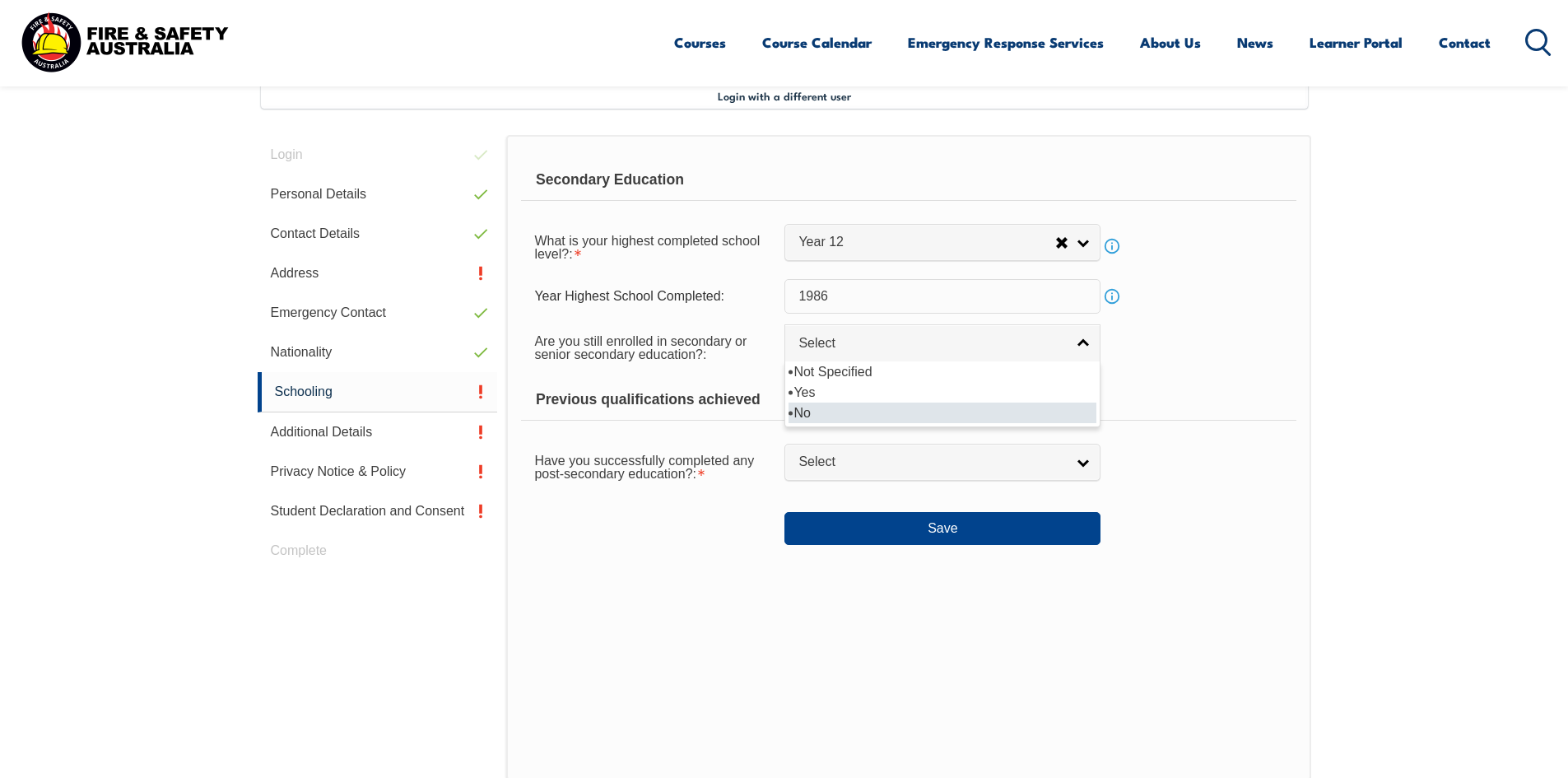
click at [835, 414] on li "No" at bounding box center [942, 413] width 308 height 21
select select "false"
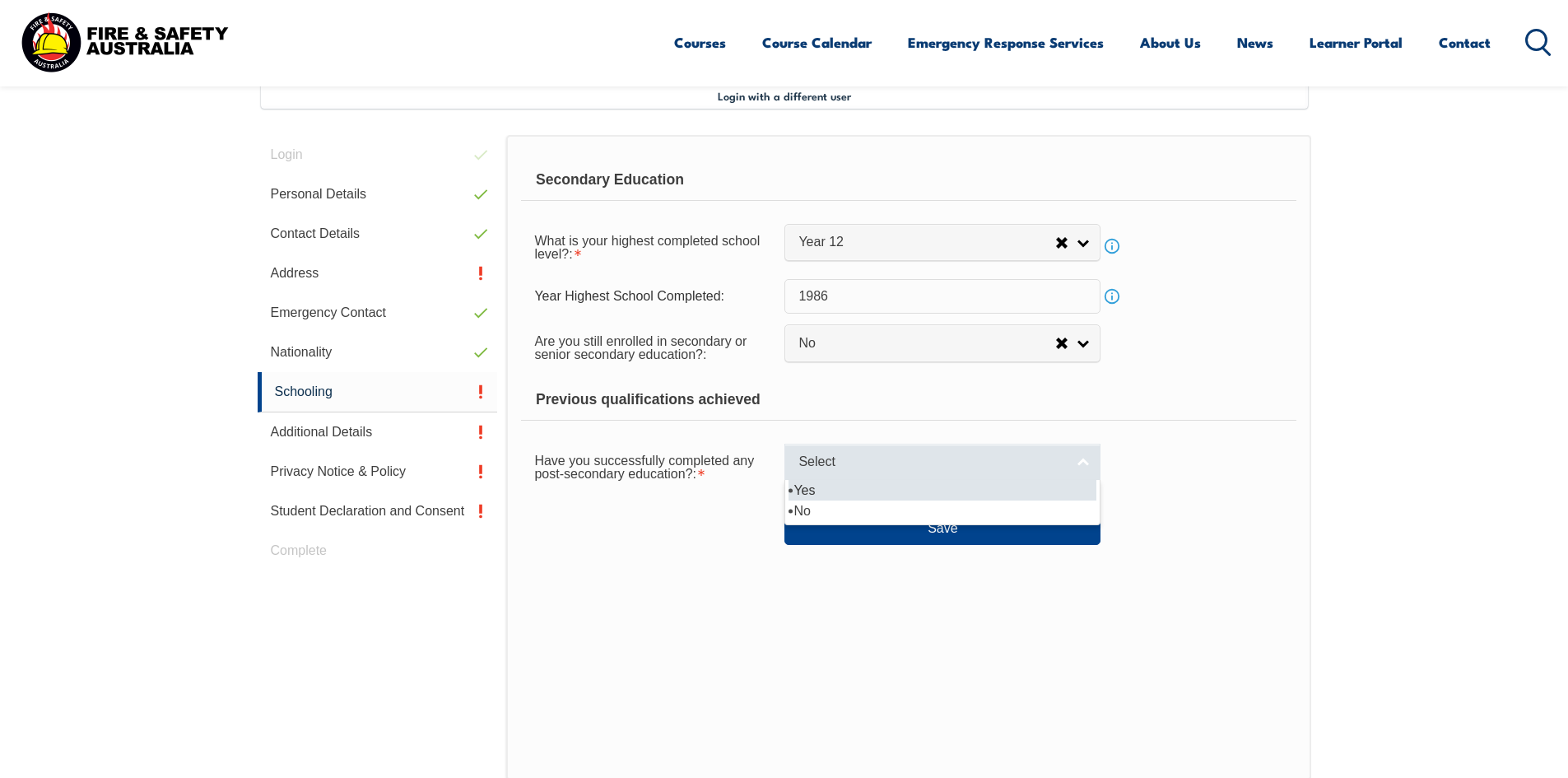
click at [1089, 459] on link "Select" at bounding box center [942, 462] width 316 height 37
click at [840, 491] on li "Yes" at bounding box center [942, 491] width 308 height 21
select select "true"
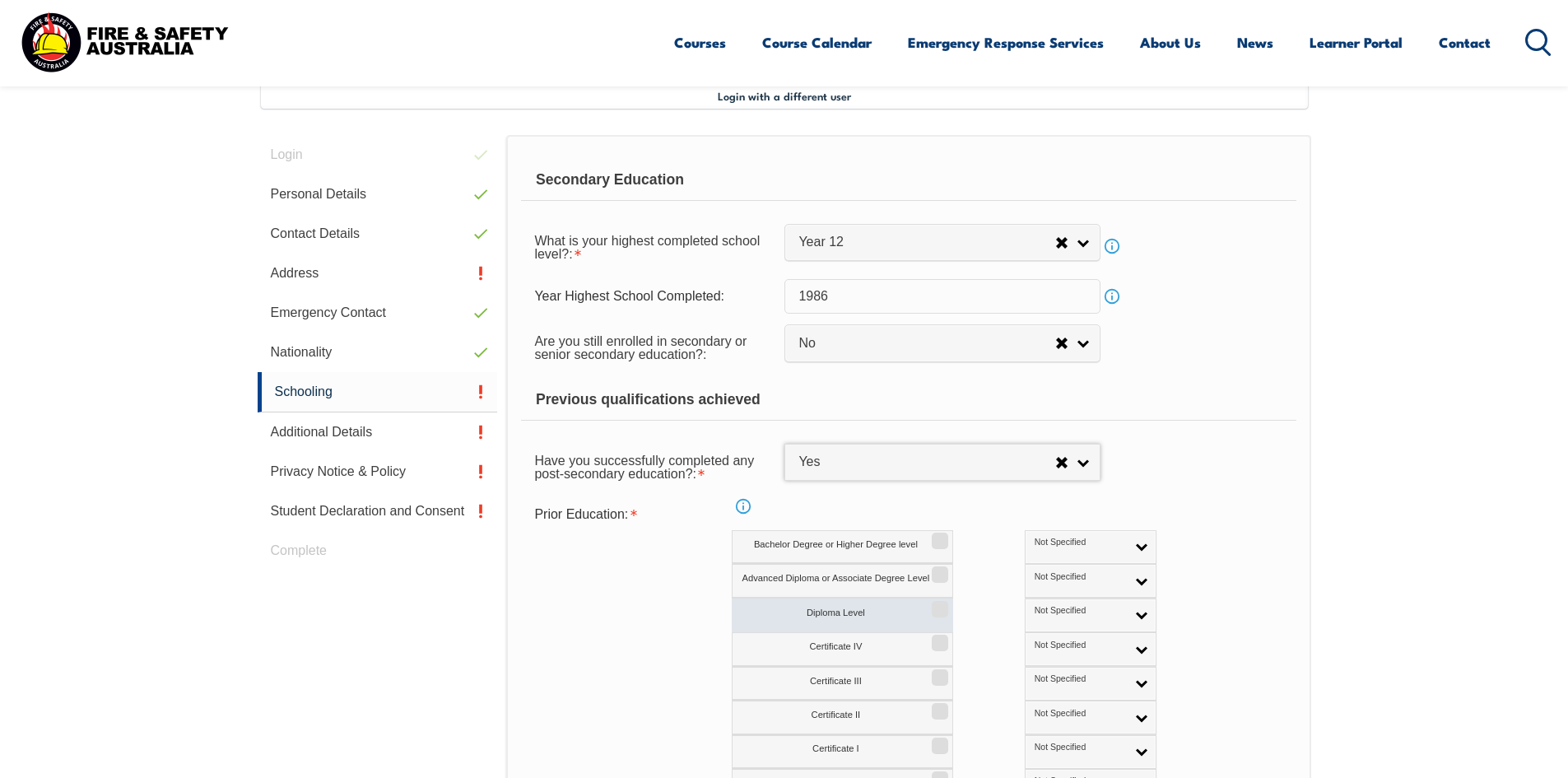
click at [866, 617] on label "Diploma Level" at bounding box center [842, 616] width 221 height 34
click at [932, 604] on input "Diploma Level" at bounding box center [937, 603] width 9 height 2
checkbox input "true"
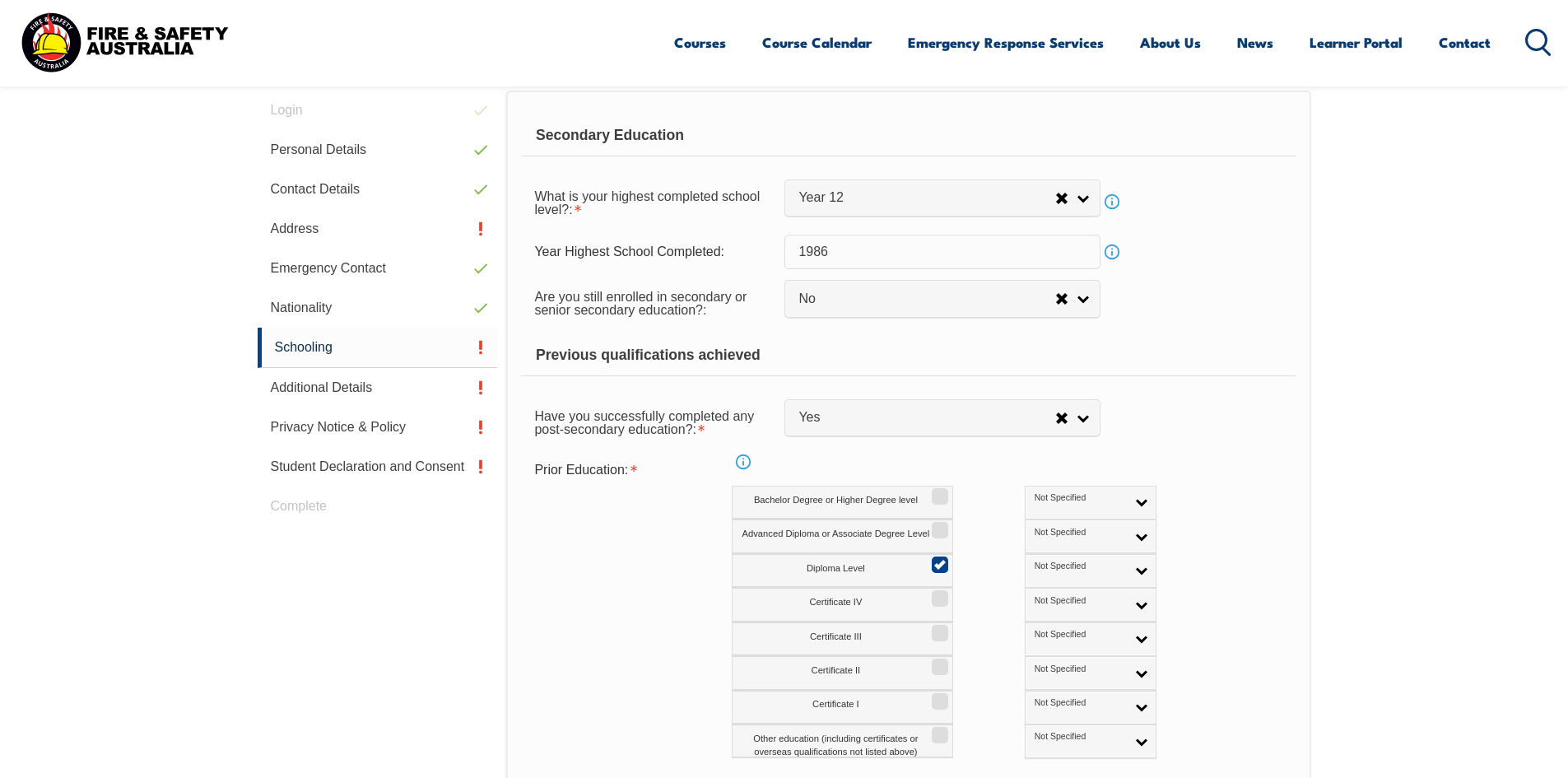
scroll to position [614, 0]
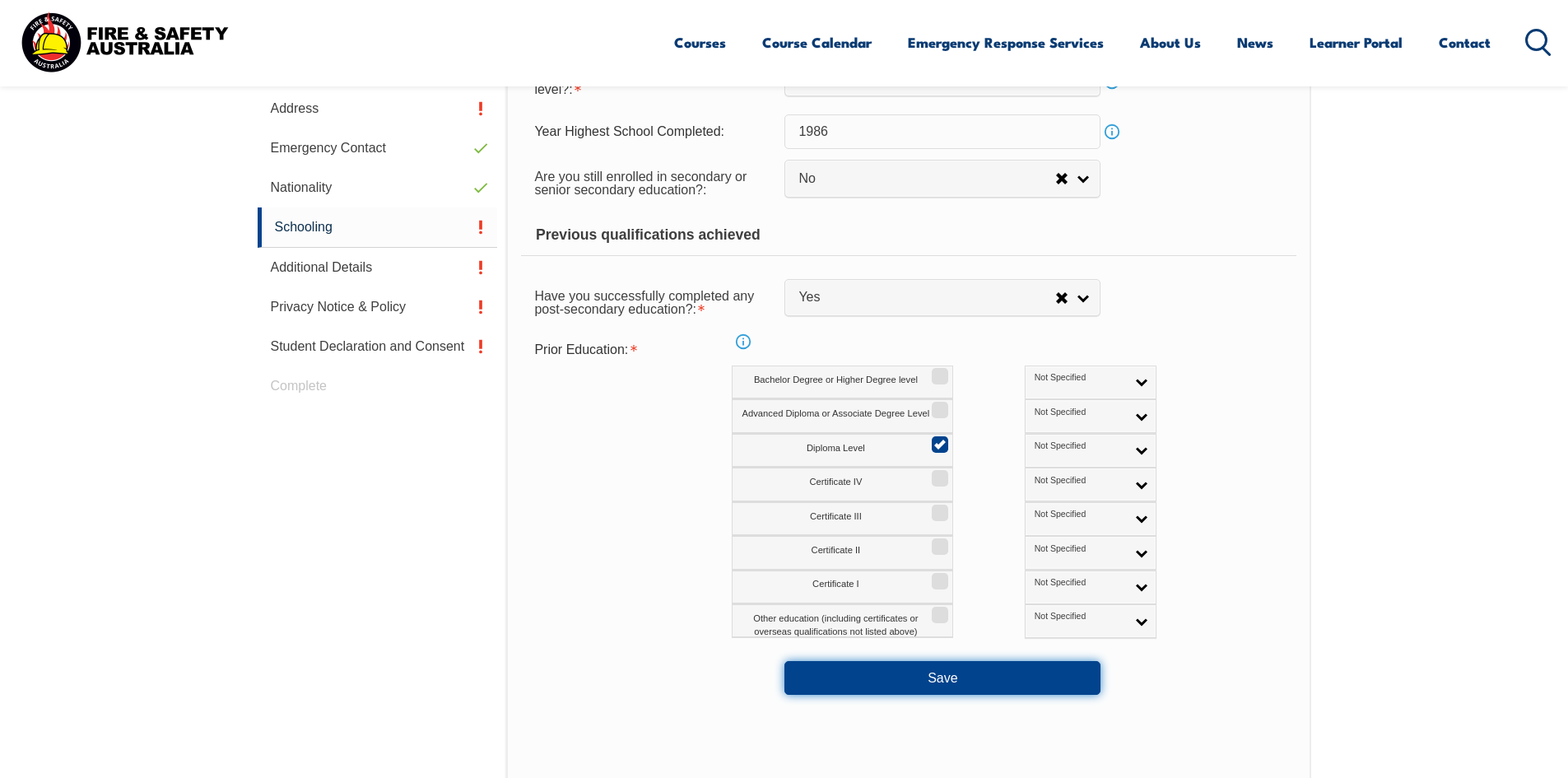
click at [967, 673] on button "Save" at bounding box center [942, 677] width 316 height 33
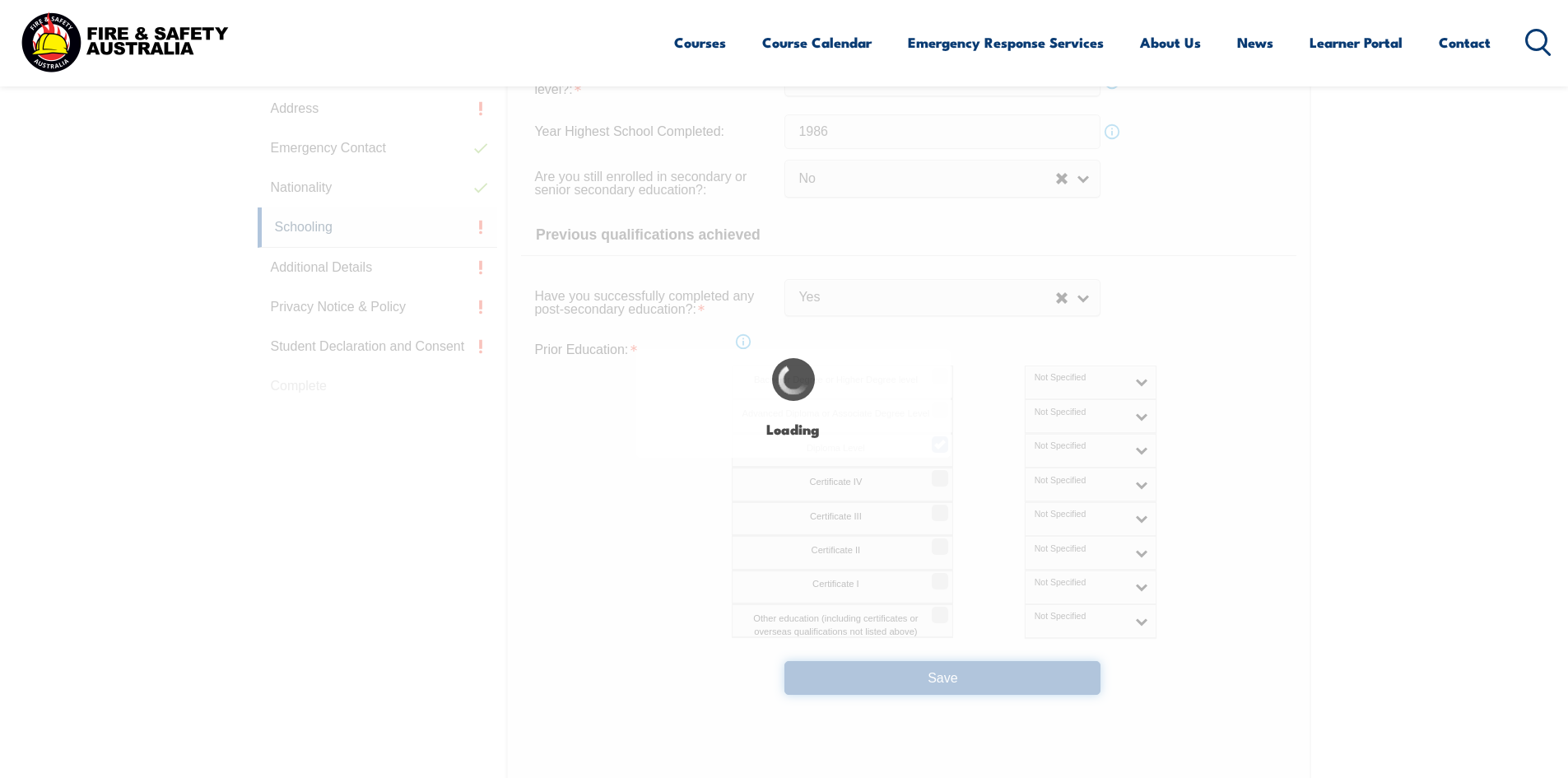
select select
select select "false"
select select "true"
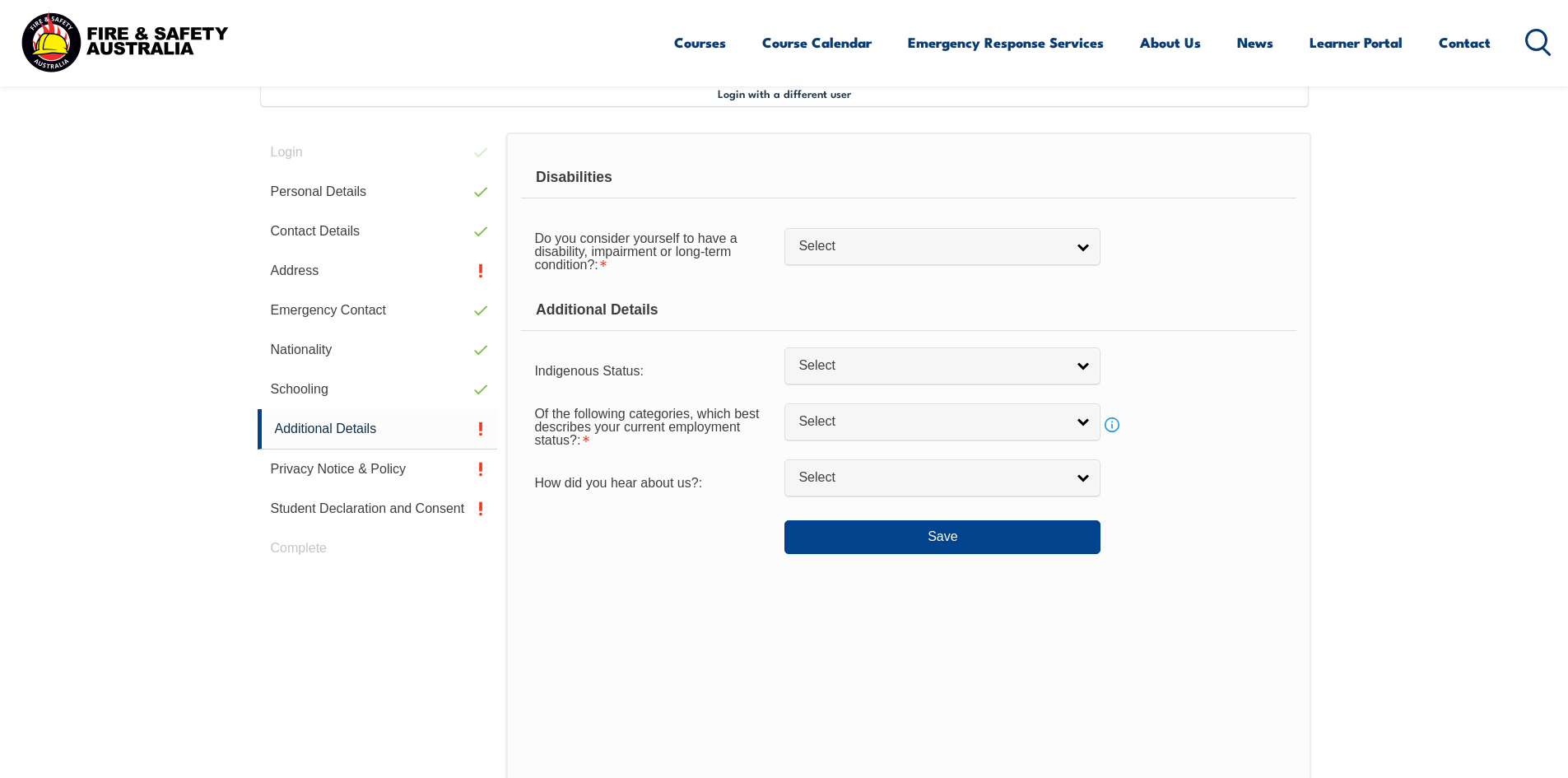
scroll to position [449, 0]
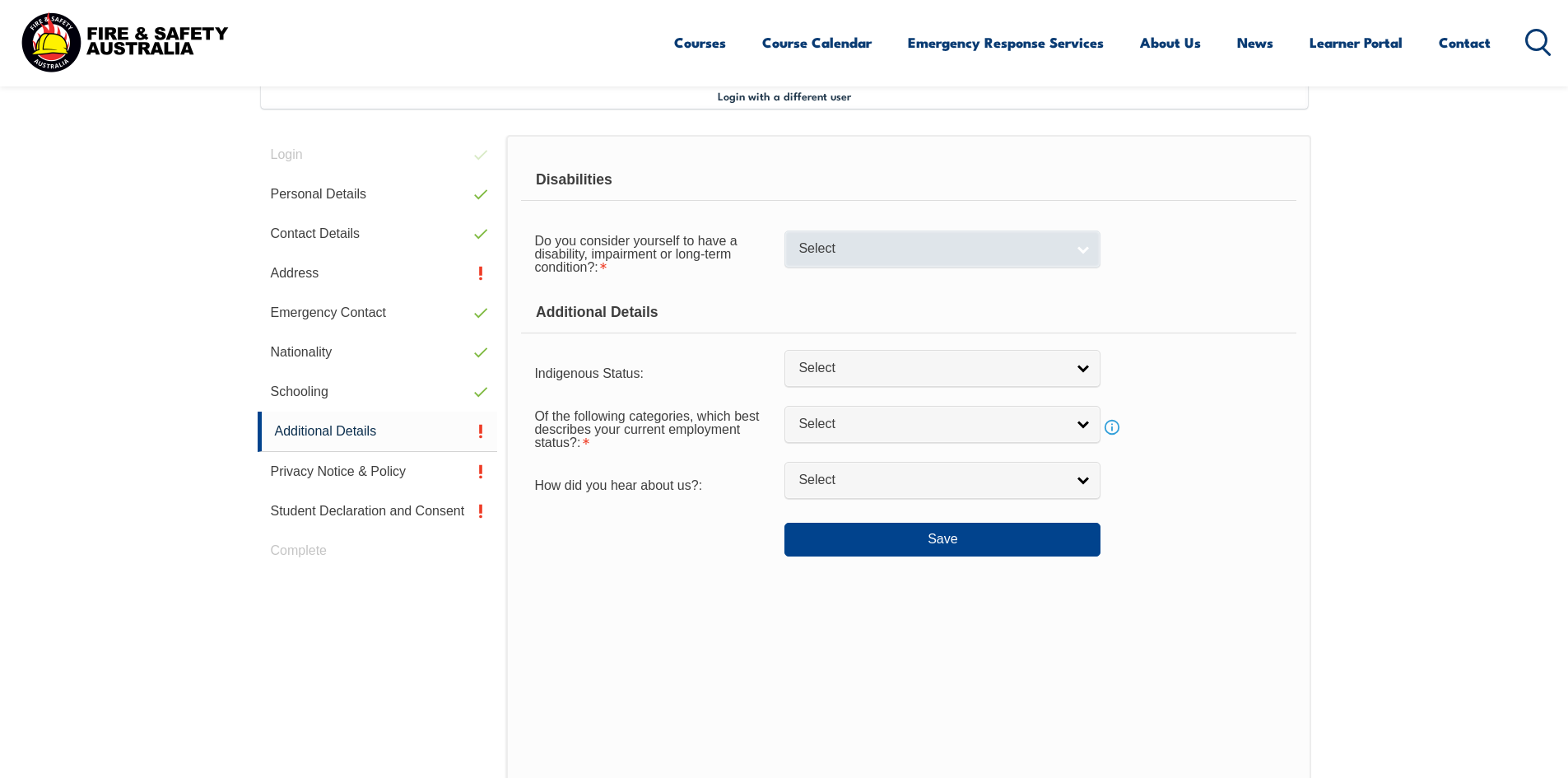
click at [1080, 242] on link "Select" at bounding box center [942, 249] width 316 height 37
click at [832, 276] on li "No" at bounding box center [942, 277] width 308 height 21
select select "false"
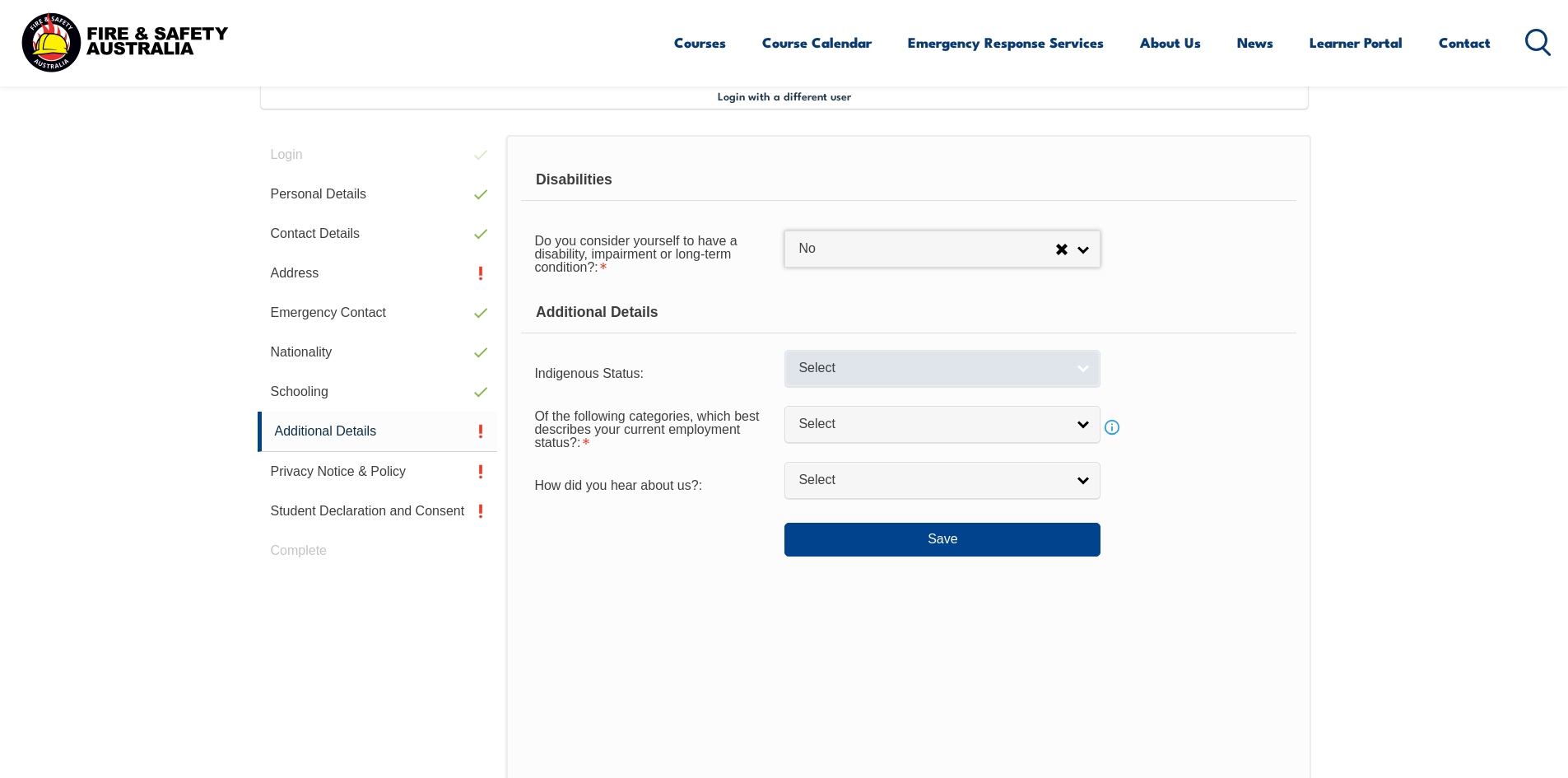
click at [876, 373] on span "Select" at bounding box center [932, 368] width 267 height 17
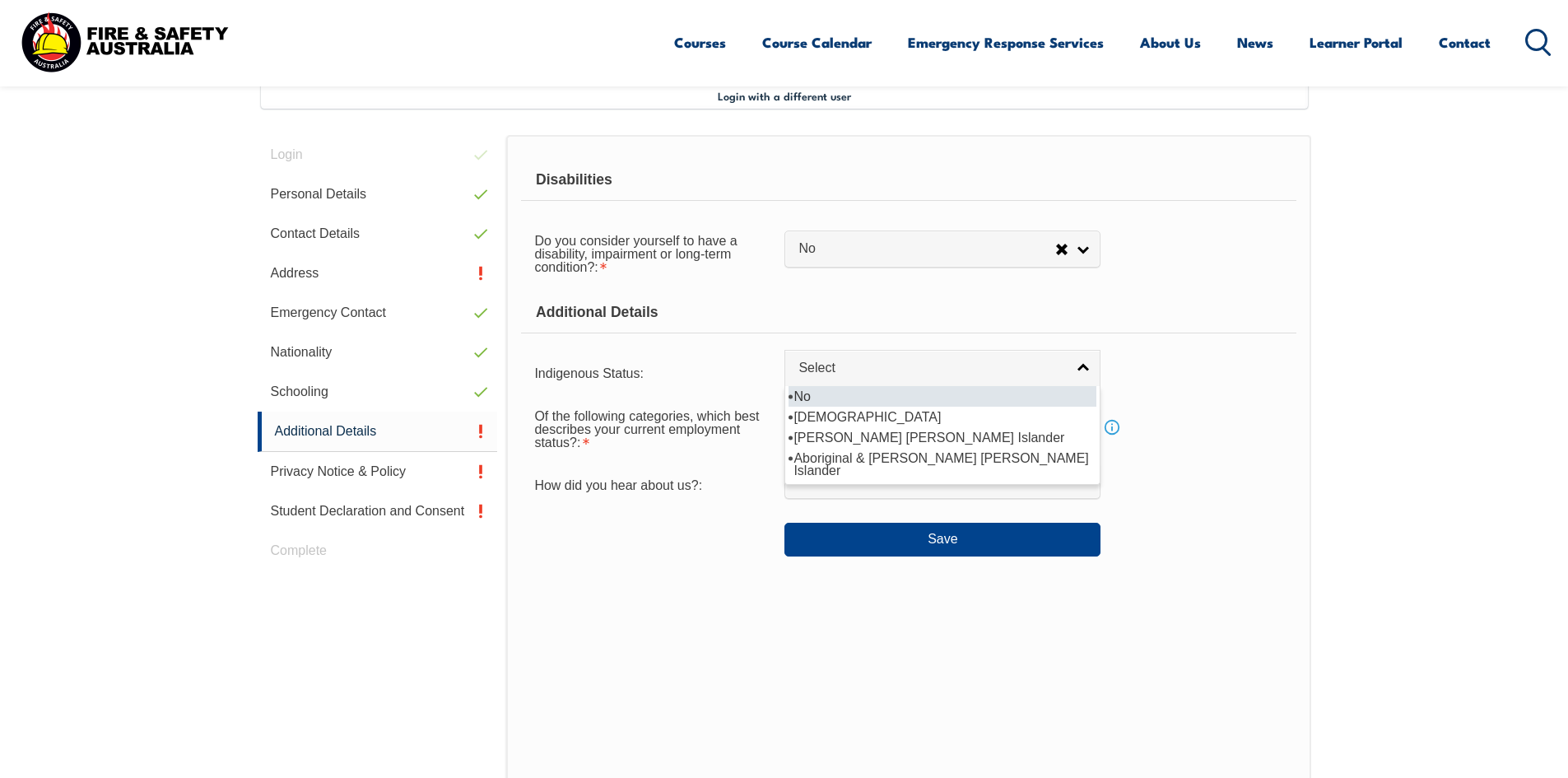
click at [876, 397] on li "No" at bounding box center [942, 397] width 308 height 21
select select "4"
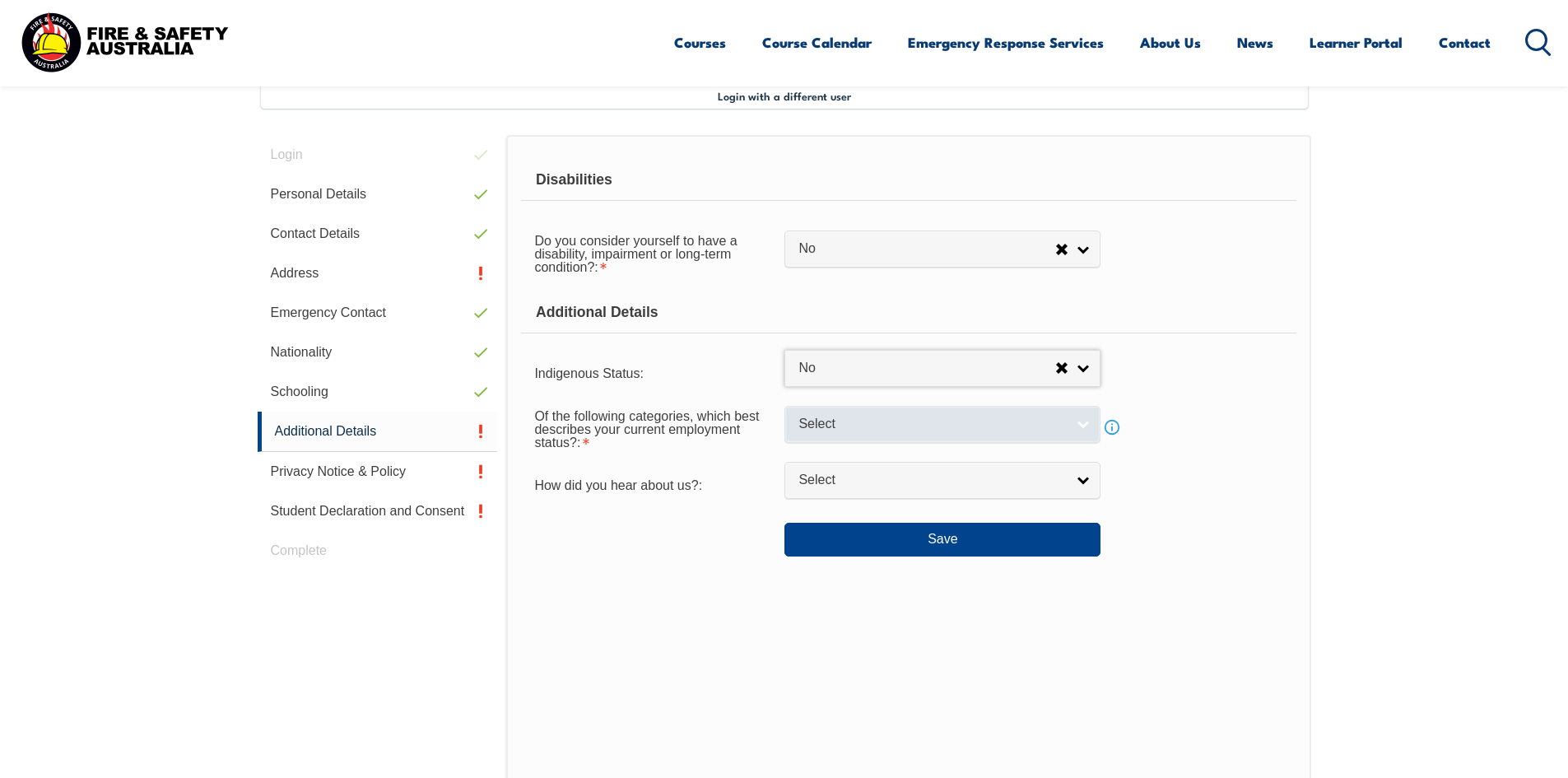
click at [863, 424] on span "Select" at bounding box center [932, 424] width 267 height 17
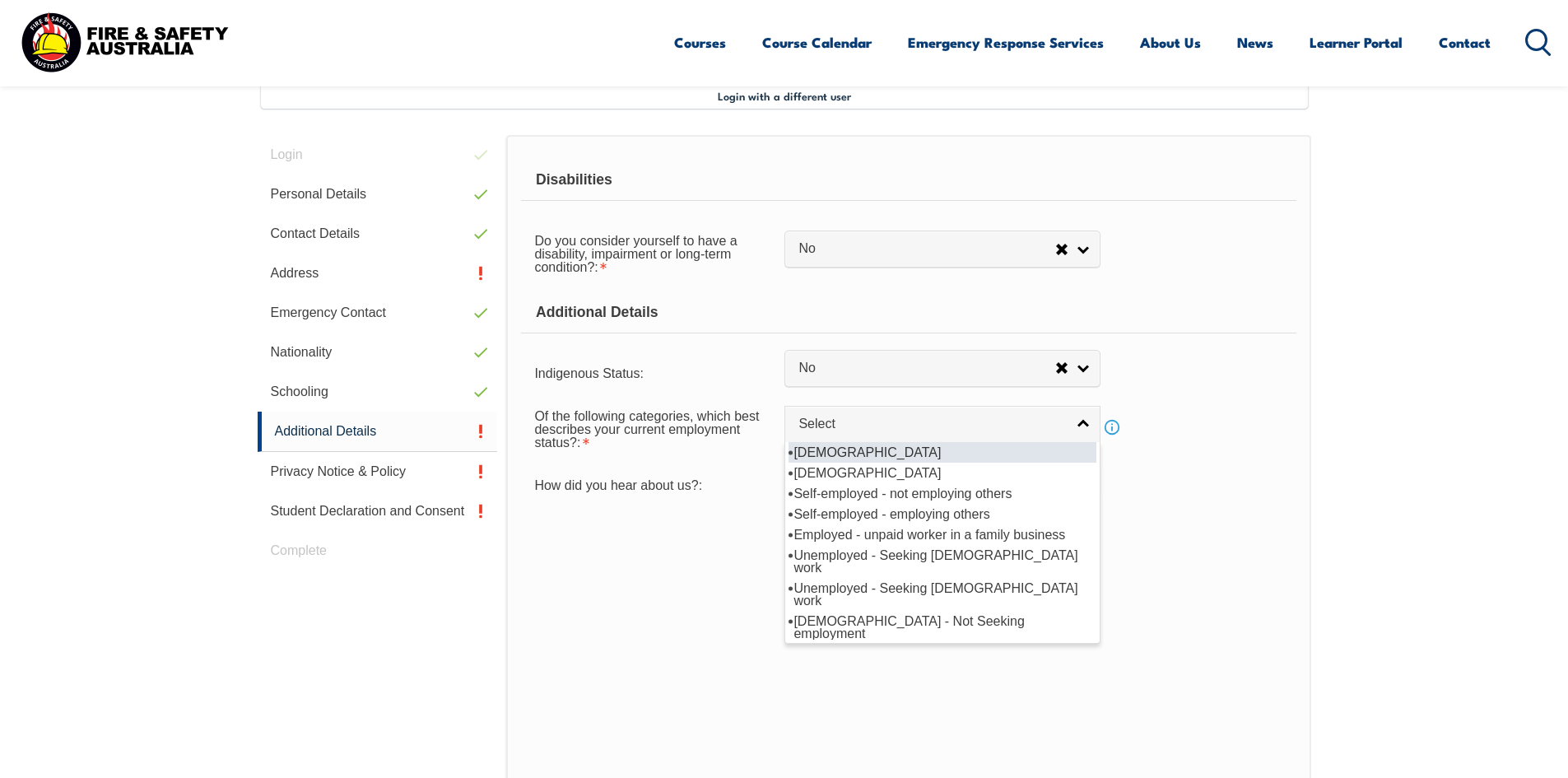
click at [865, 451] on li "[DEMOGRAPHIC_DATA]" at bounding box center [942, 453] width 308 height 21
select select "1"
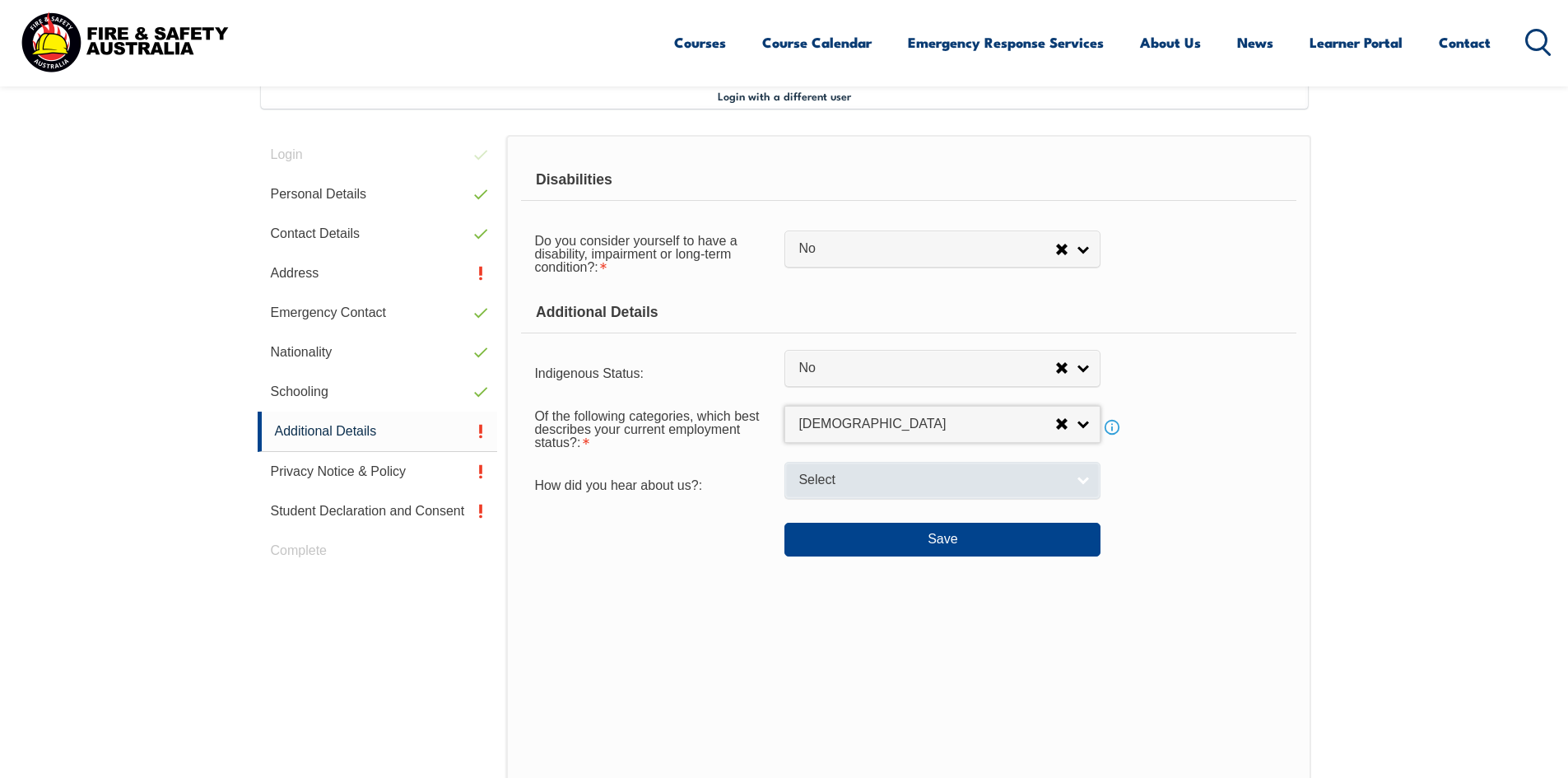
click at [874, 475] on span "Select" at bounding box center [932, 480] width 267 height 17
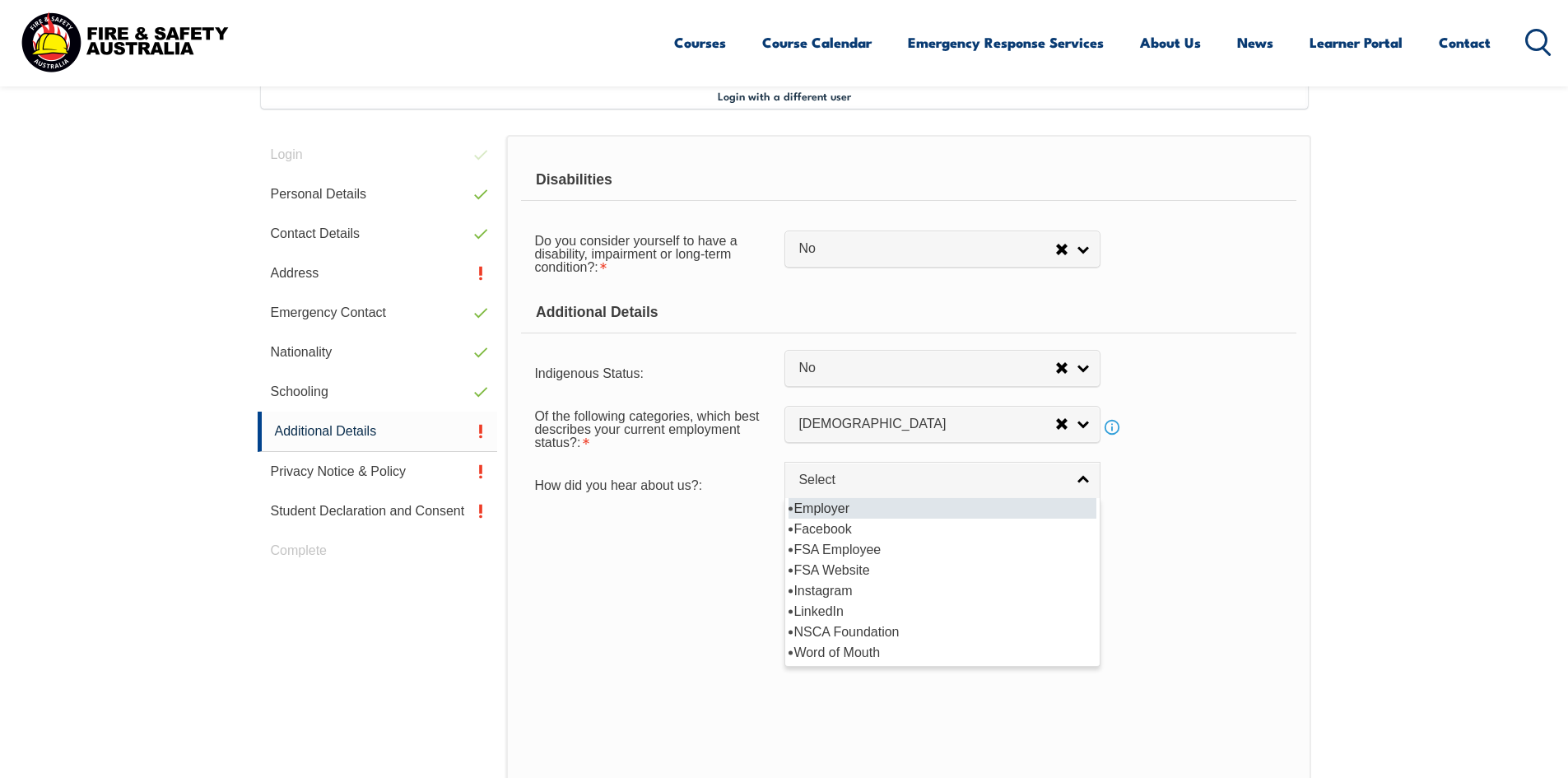
click at [838, 505] on li "Employer" at bounding box center [942, 509] width 308 height 21
select select "8019"
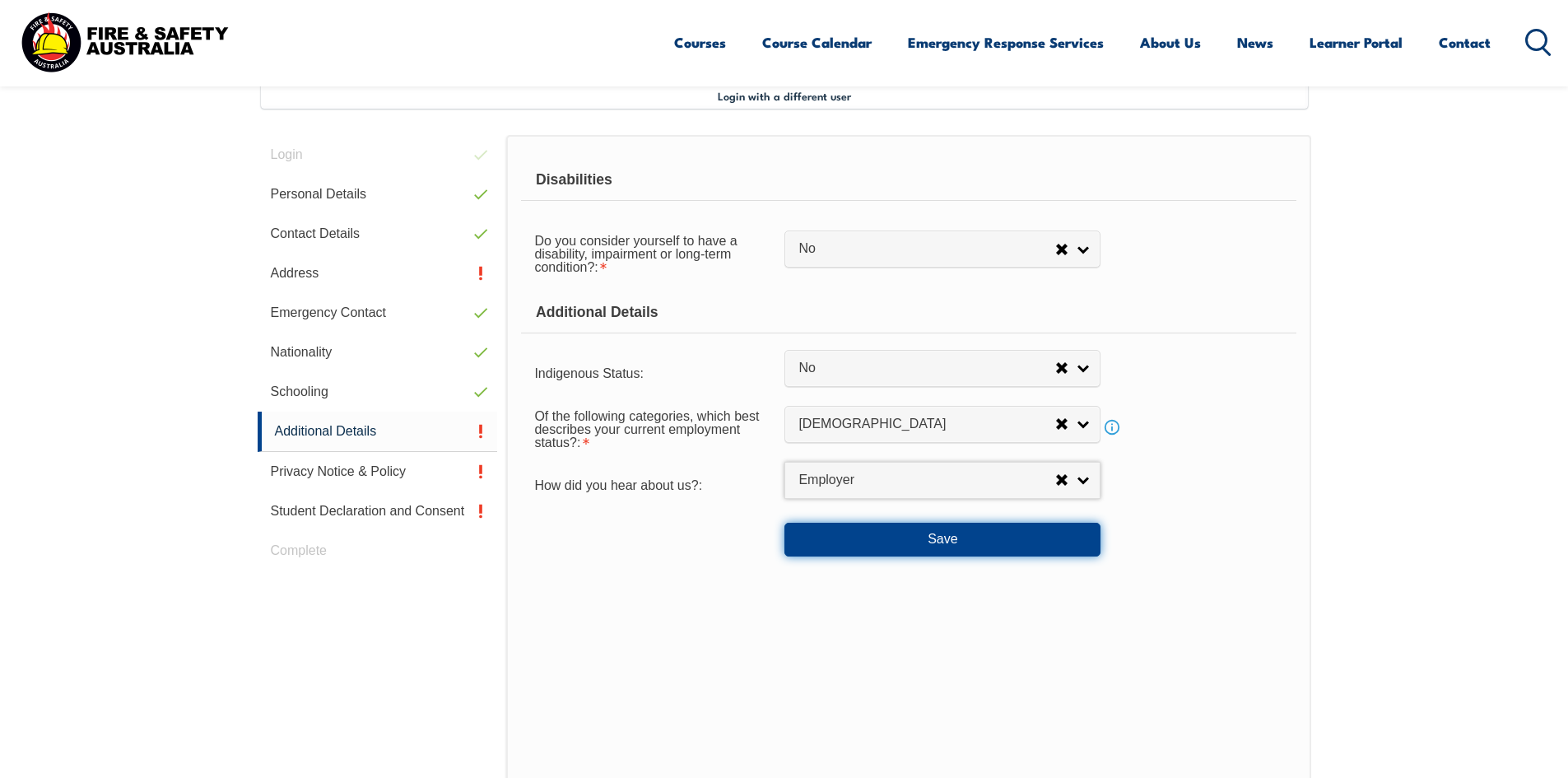
click at [907, 536] on button "Save" at bounding box center [942, 539] width 316 height 33
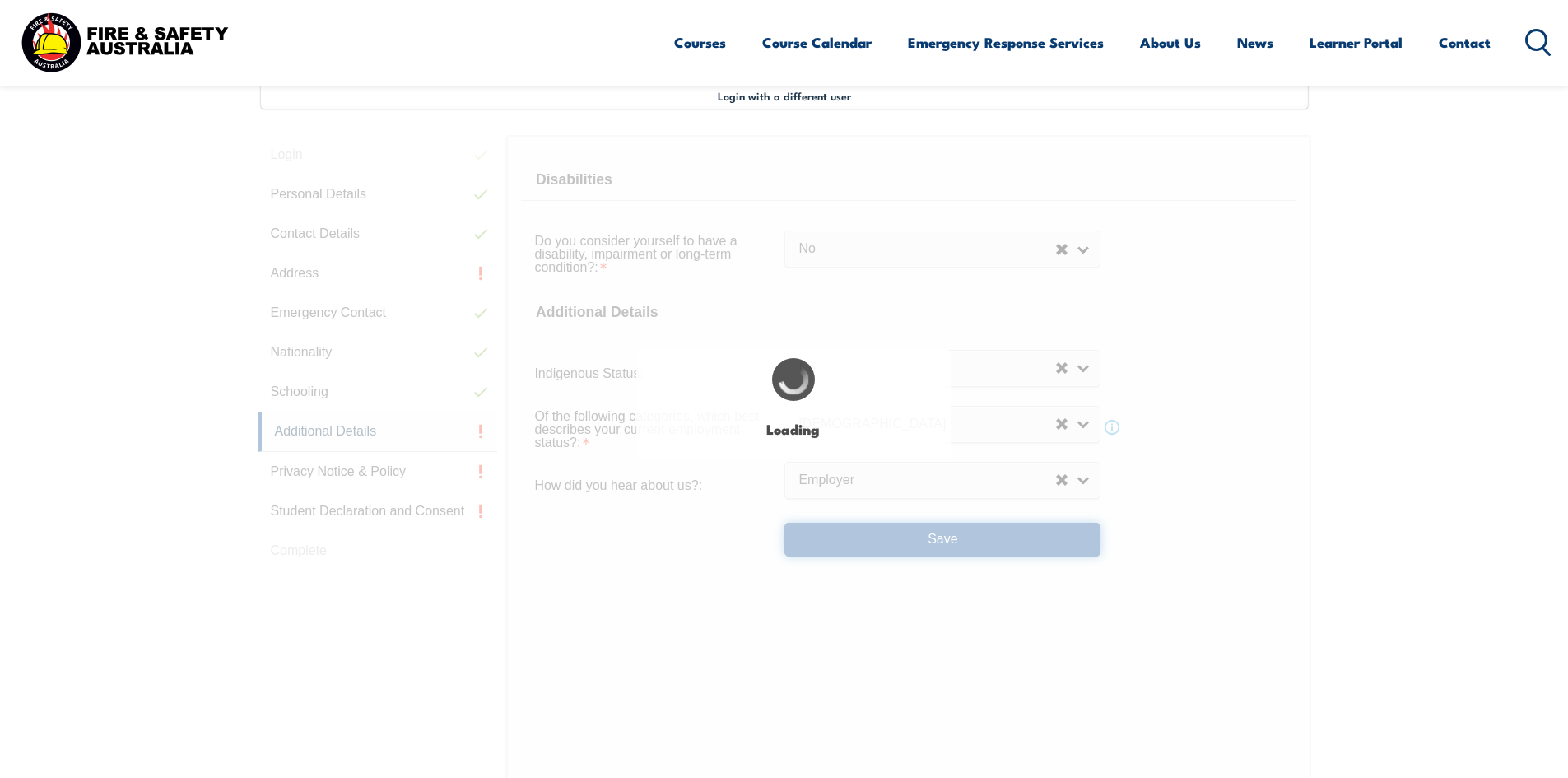
select select "false"
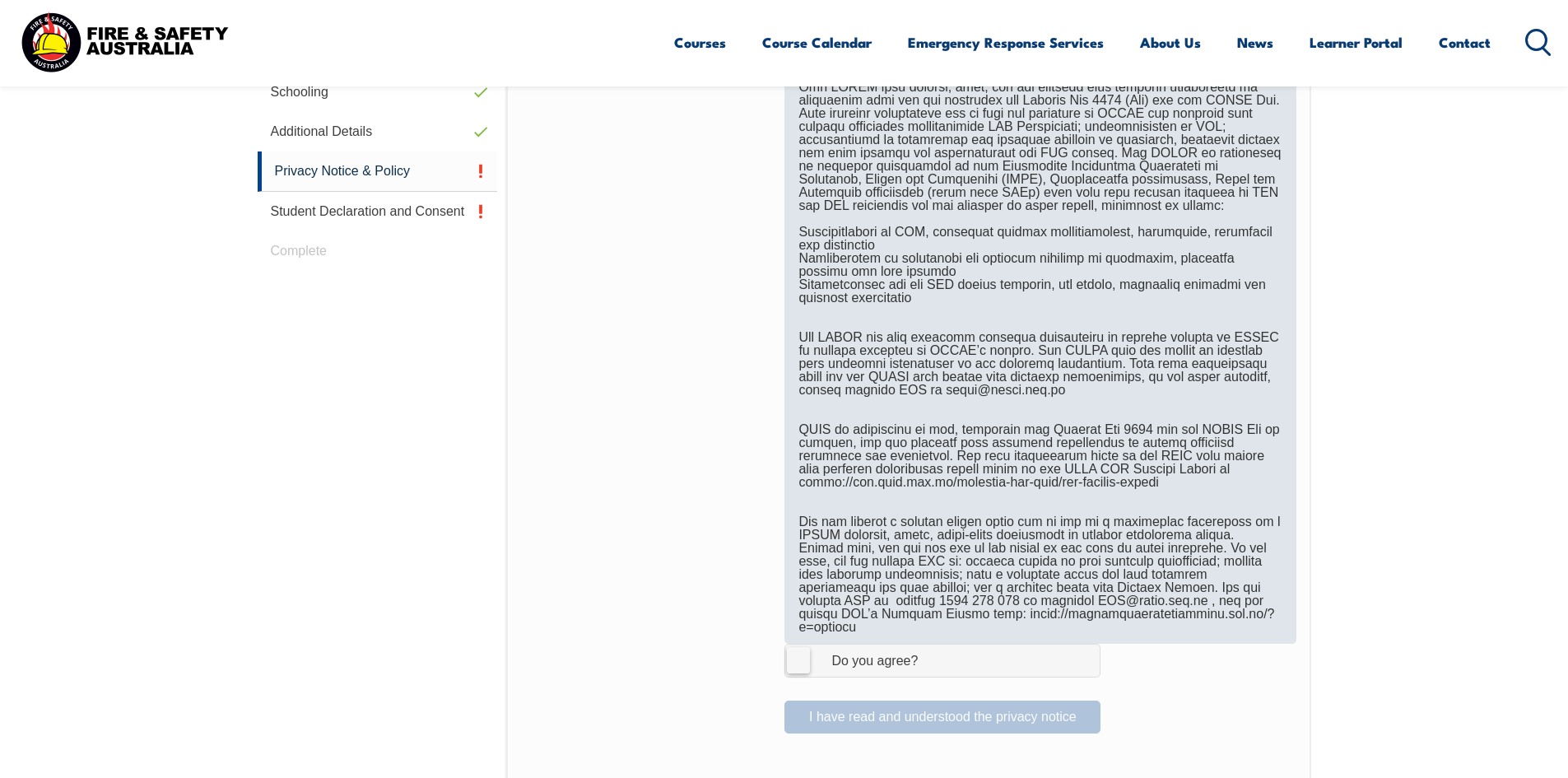
scroll to position [861, 0]
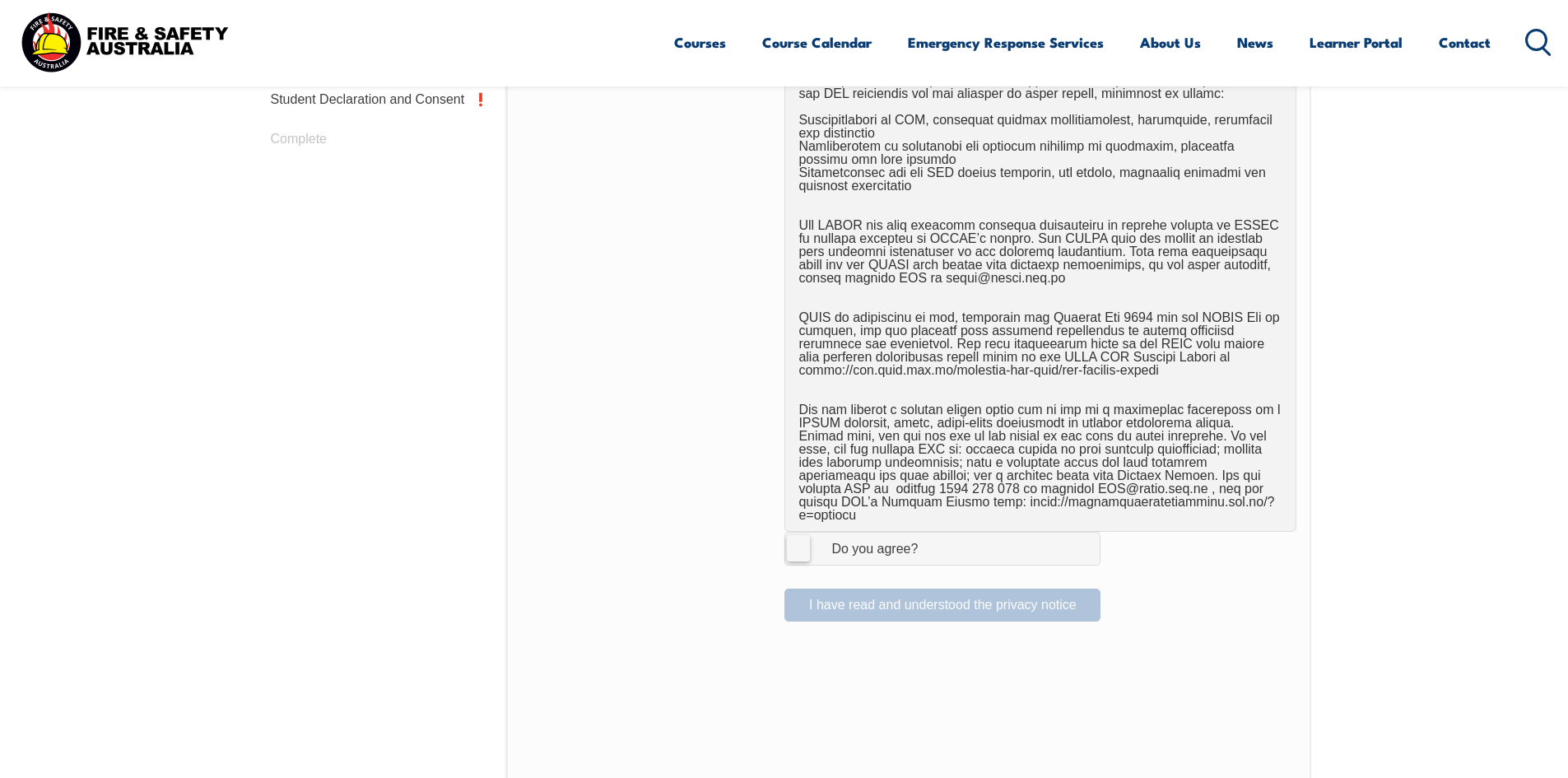
drag, startPoint x: 796, startPoint y: 534, endPoint x: 824, endPoint y: 539, distance: 28.4
click at [802, 534] on label "I Agree Do you agree?" at bounding box center [942, 548] width 316 height 33
click at [932, 534] on input "I Agree Do you agree?" at bounding box center [946, 548] width 28 height 31
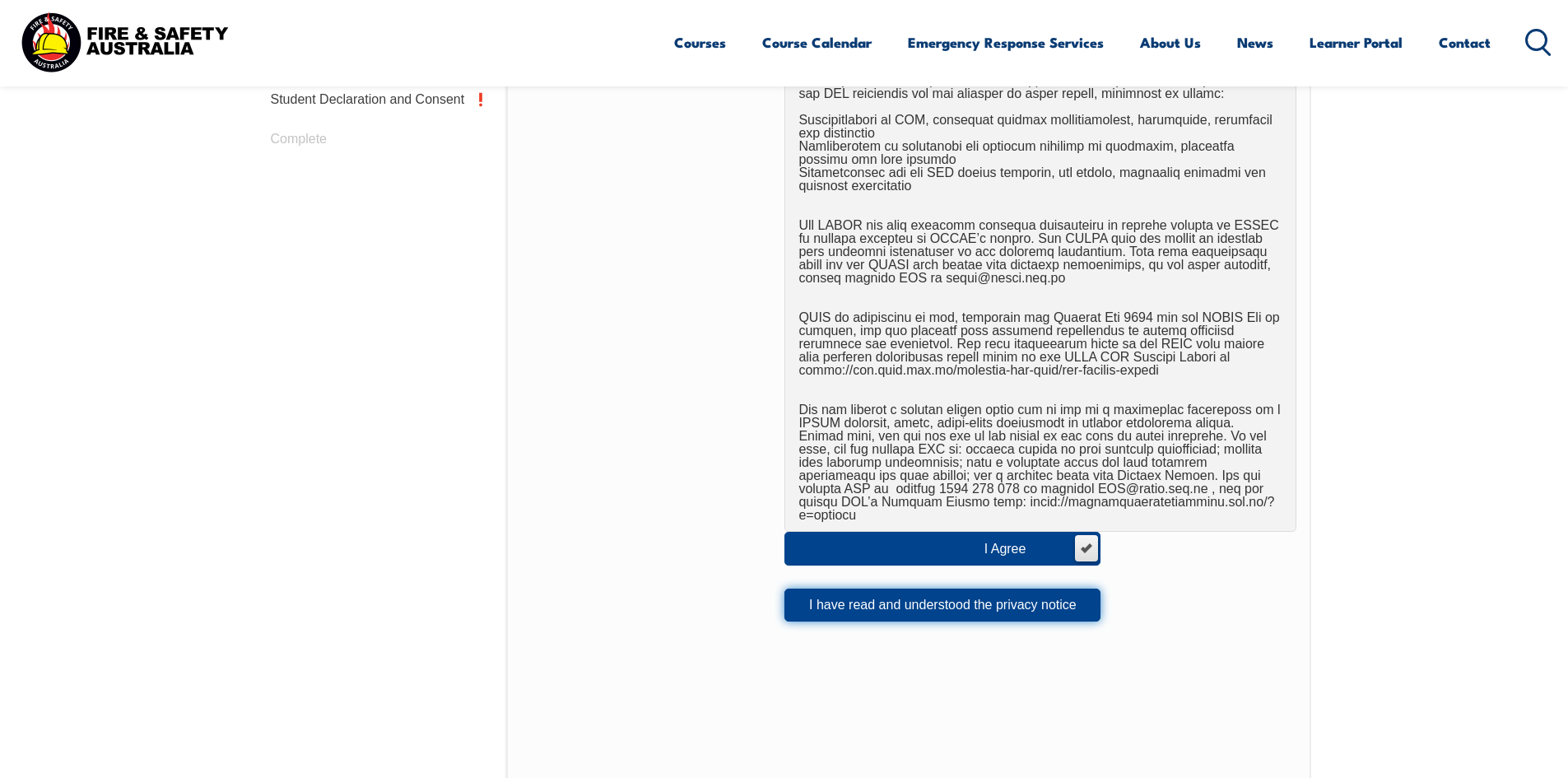
click at [1012, 589] on button "I have read and understood the privacy notice" at bounding box center [942, 605] width 316 height 33
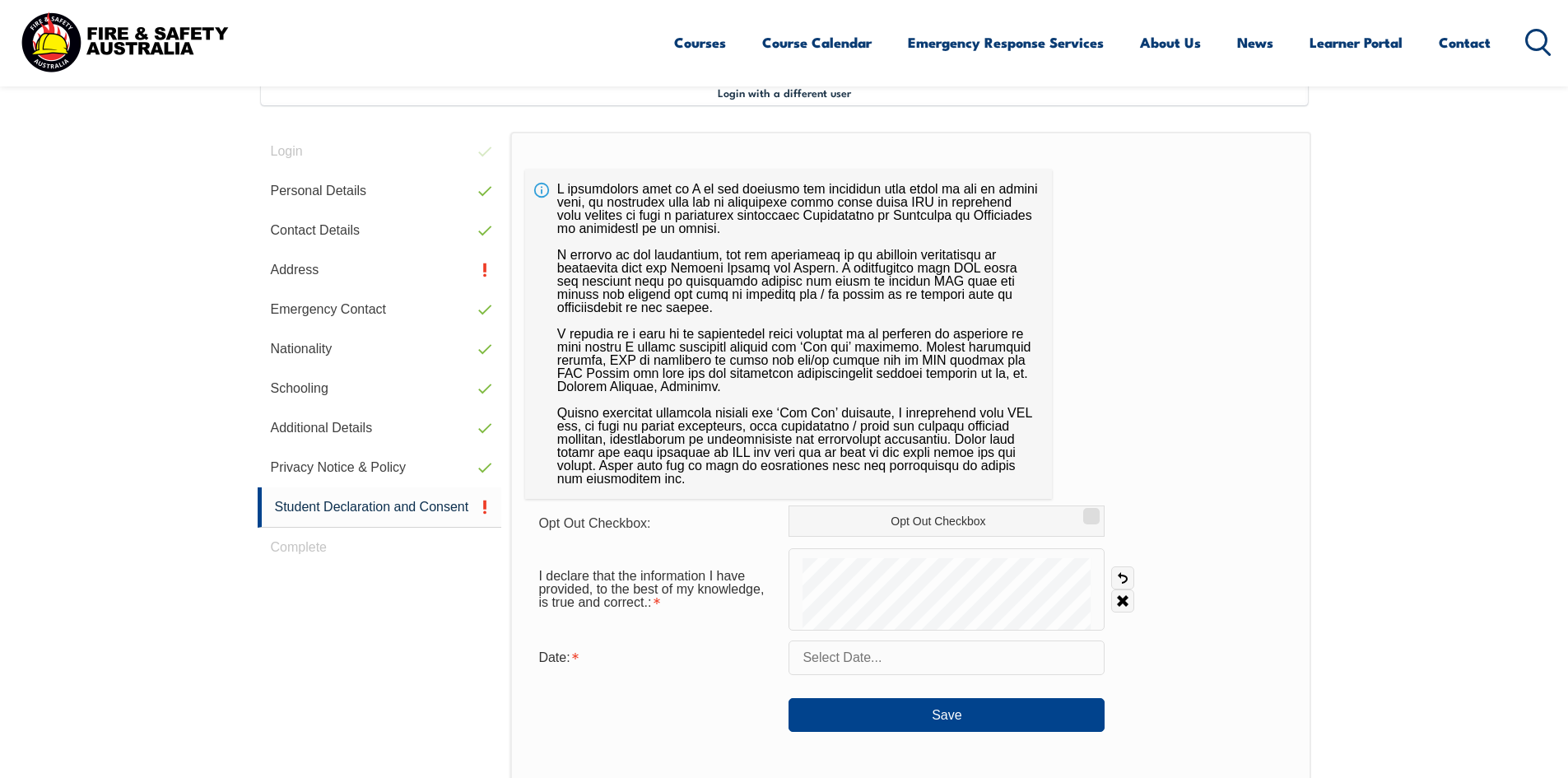
scroll to position [449, 0]
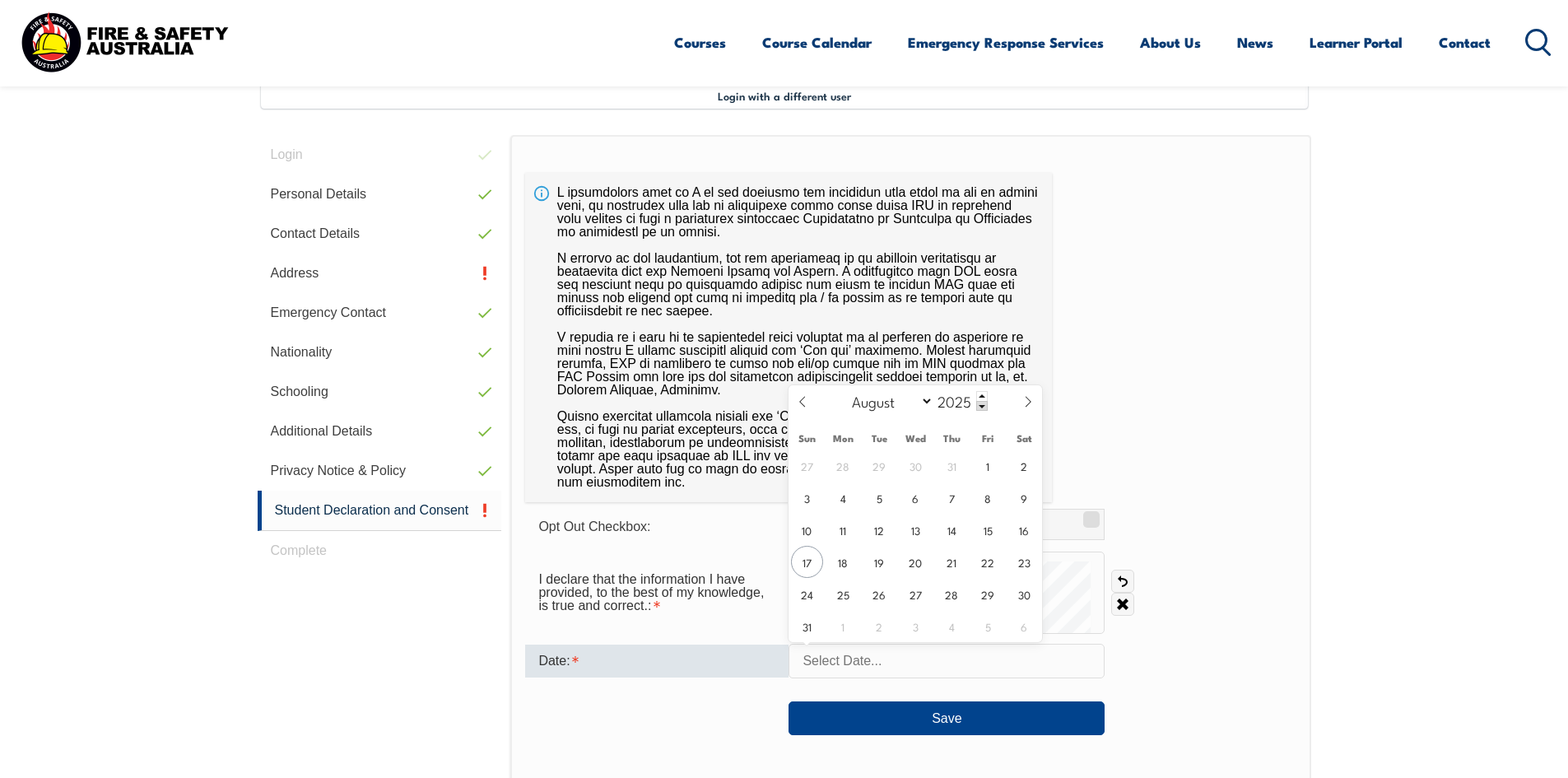
click at [866, 659] on input "text" at bounding box center [946, 661] width 316 height 34
click at [806, 564] on span "17" at bounding box center [807, 562] width 32 height 32
type input "[DATE]"
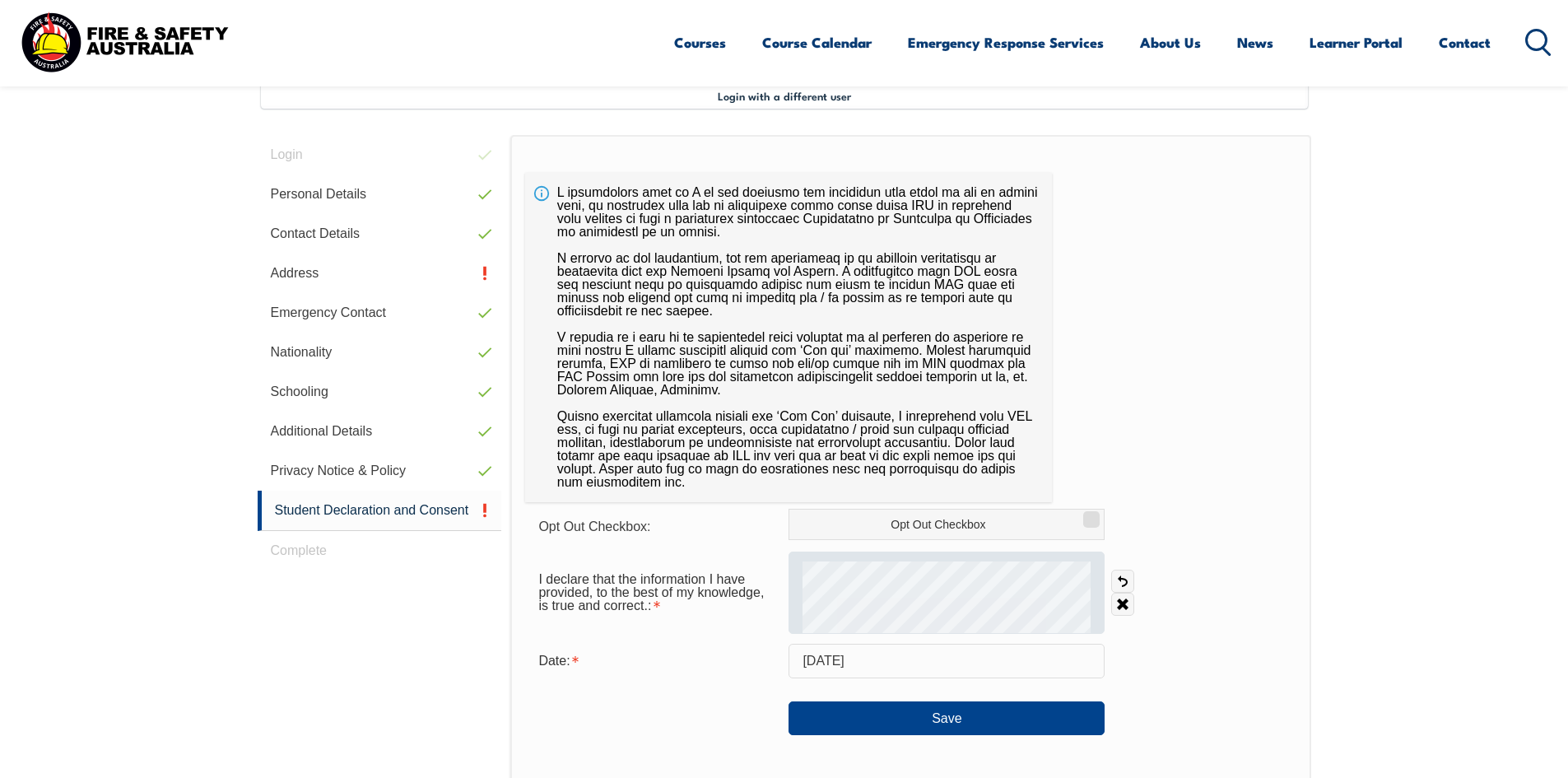
click at [933, 604] on div at bounding box center [946, 592] width 316 height 83
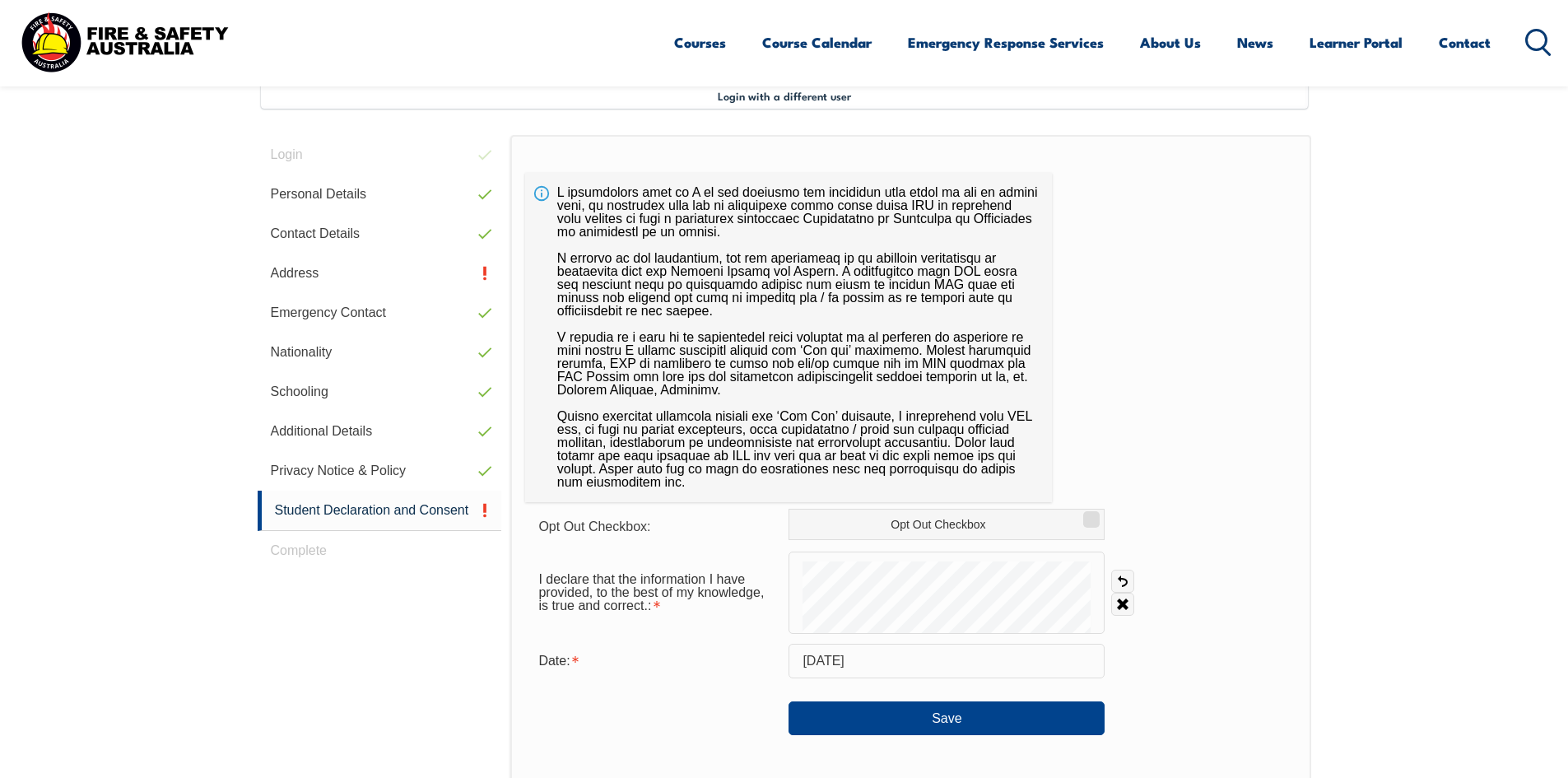
drag, startPoint x: 937, startPoint y: 559, endPoint x: 1106, endPoint y: 601, distance: 174.1
click at [1134, 598] on div "I declare that the information I have provided, to the best of my knowledge, is…" at bounding box center [911, 592] width 770 height 83
click at [1157, 577] on div "I declare that the information I have provided, to the best of my knowledge, is…" at bounding box center [911, 592] width 770 height 83
click at [949, 729] on button "Save" at bounding box center [946, 717] width 316 height 33
click at [944, 723] on button "Save" at bounding box center [946, 717] width 316 height 33
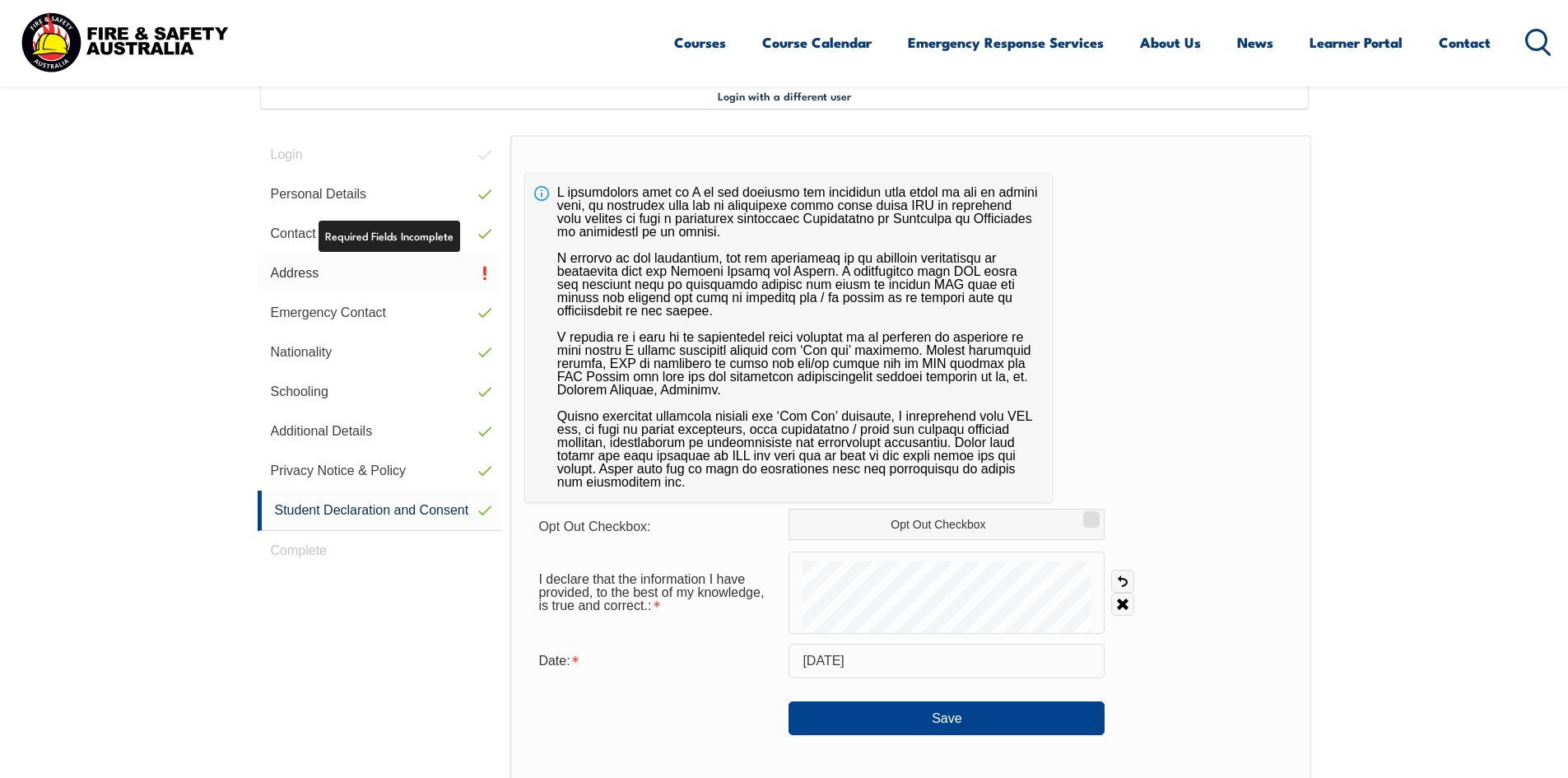
click at [408, 277] on link "Address" at bounding box center [380, 273] width 245 height 40
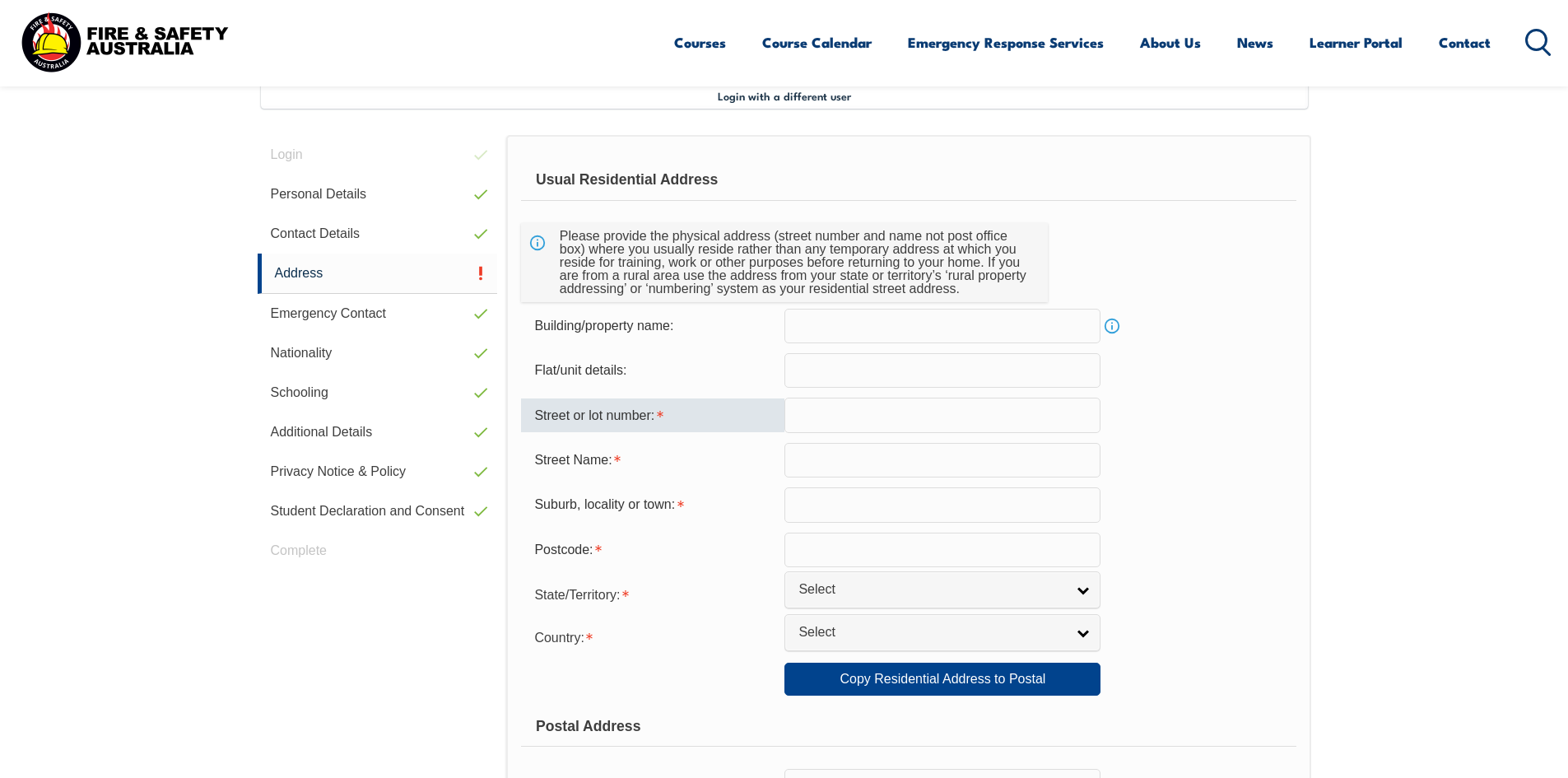
click at [829, 418] on input "text" at bounding box center [942, 415] width 316 height 34
type input "41"
type input "[STREET_ADDRESS]"
type input "Paradise drive"
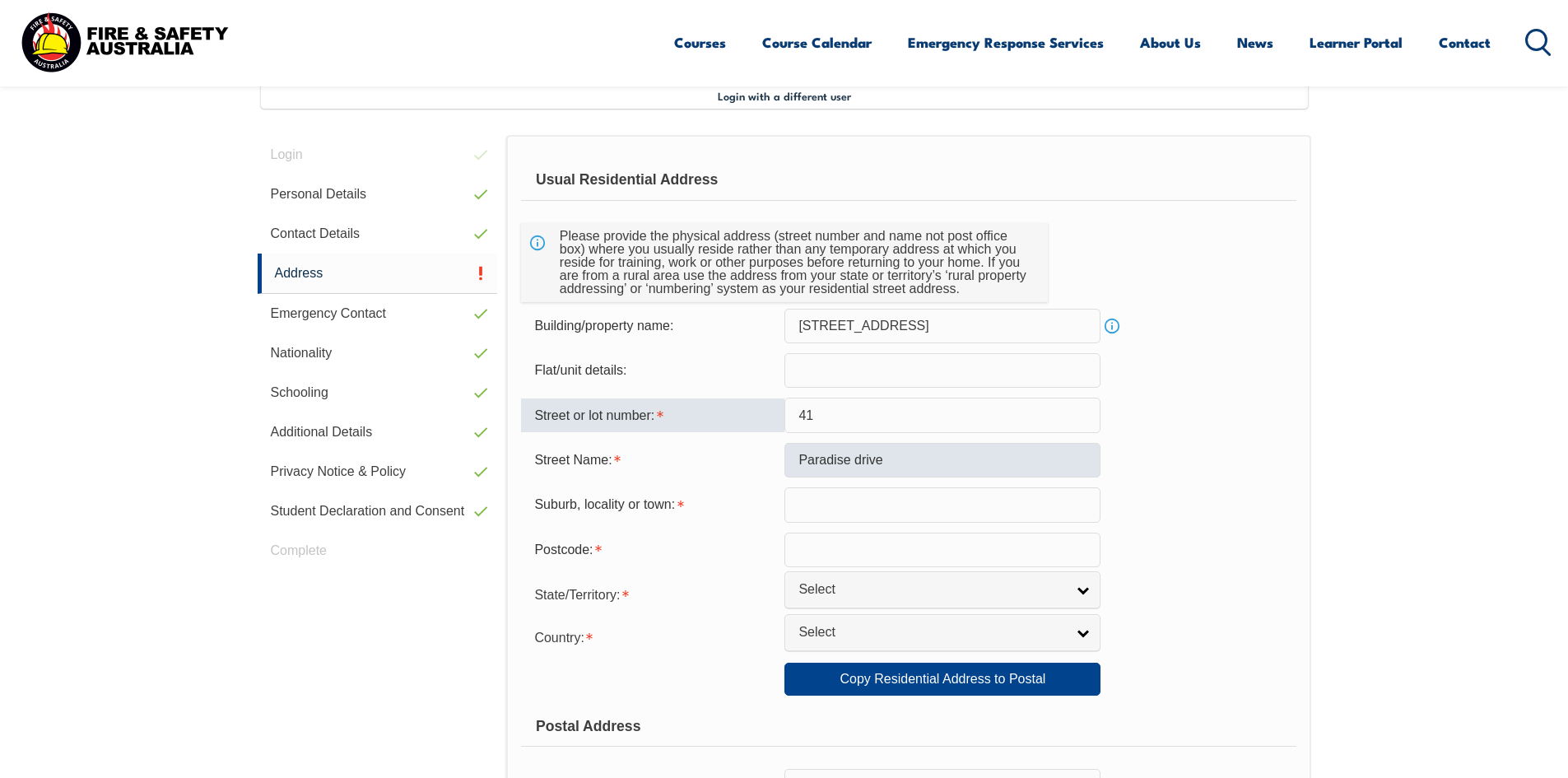
type input "Weyba Downs"
type input "4562"
select select "QLD"
type input "[GEOGRAPHIC_DATA]"
select select "1101"
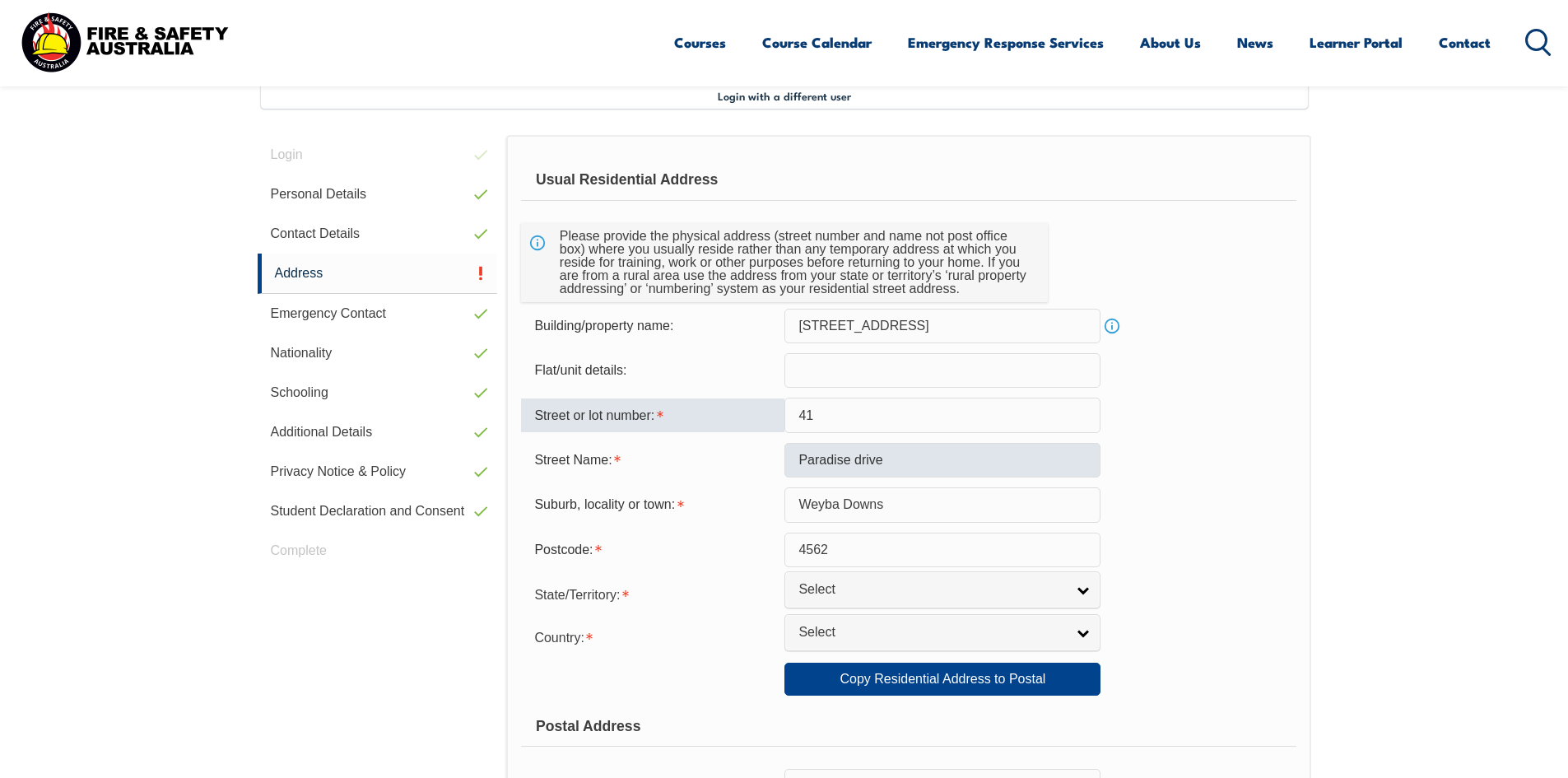
type input "[GEOGRAPHIC_DATA]"
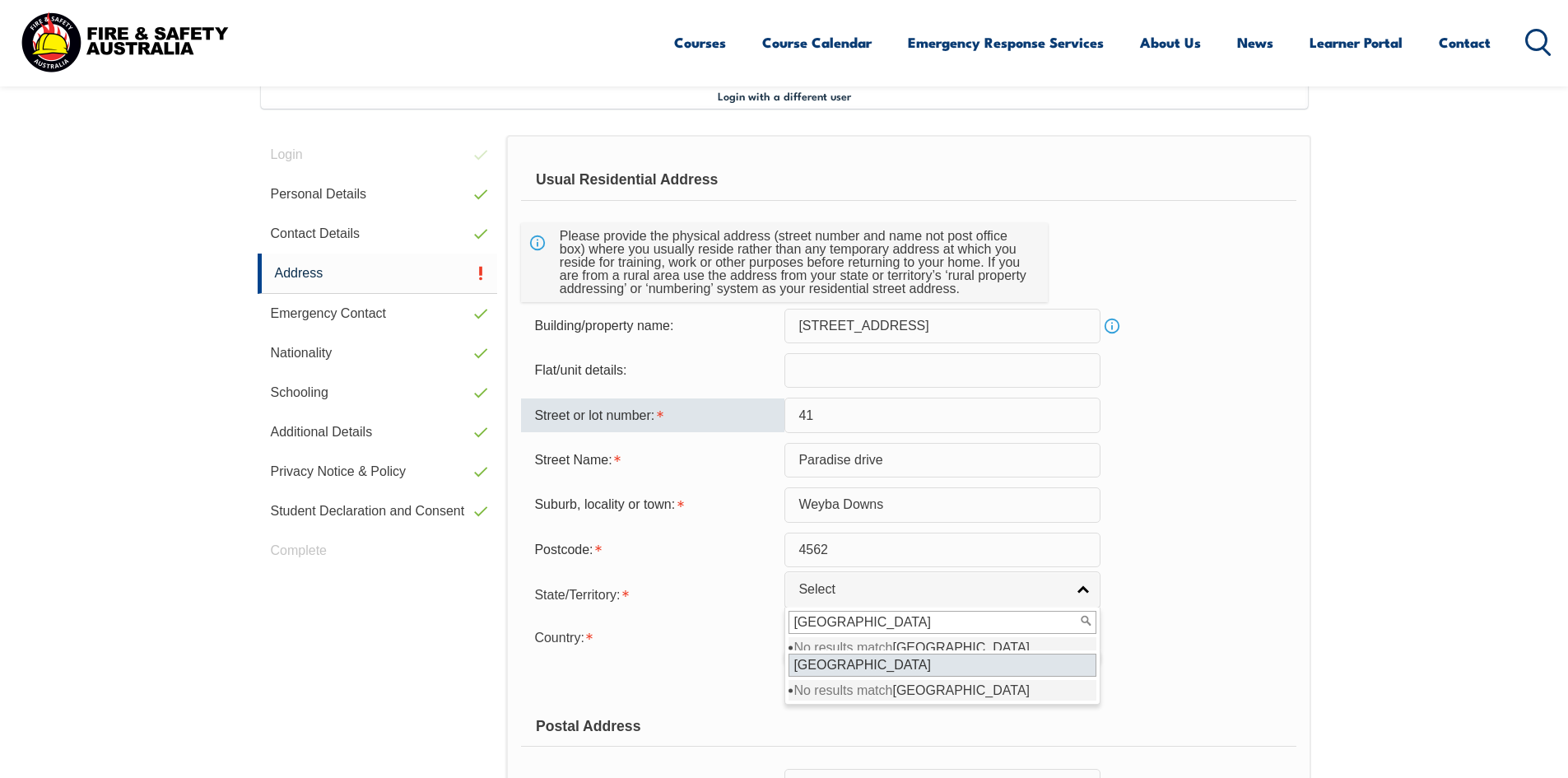
click at [965, 660] on input "[GEOGRAPHIC_DATA]" at bounding box center [942, 665] width 308 height 23
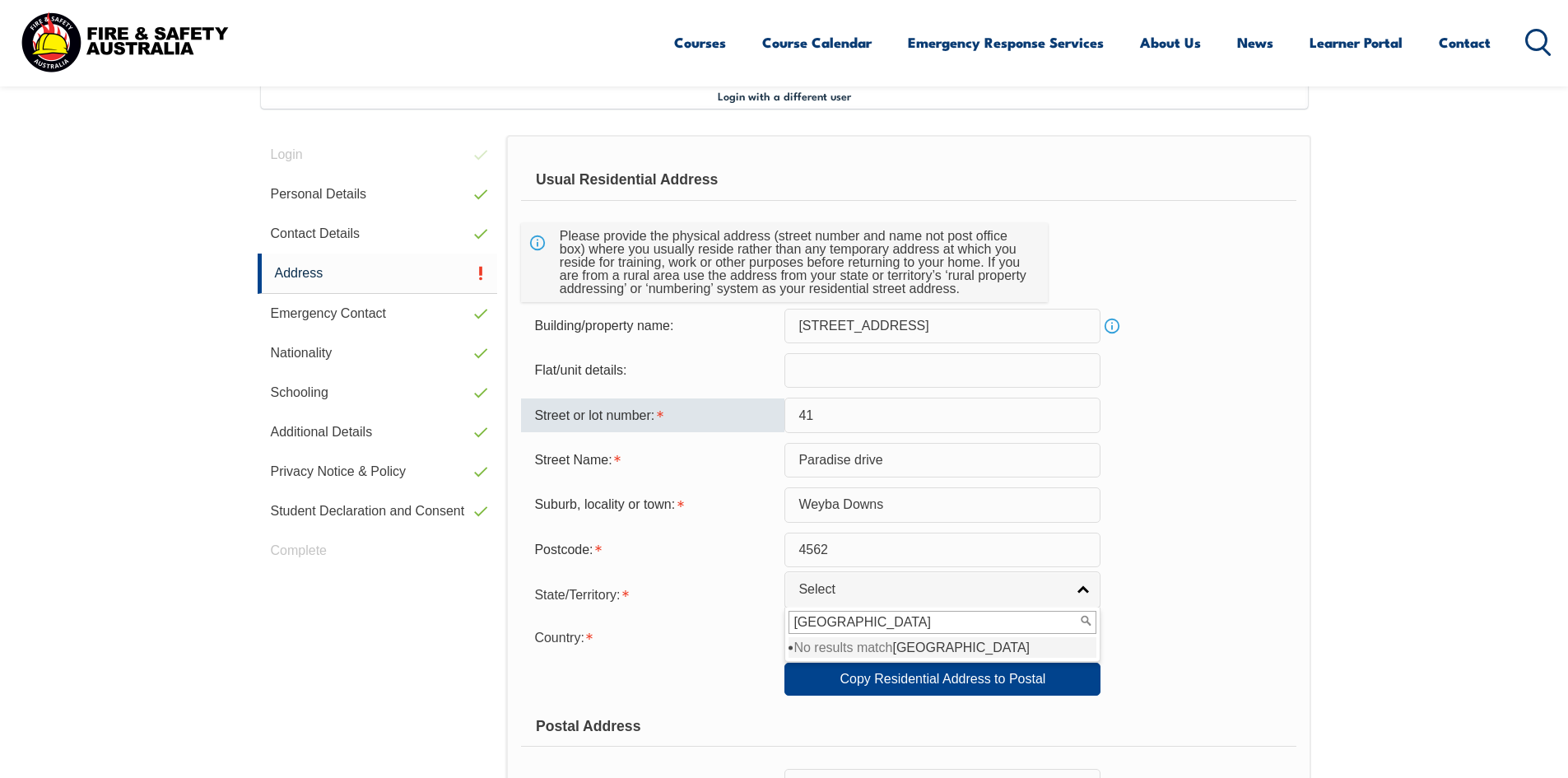
click at [886, 626] on input "[GEOGRAPHIC_DATA]" at bounding box center [942, 622] width 308 height 23
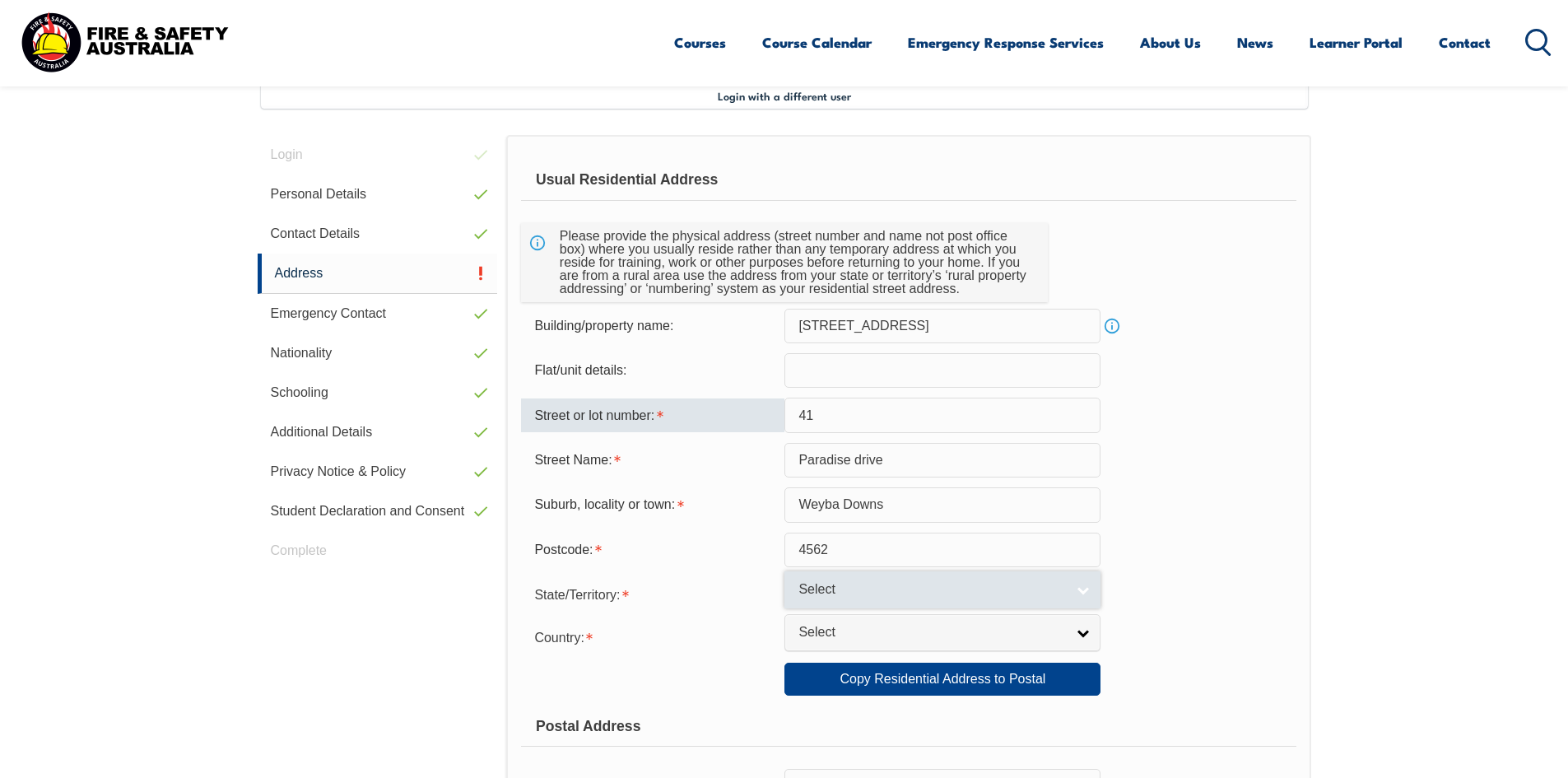
click at [859, 589] on span "Select" at bounding box center [932, 590] width 267 height 17
click at [857, 588] on span "Select" at bounding box center [932, 590] width 267 height 17
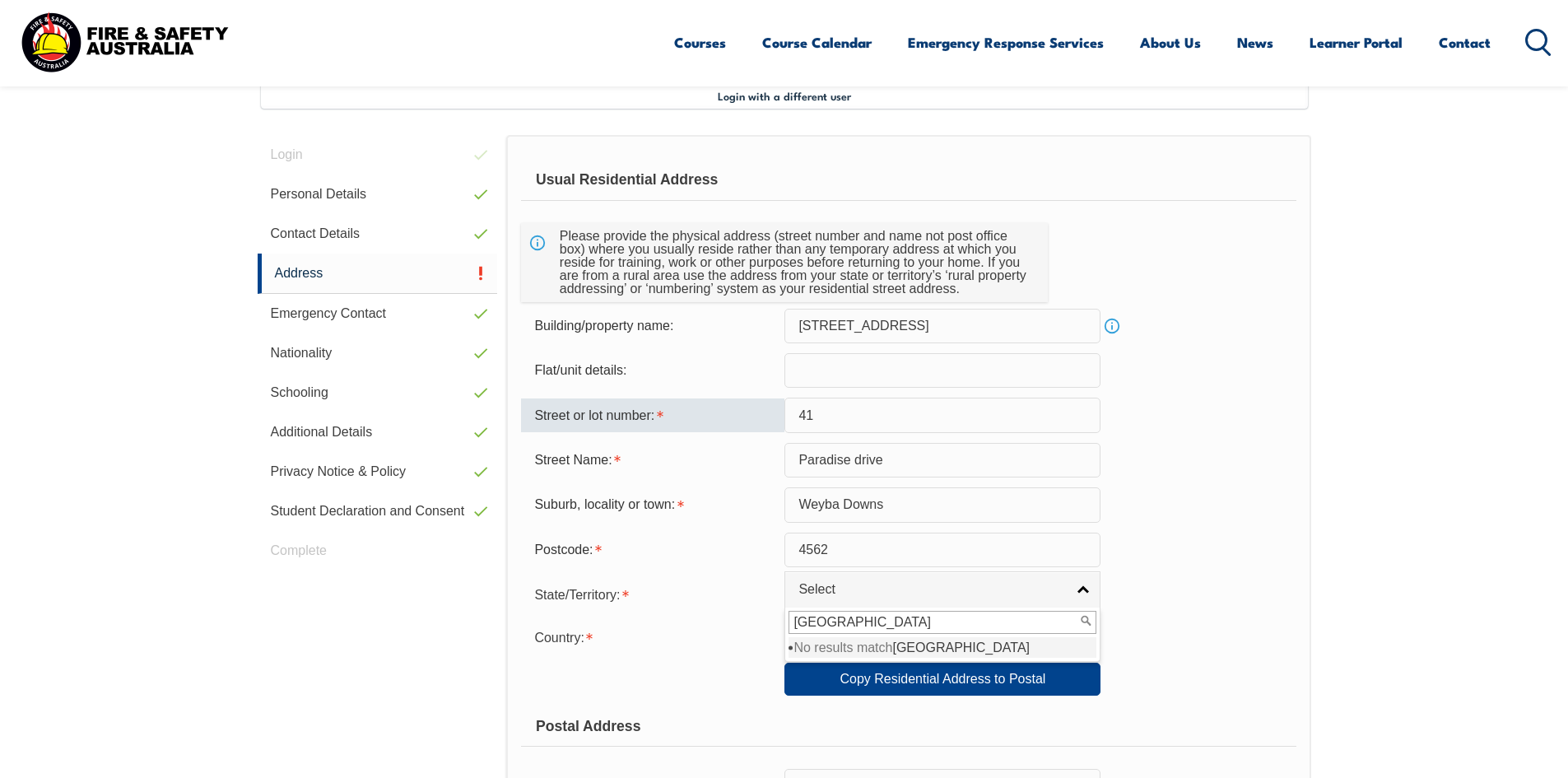
click at [848, 621] on input "[GEOGRAPHIC_DATA]" at bounding box center [942, 622] width 308 height 23
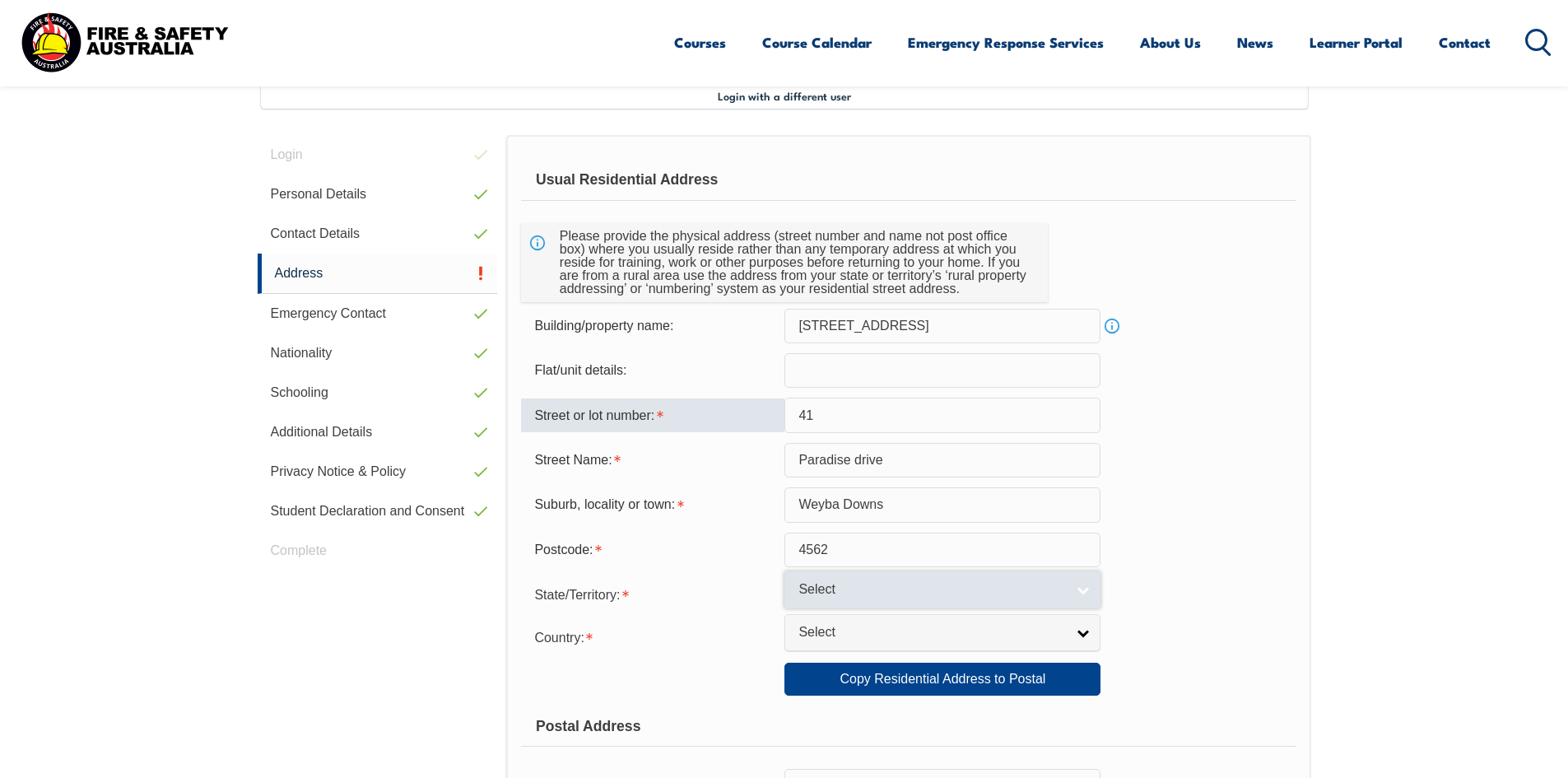
click at [1084, 588] on link "Select" at bounding box center [942, 589] width 316 height 37
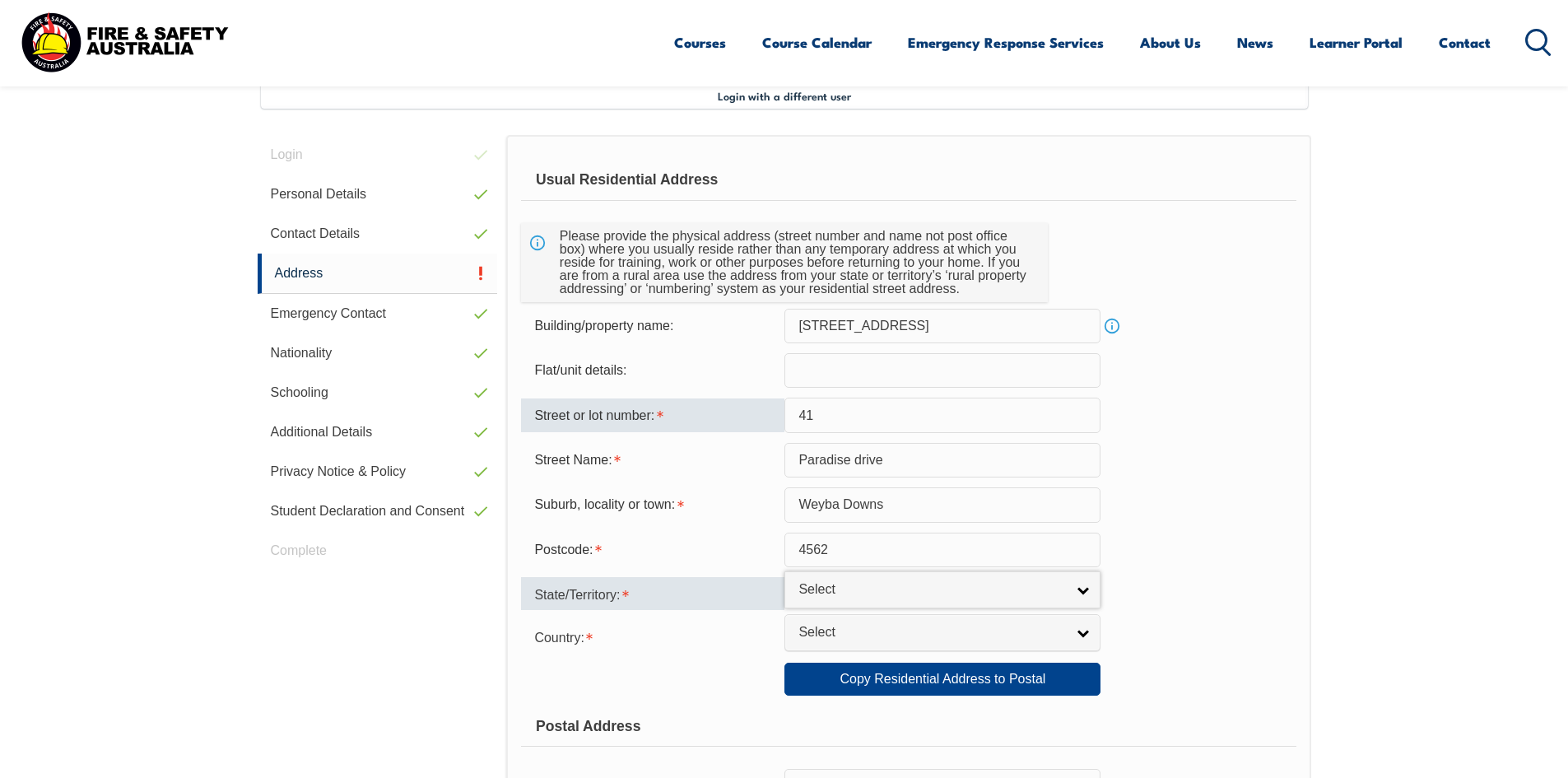
drag, startPoint x: 890, startPoint y: 589, endPoint x: 689, endPoint y: 584, distance: 201.1
click at [689, 584] on div "State/Territory: [GEOGRAPHIC_DATA] [GEOGRAPHIC_DATA] [GEOGRAPHIC_DATA] [GEOGRAP…" at bounding box center [908, 593] width 775 height 33
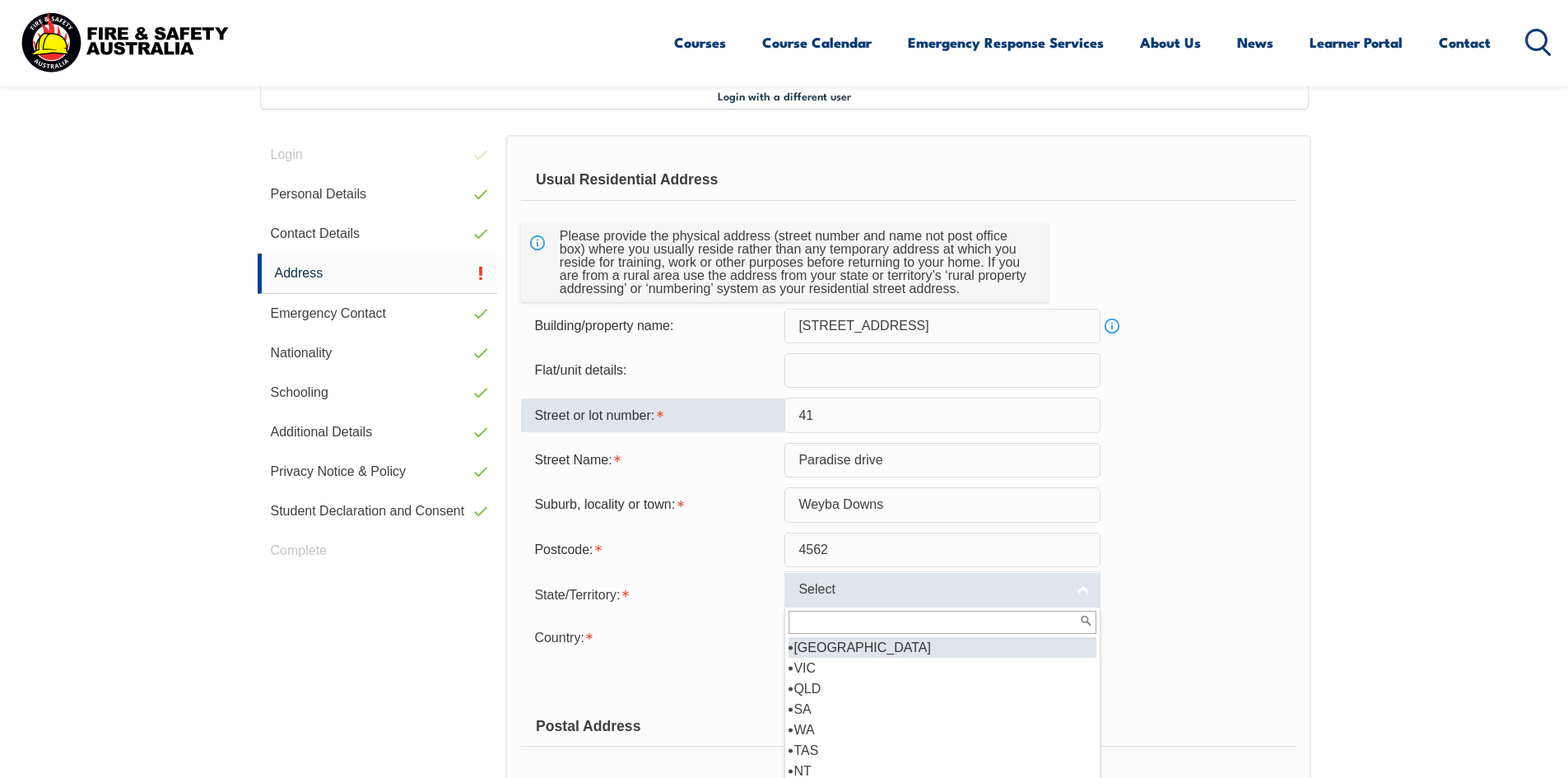
click at [1079, 597] on link "Select" at bounding box center [942, 589] width 316 height 37
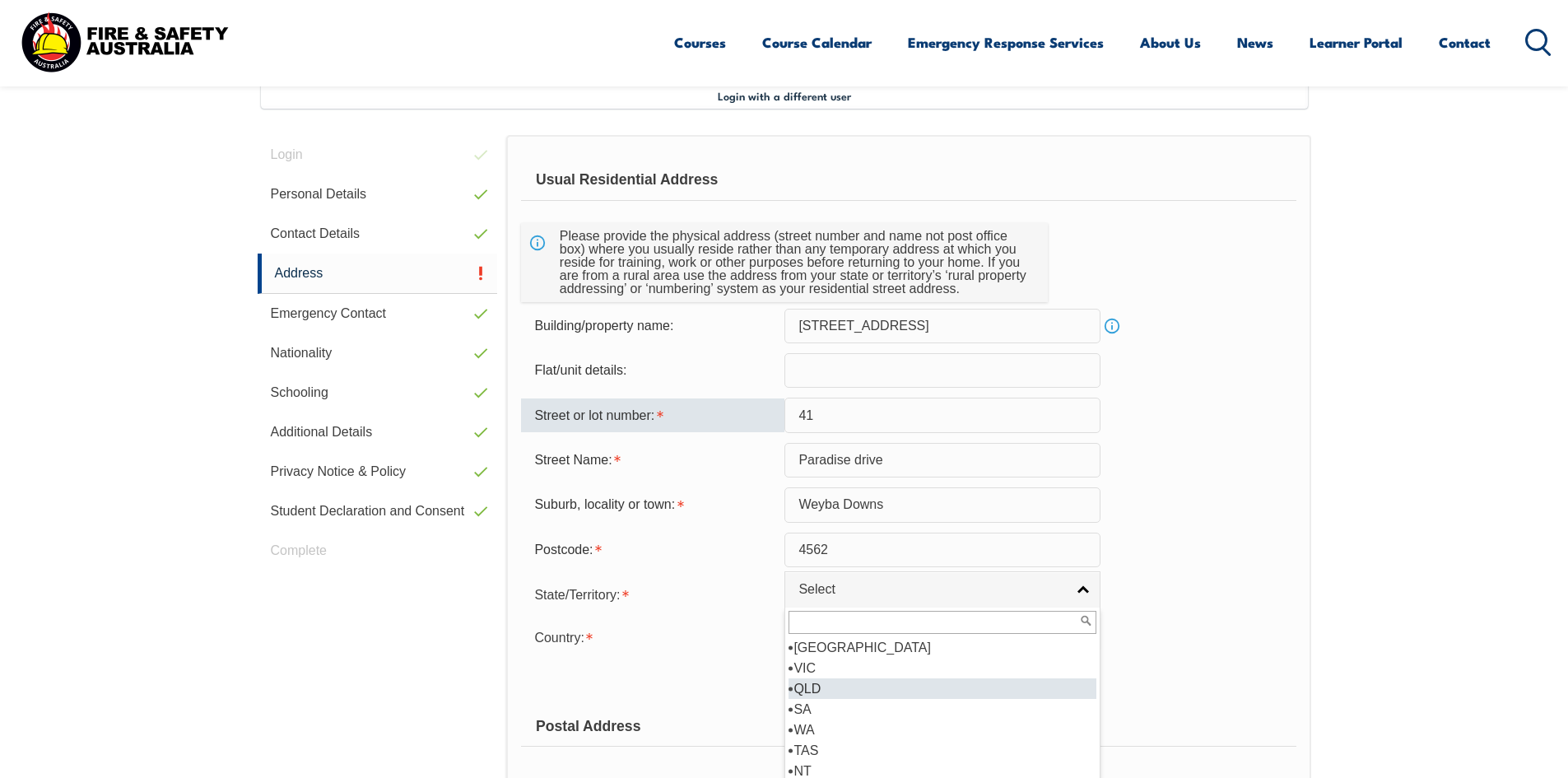
click at [805, 688] on li "QLD" at bounding box center [942, 689] width 308 height 21
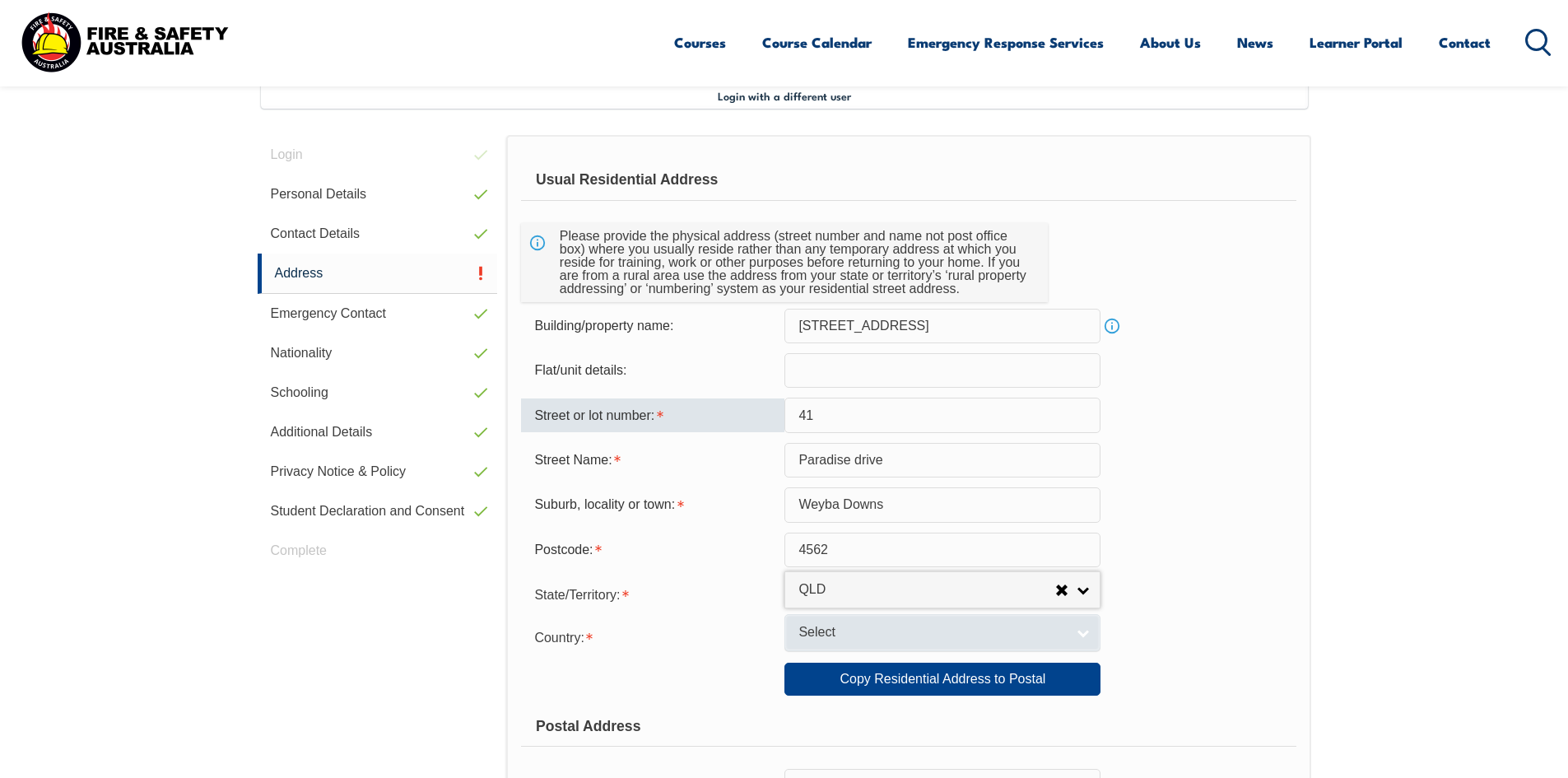
click at [823, 640] on span "Select" at bounding box center [932, 633] width 267 height 17
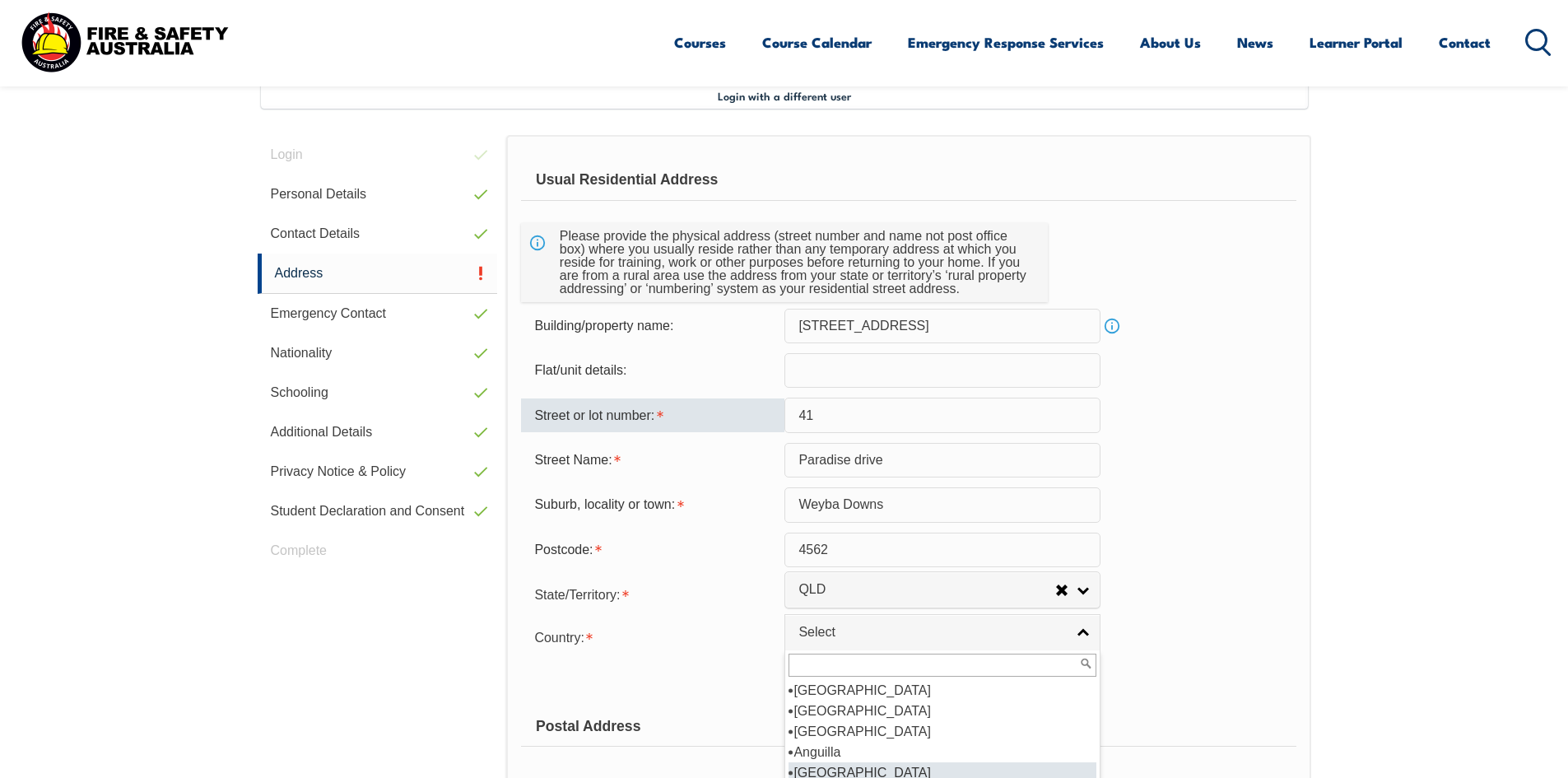
scroll to position [247, 0]
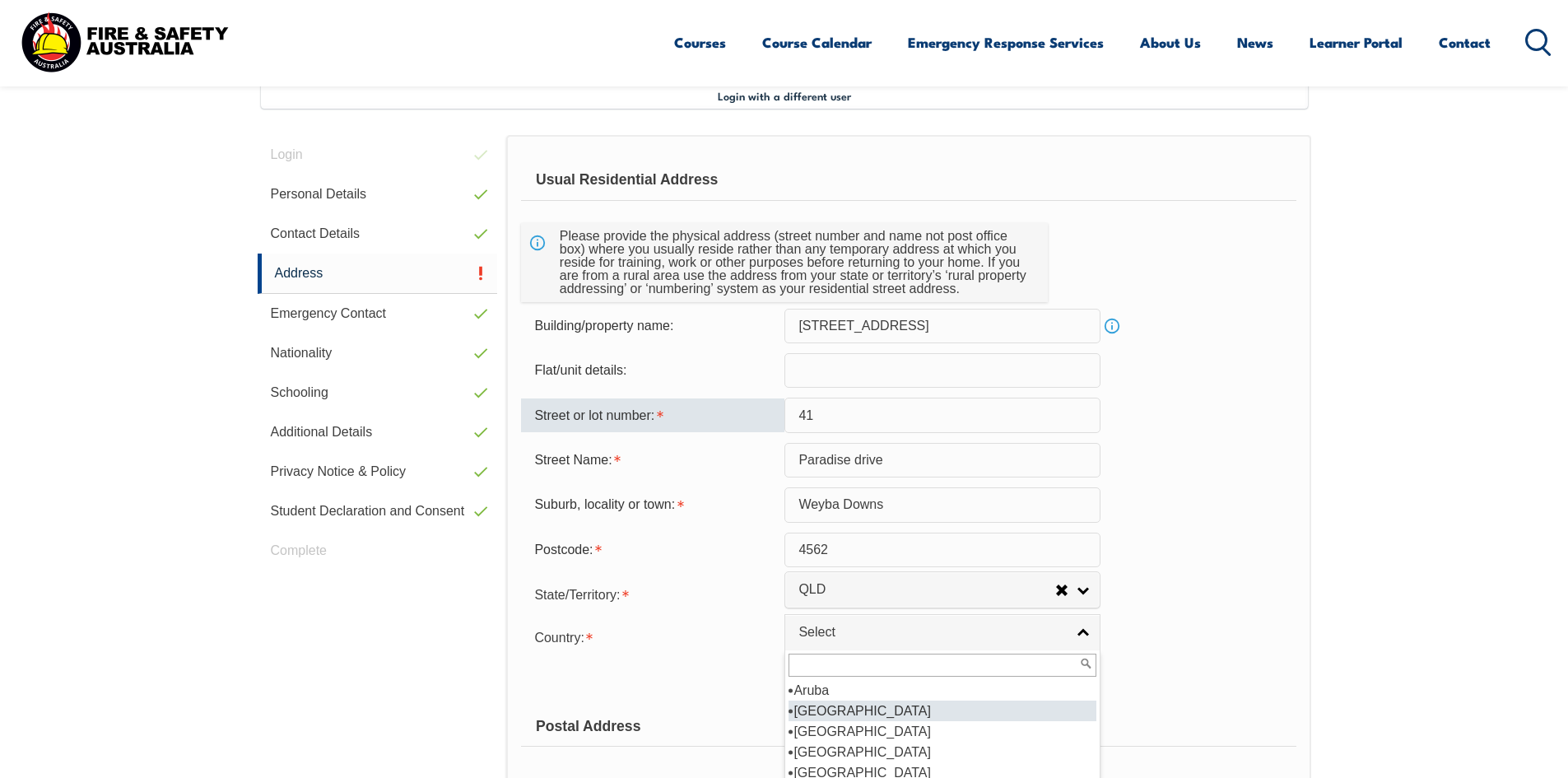
drag, startPoint x: 818, startPoint y: 705, endPoint x: 832, endPoint y: 705, distance: 14.0
click at [820, 705] on li "[GEOGRAPHIC_DATA]" at bounding box center [942, 712] width 308 height 21
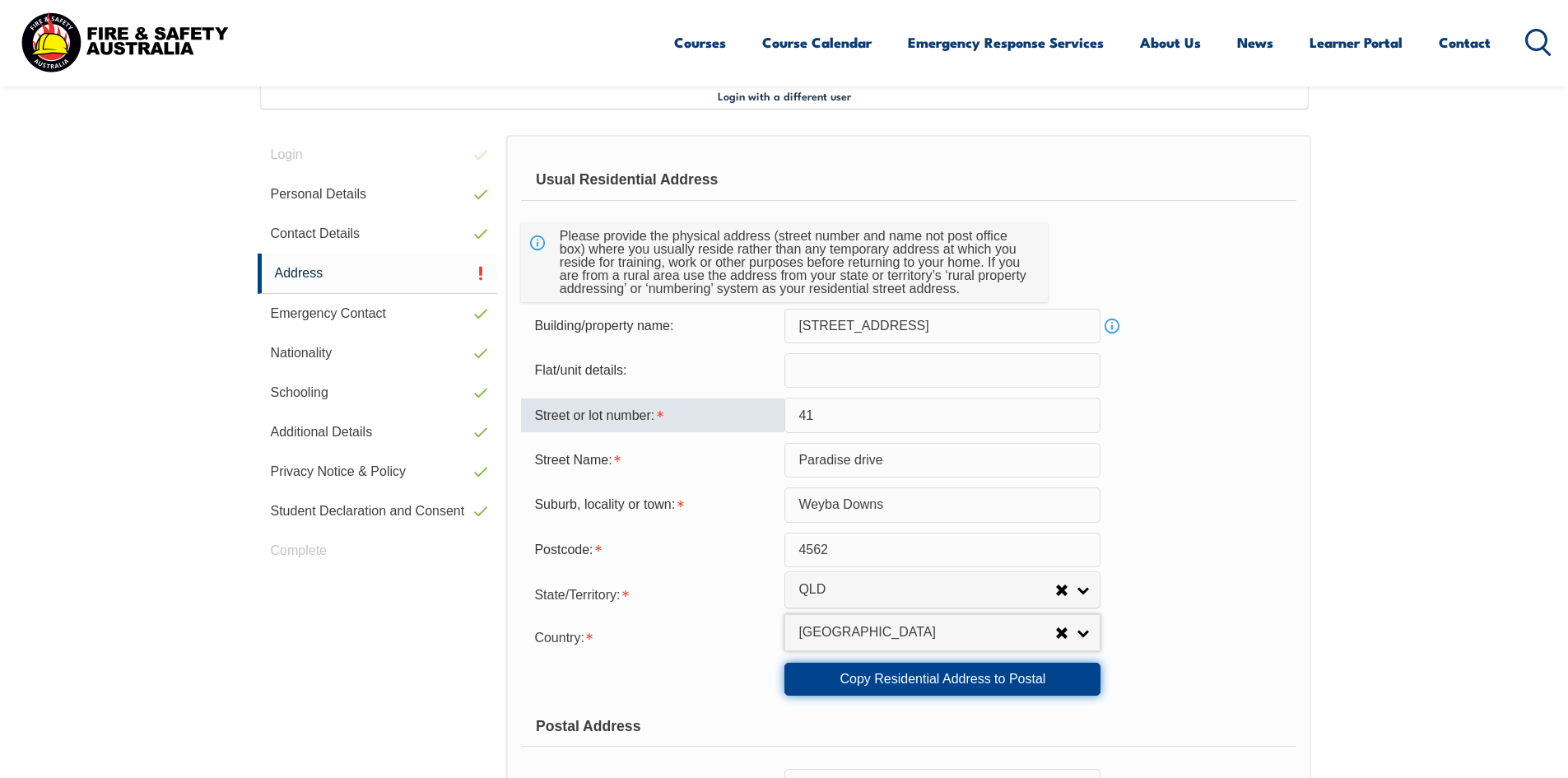
click at [937, 673] on link "Copy Residential Address to Postal" at bounding box center [942, 679] width 316 height 33
type input "[STREET_ADDRESS]"
type input "41"
type input "Paradise drive"
type input "Weyba Downs"
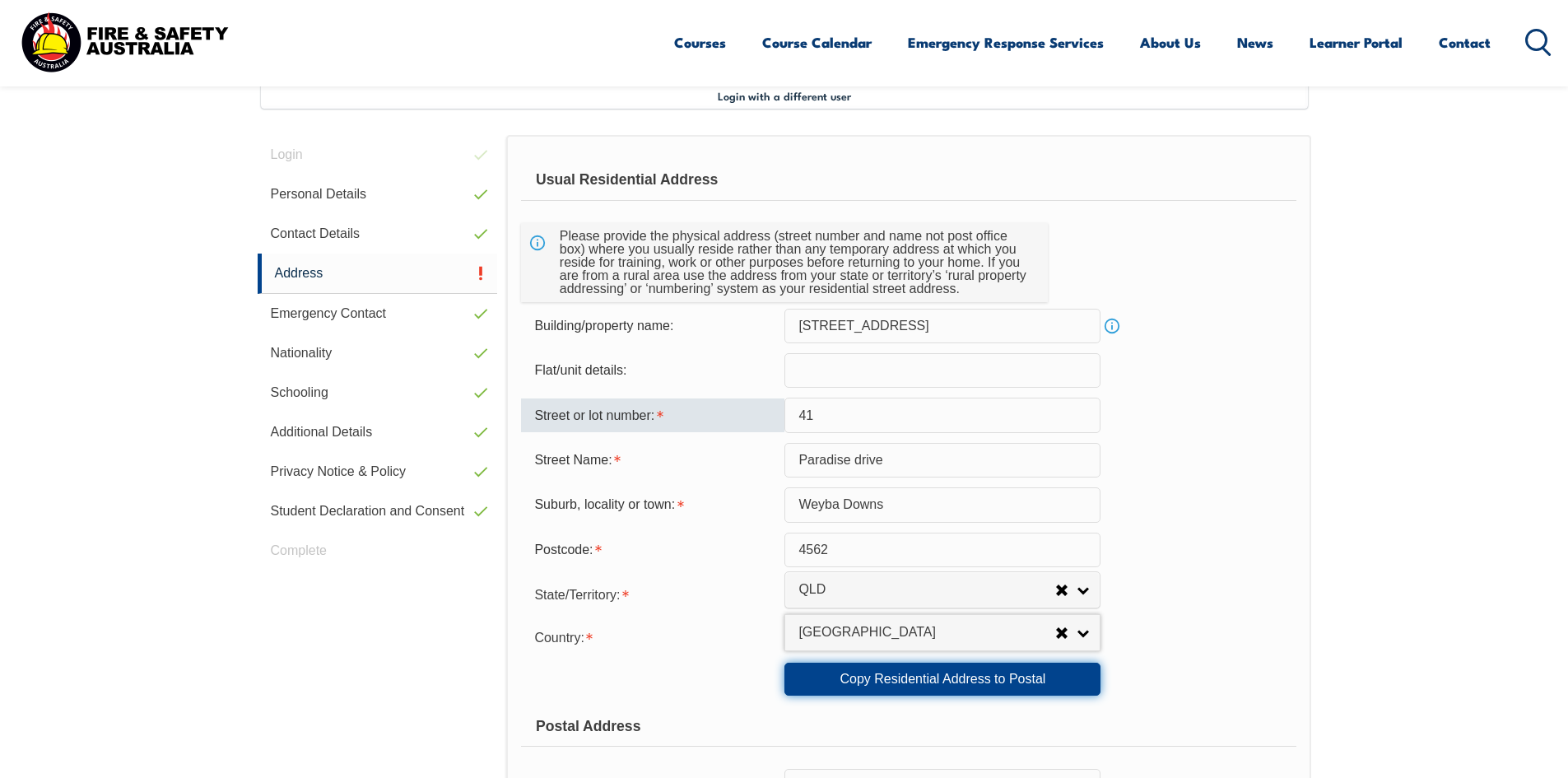
select select "QLD"
type input "4562"
select select "1101"
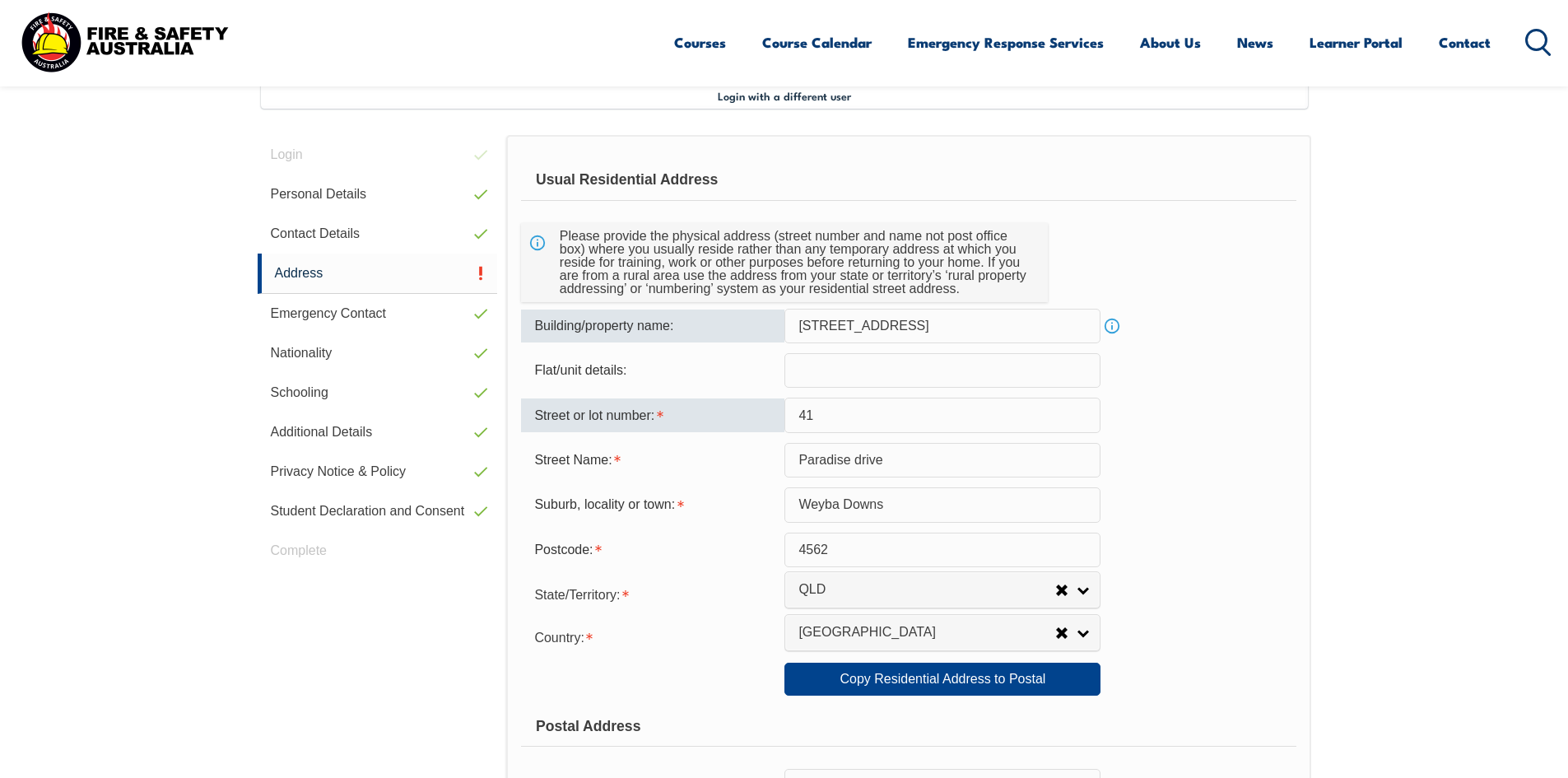
drag, startPoint x: 914, startPoint y: 331, endPoint x: 732, endPoint y: 312, distance: 183.0
click at [732, 312] on div "Building/property name: [STREET_ADDRESS] Info" at bounding box center [908, 325] width 775 height 34
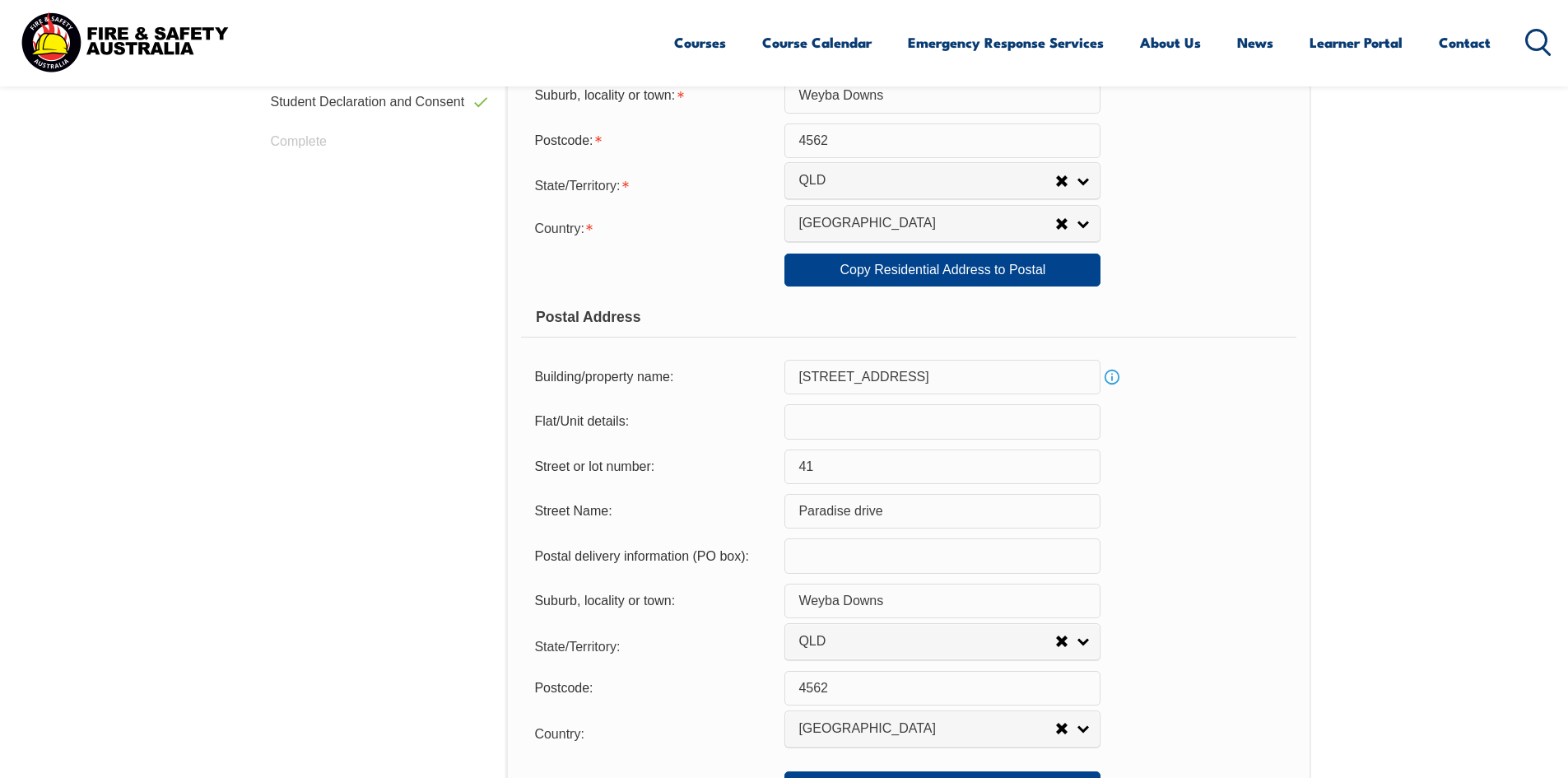
scroll to position [943, 0]
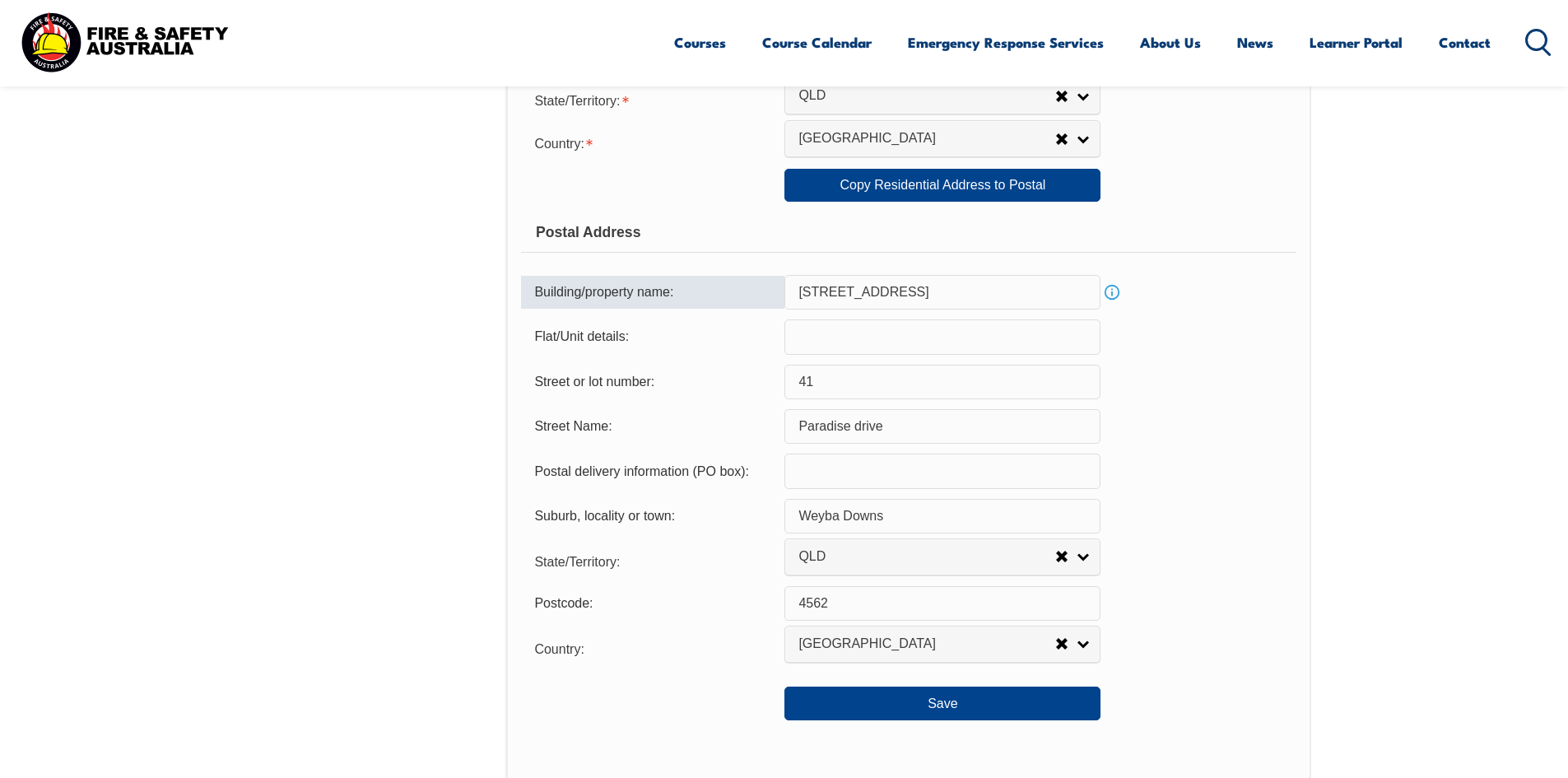
drag, startPoint x: 647, startPoint y: 284, endPoint x: 469, endPoint y: 251, distance: 181.0
click at [469, 251] on div "Login Personal Details Contact Details Address Emergency Contact Nationality Sc…" at bounding box center [784, 364] width 1054 height 1447
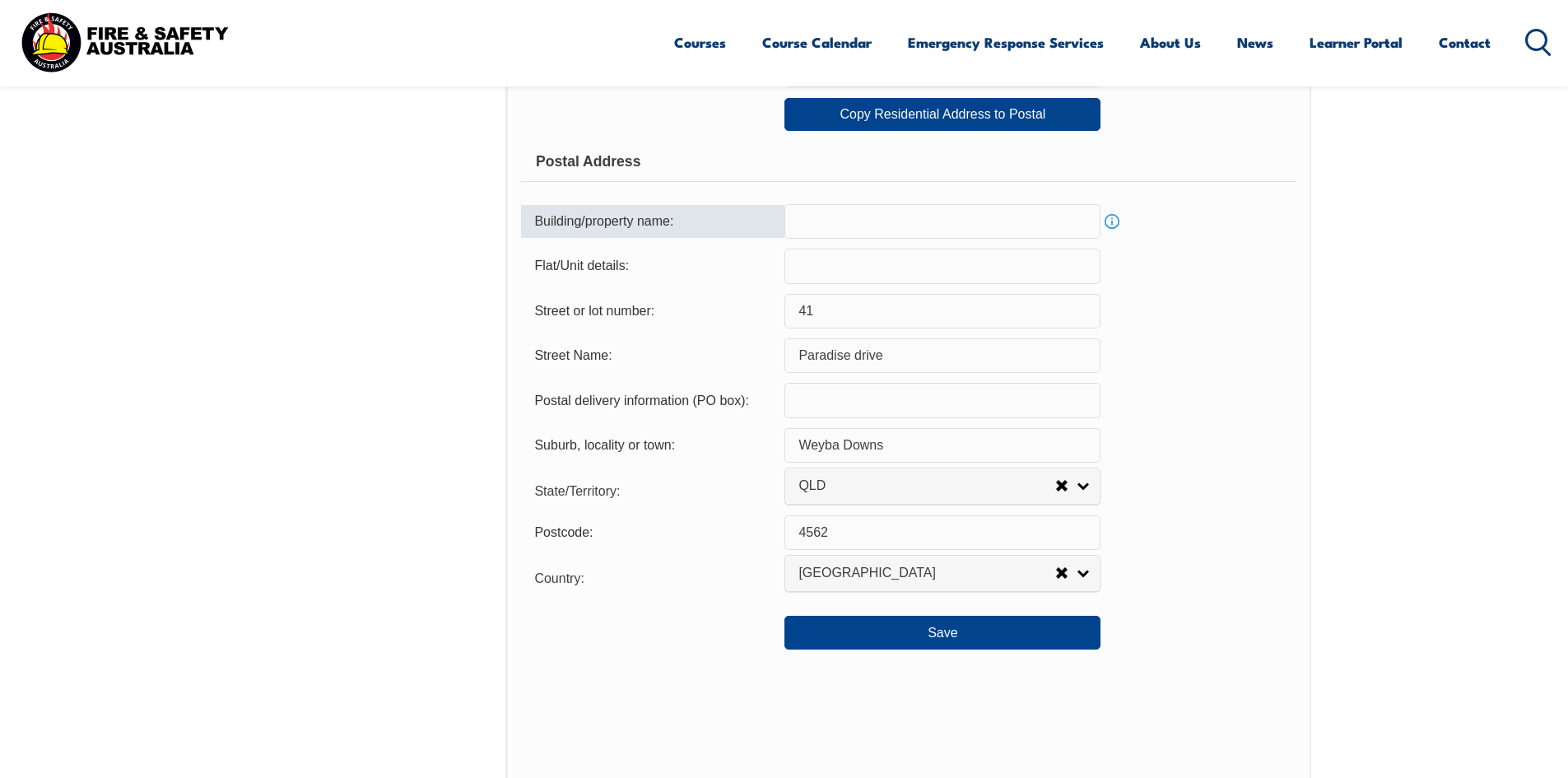
scroll to position [1107, 0]
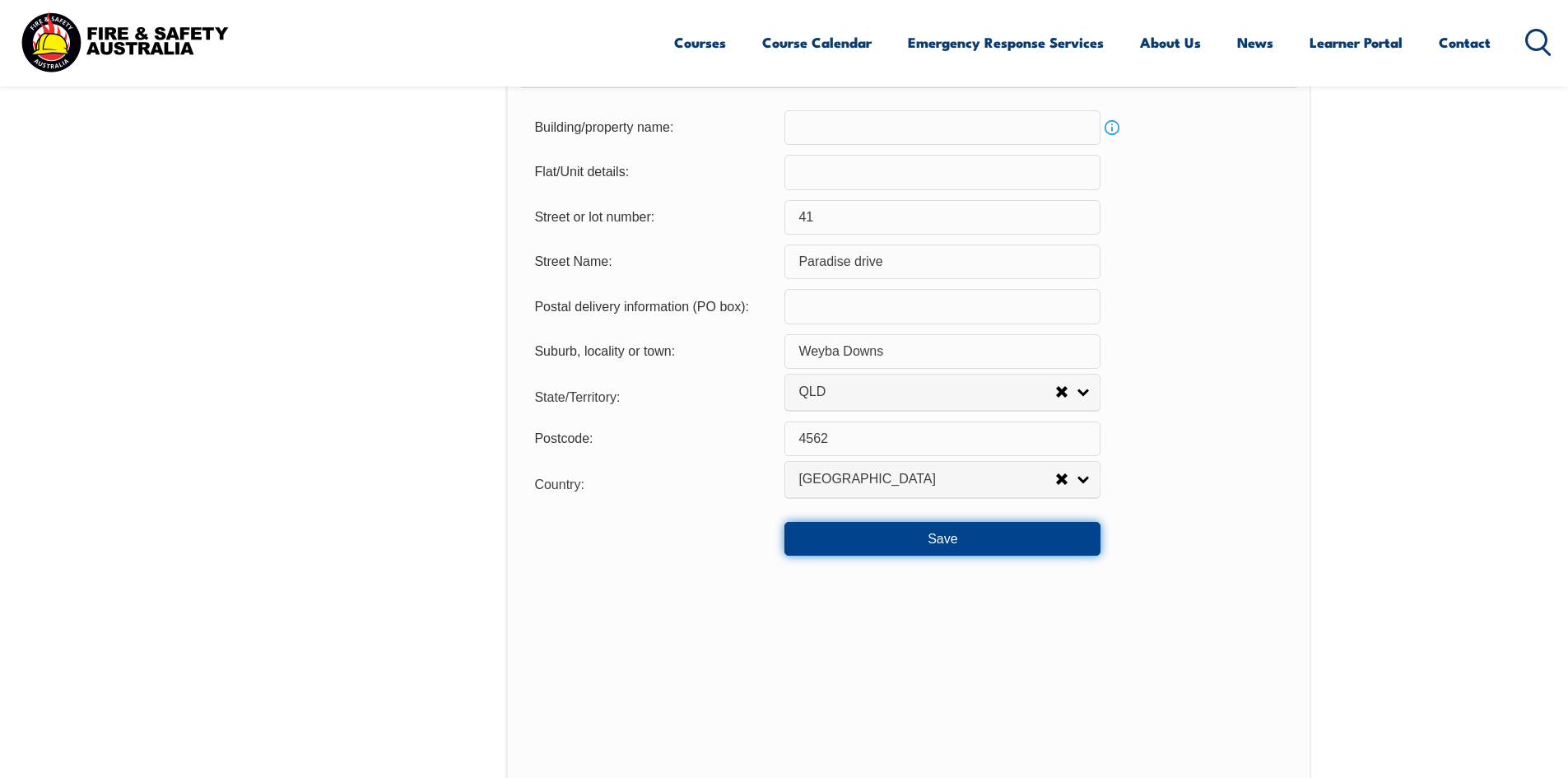
click at [920, 538] on button "Save" at bounding box center [942, 538] width 316 height 33
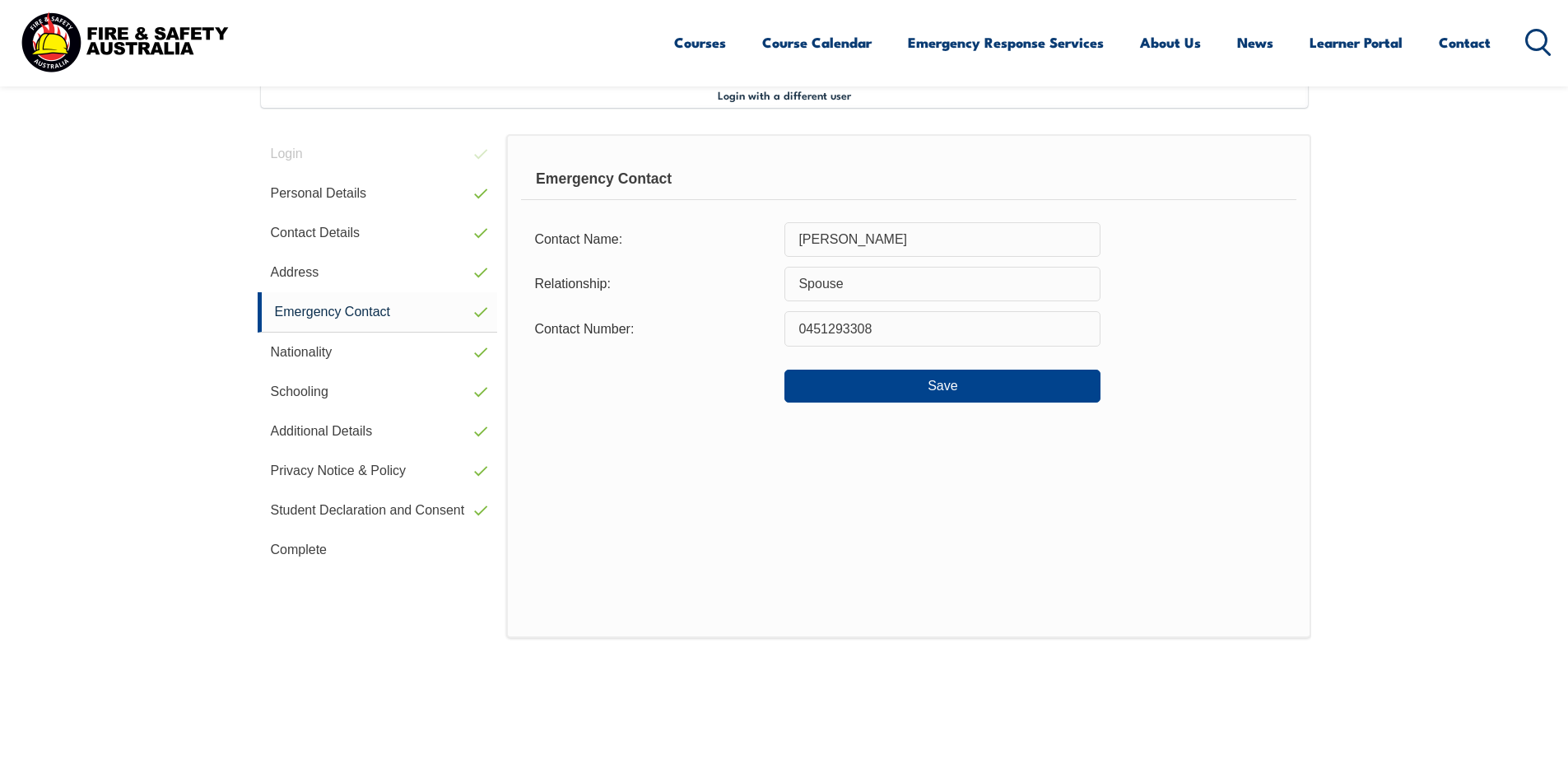
scroll to position [449, 0]
click at [907, 378] on button "Save" at bounding box center [942, 387] width 316 height 33
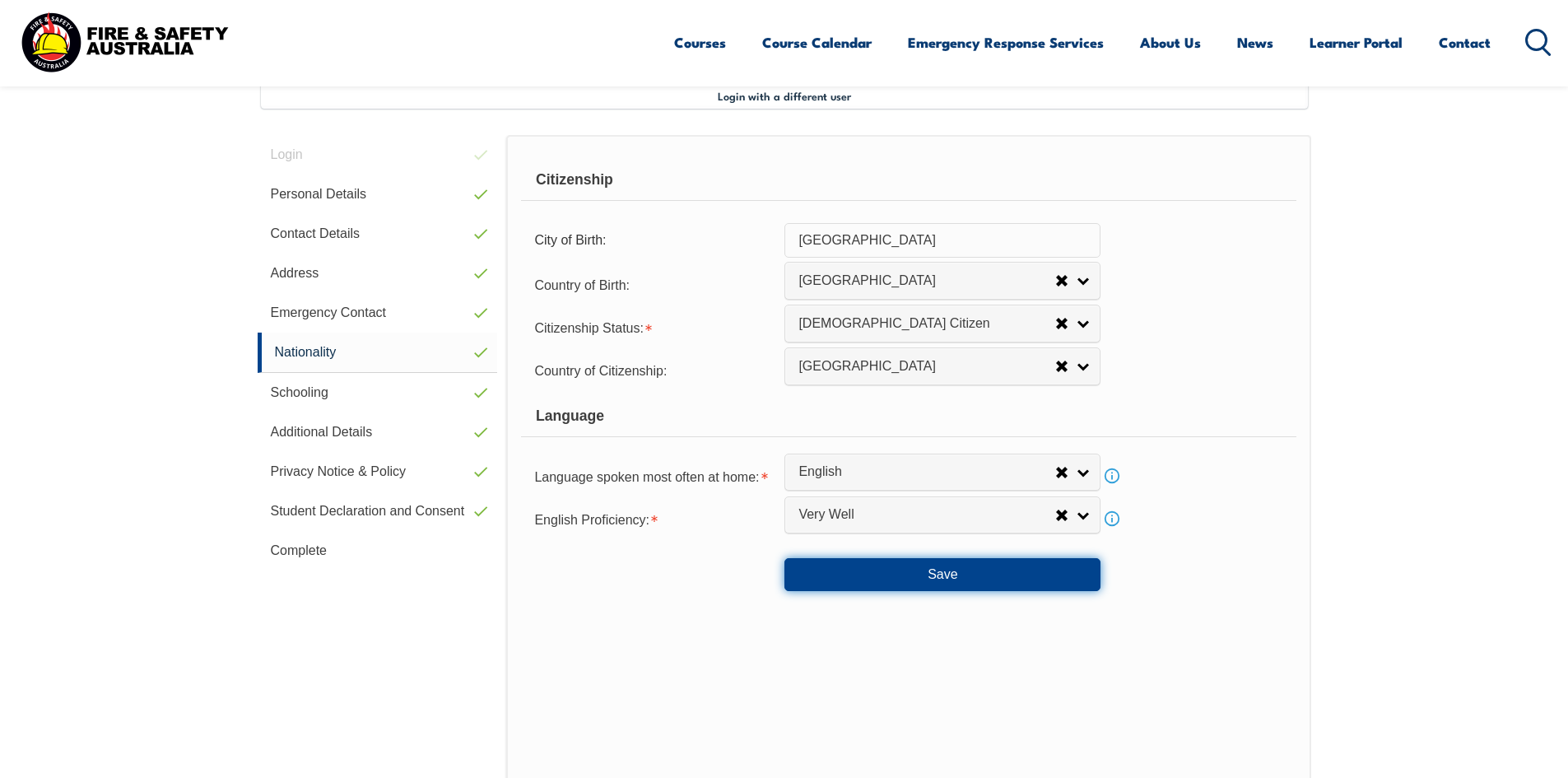
click at [939, 570] on button "Save" at bounding box center [942, 574] width 316 height 33
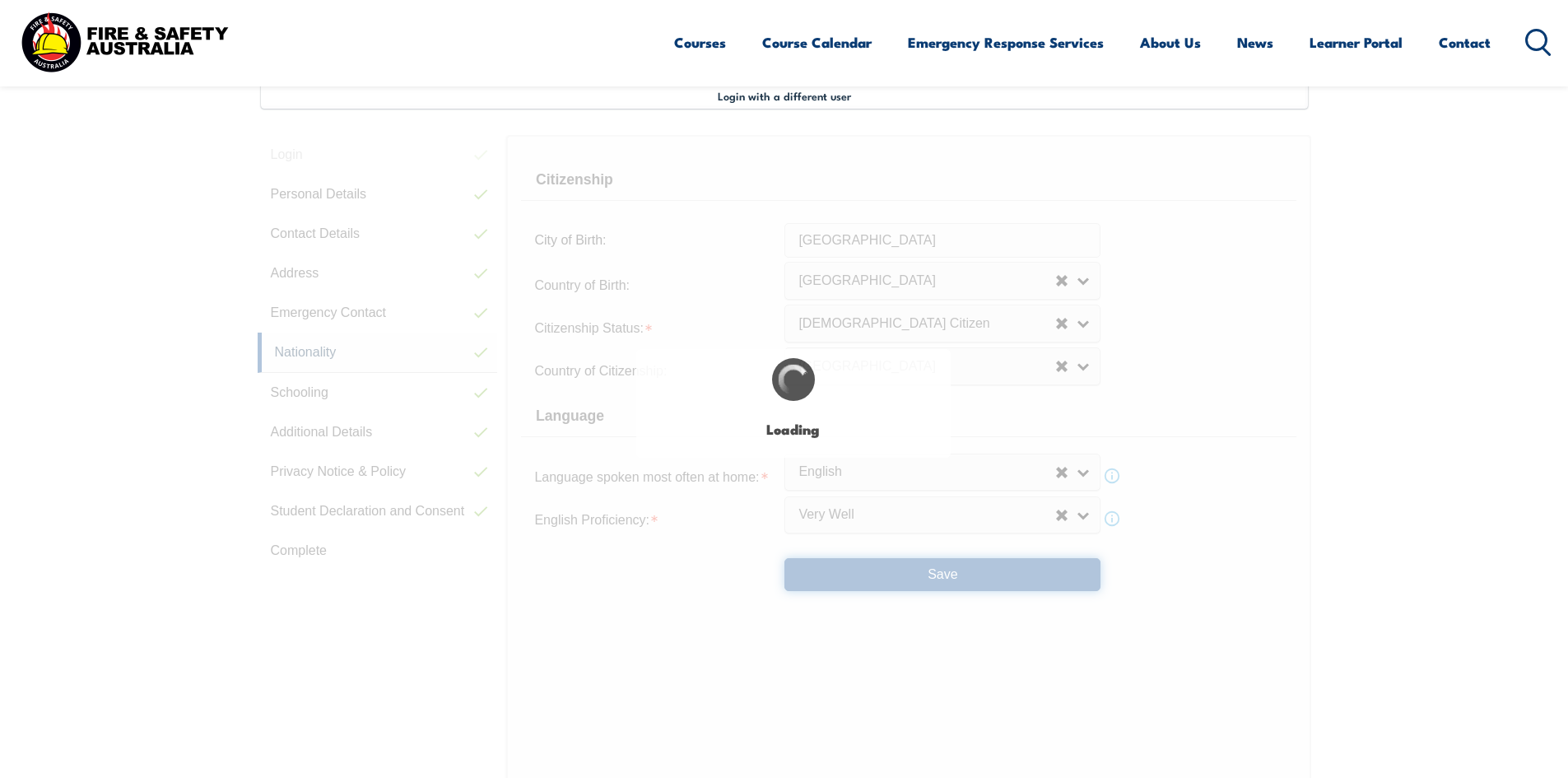
select select "false"
select select "true"
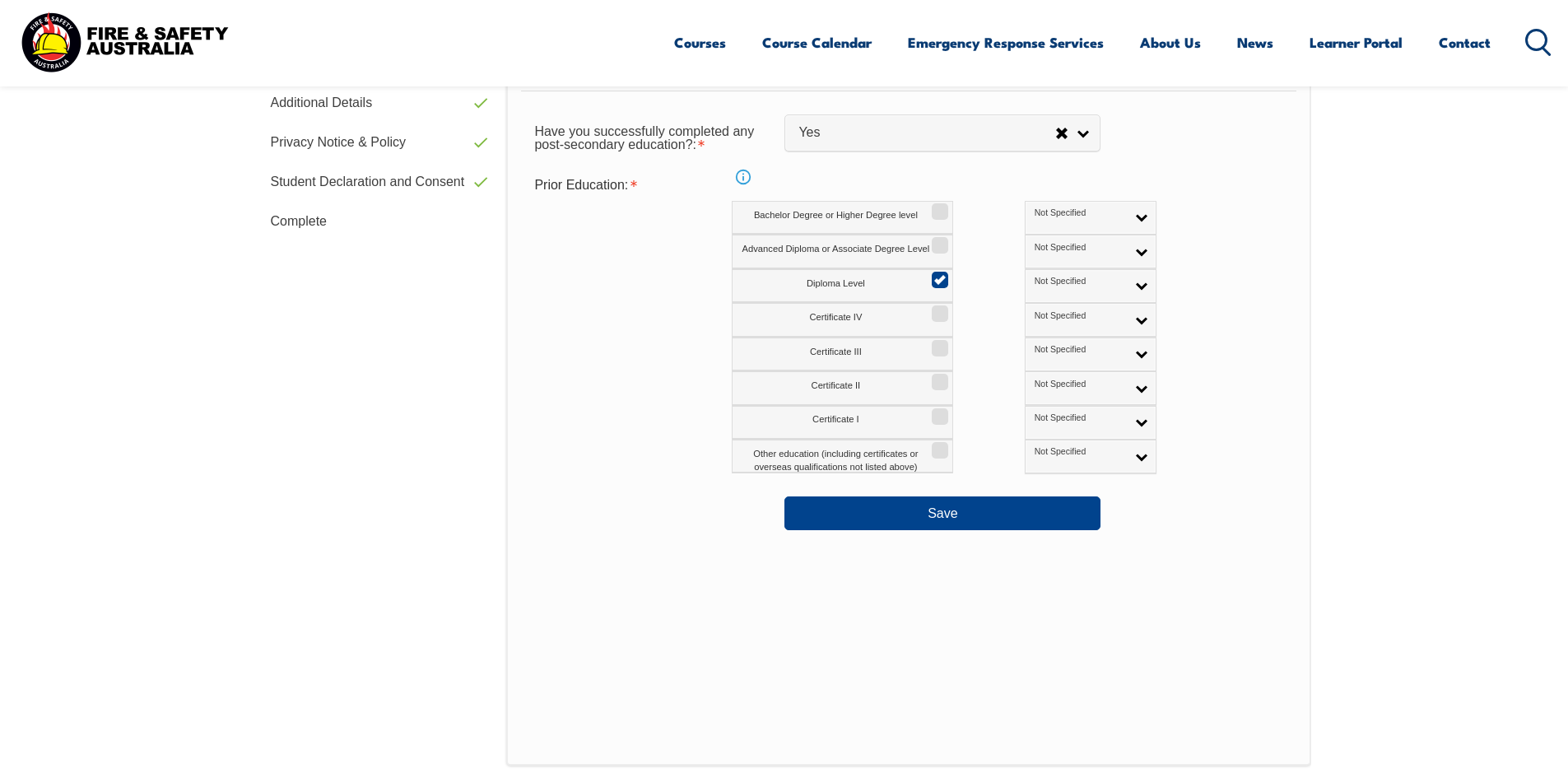
scroll to position [943, 0]
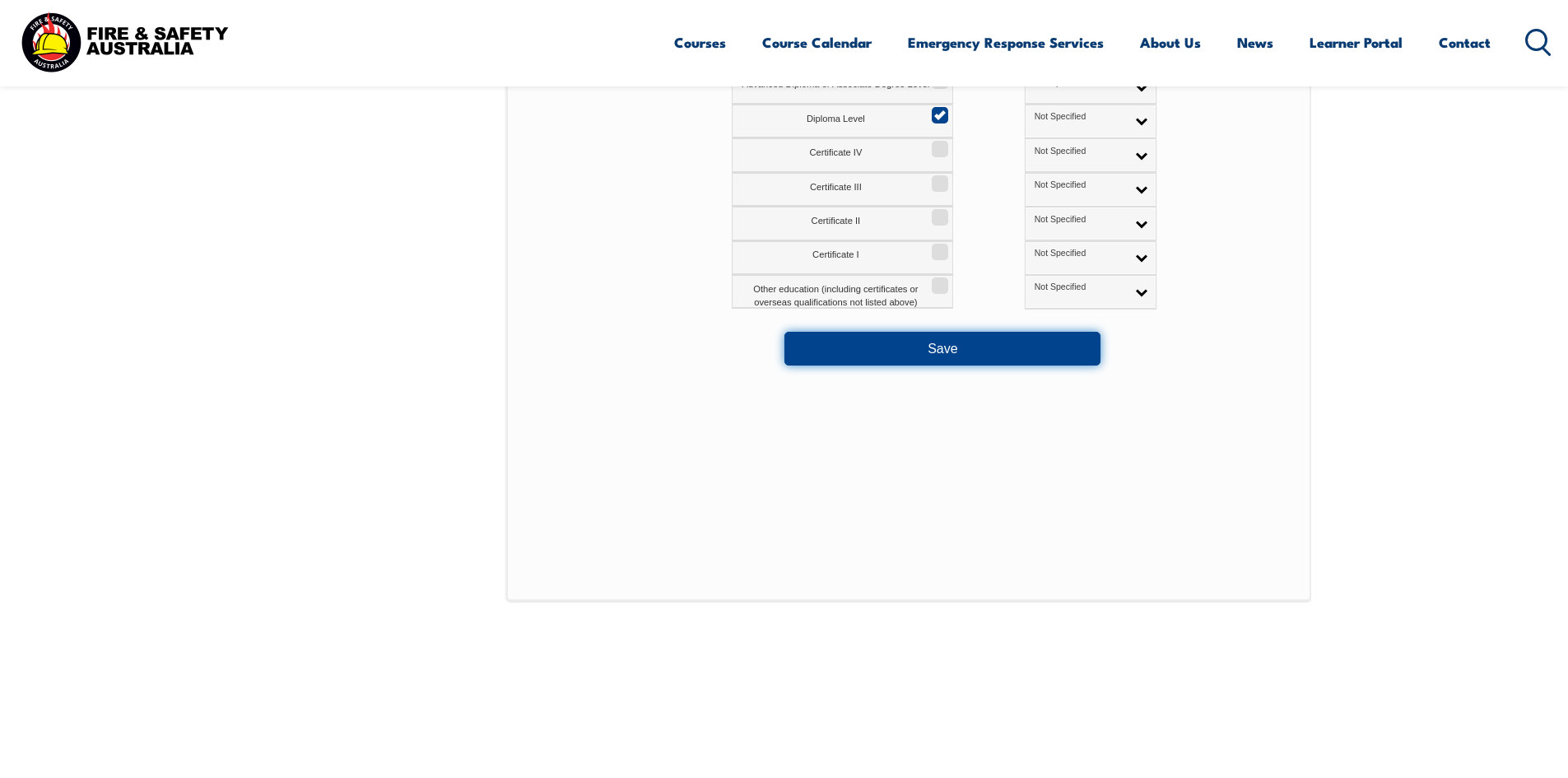
click at [955, 338] on button "Save" at bounding box center [942, 348] width 316 height 33
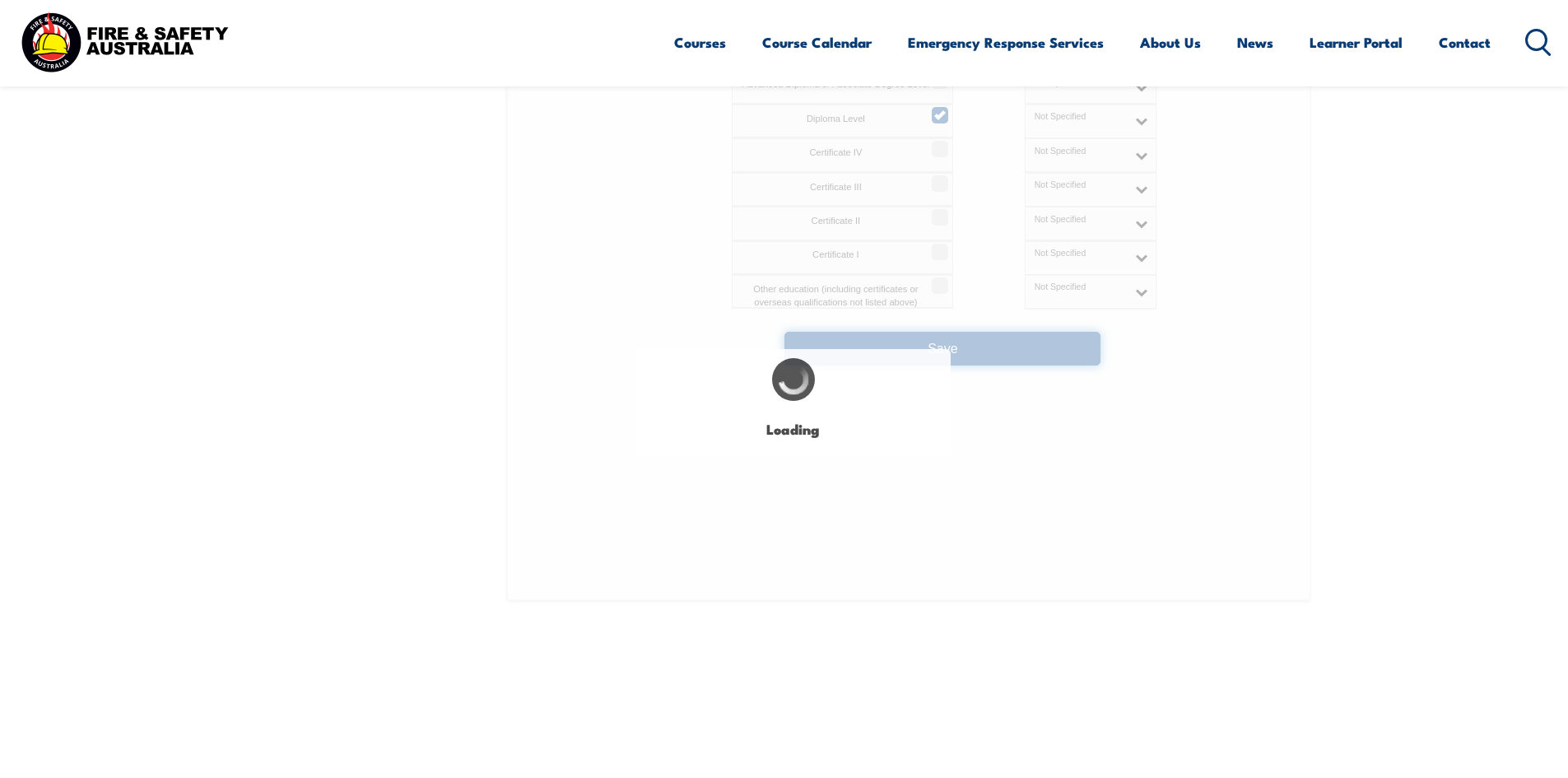
select select "false"
select select "true"
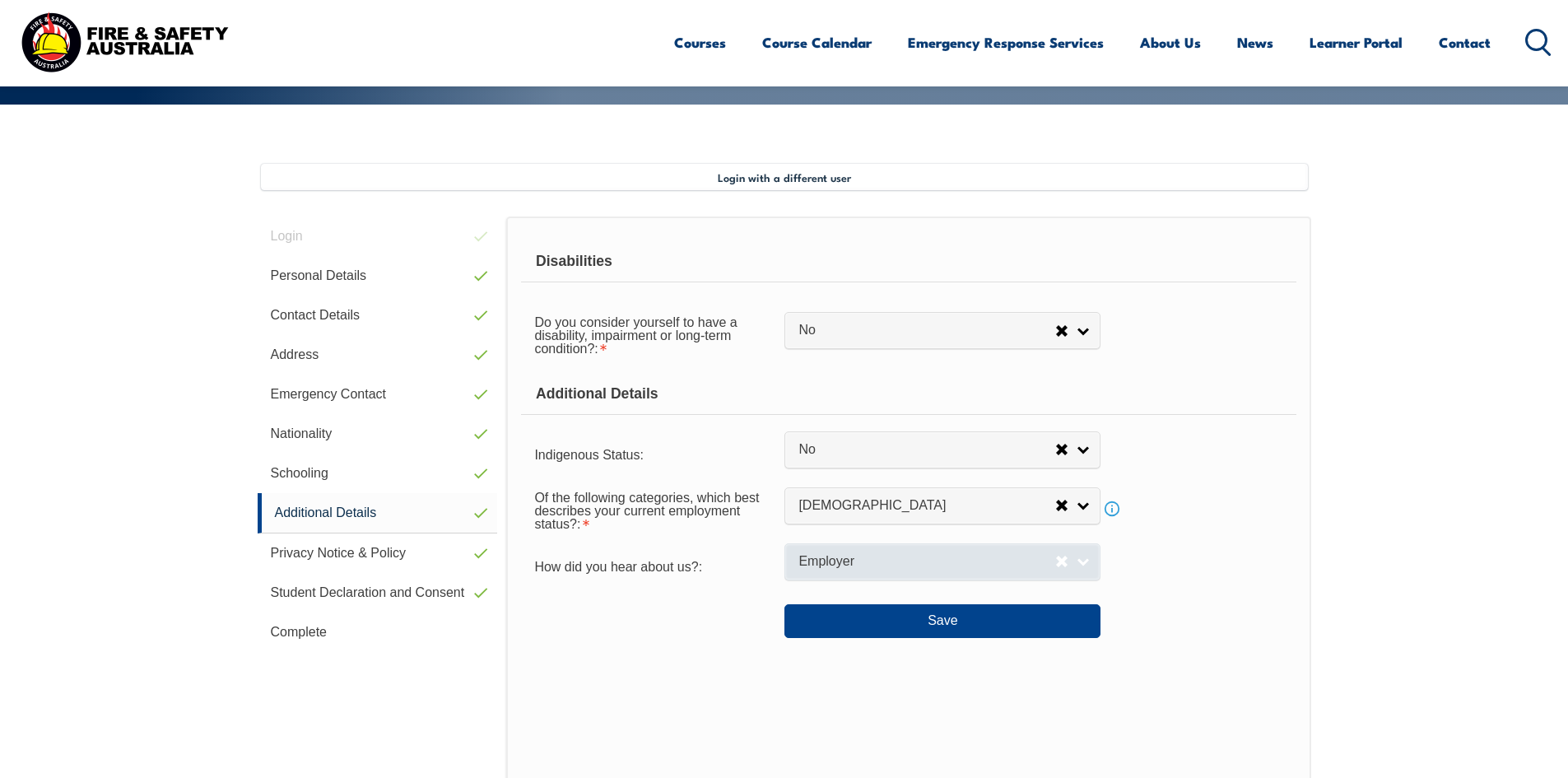
scroll to position [366, 0]
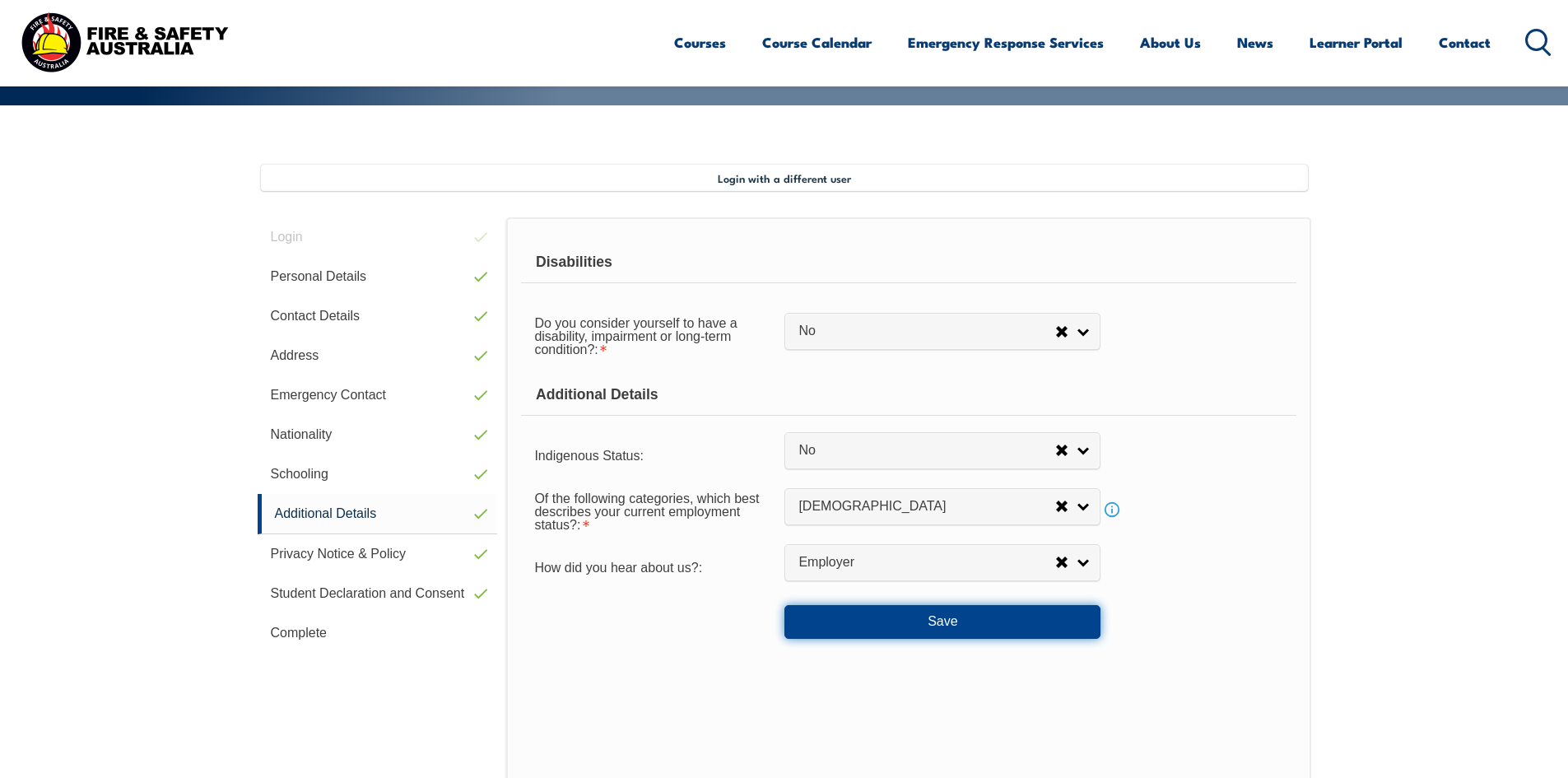
click at [910, 620] on button "Save" at bounding box center [942, 621] width 316 height 33
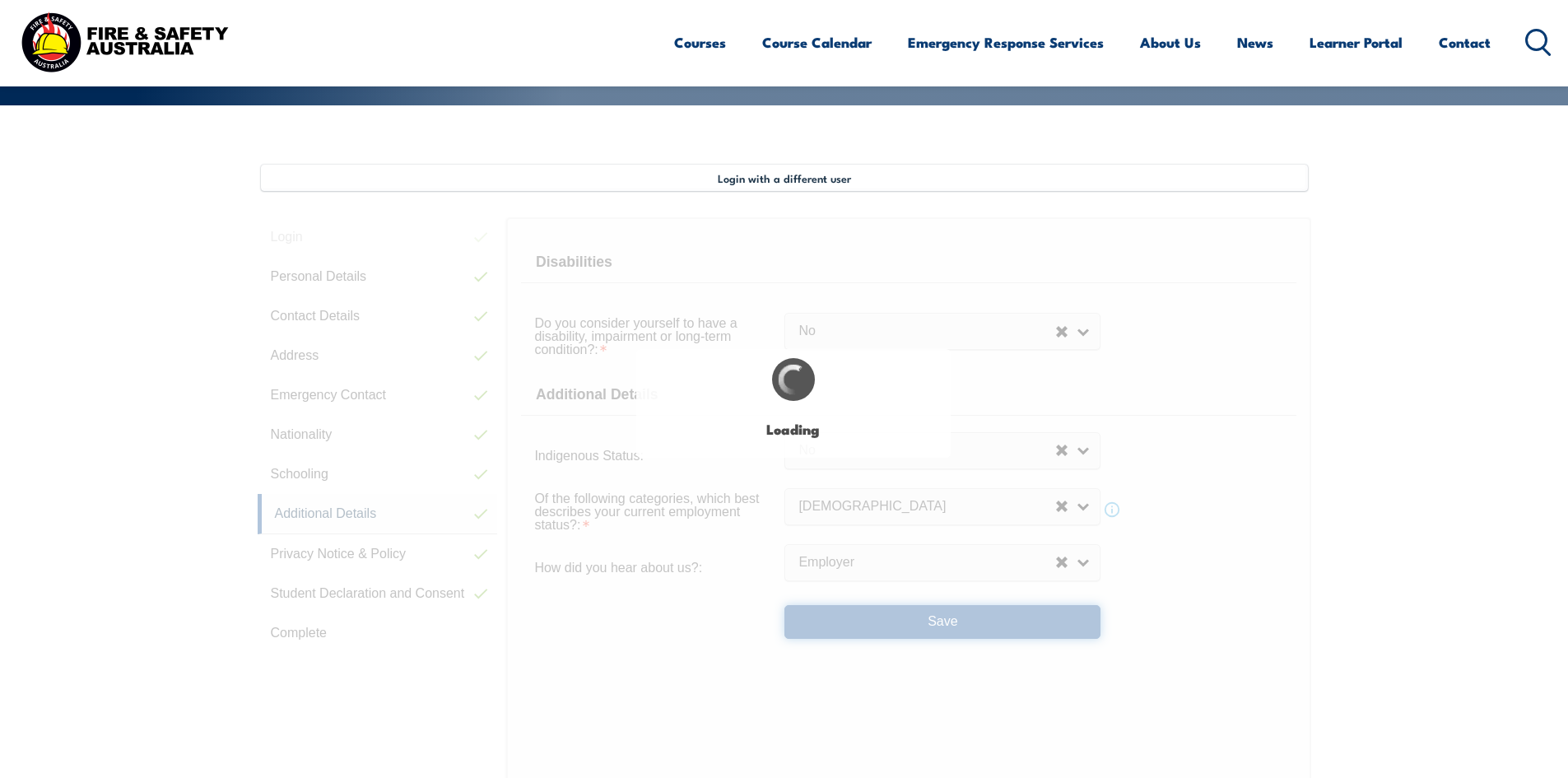
select select "false"
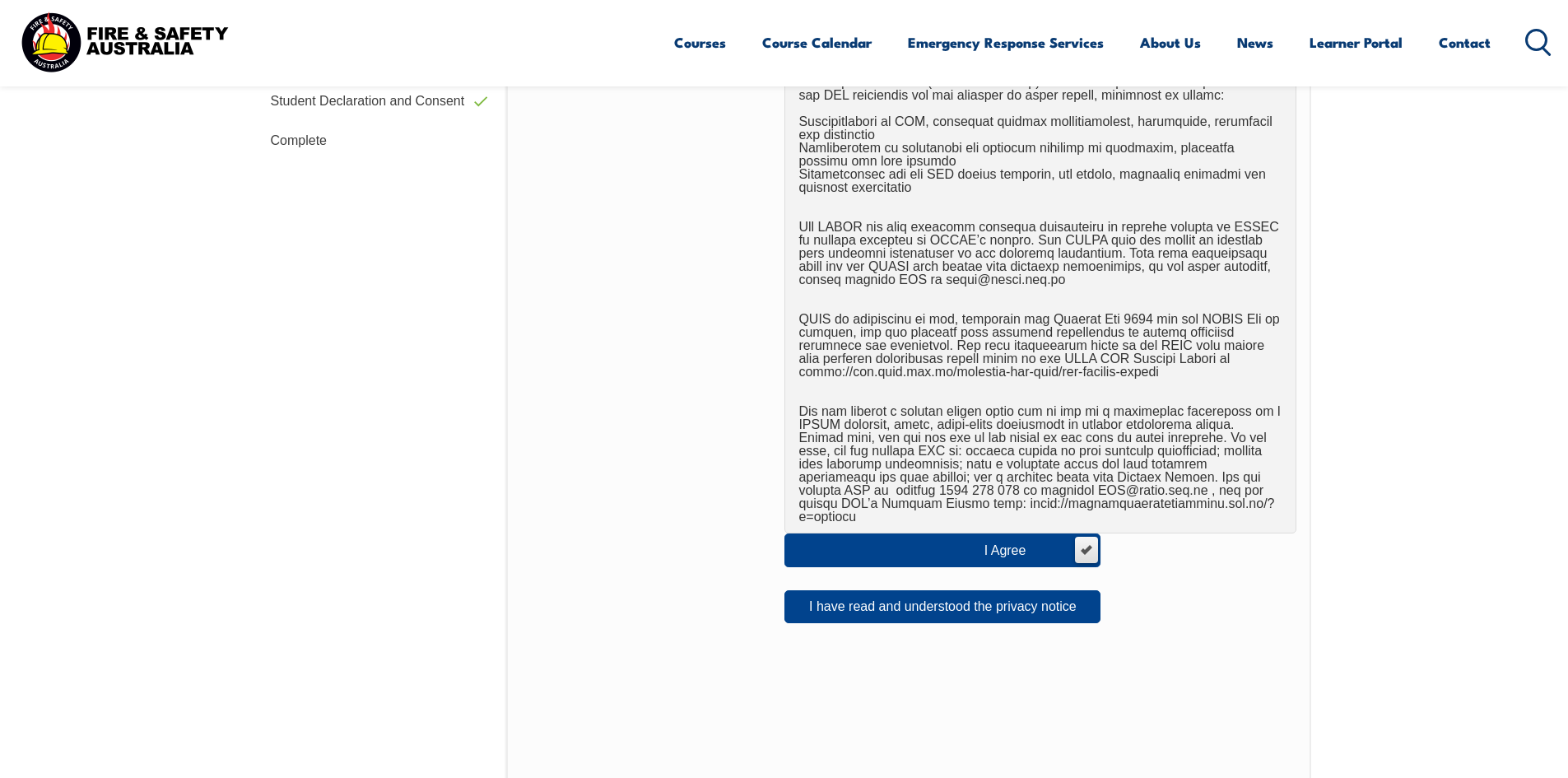
scroll to position [861, 0]
click at [932, 595] on button "I have read and understood the privacy notice" at bounding box center [942, 605] width 316 height 33
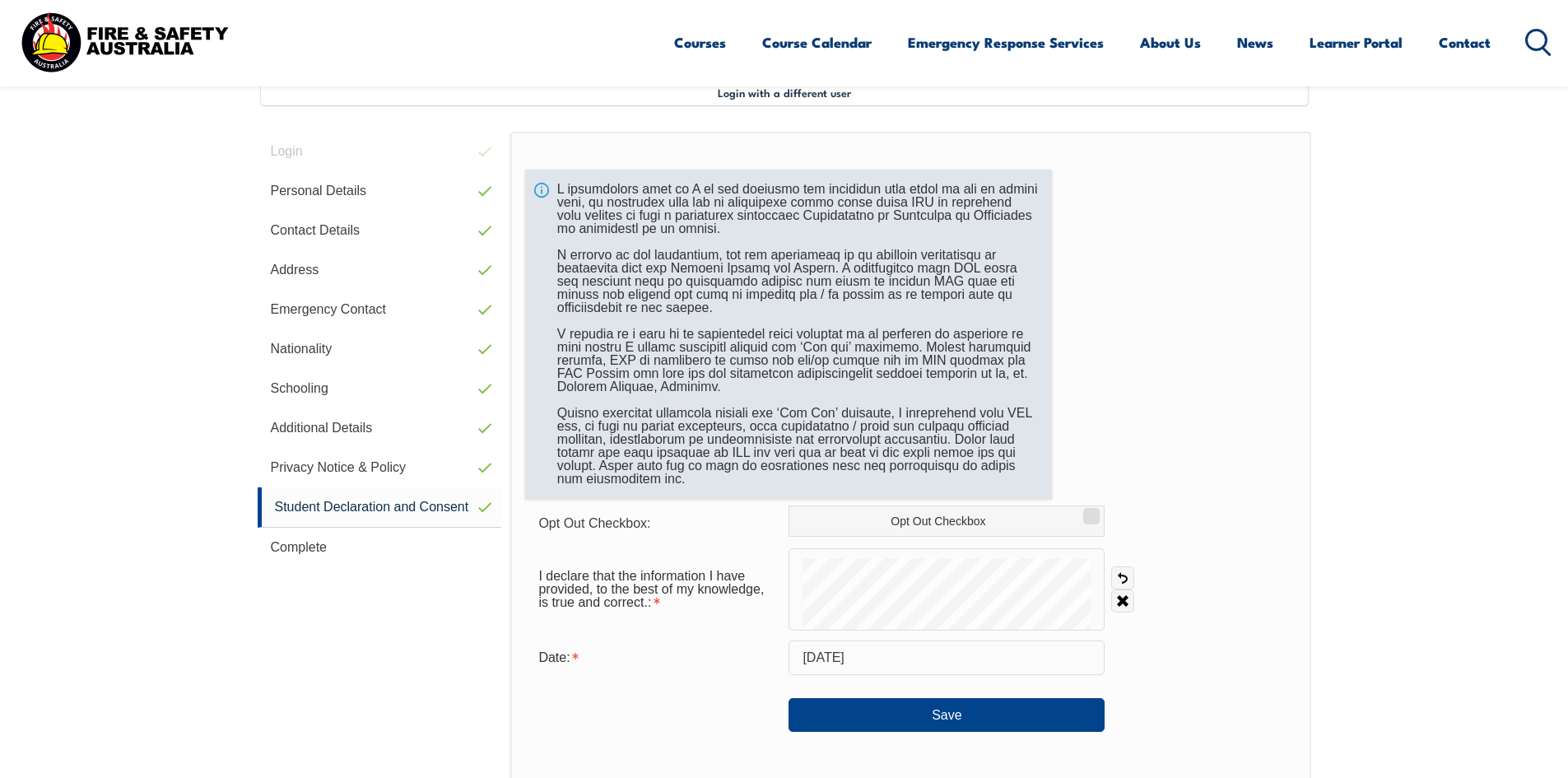
scroll to position [449, 0]
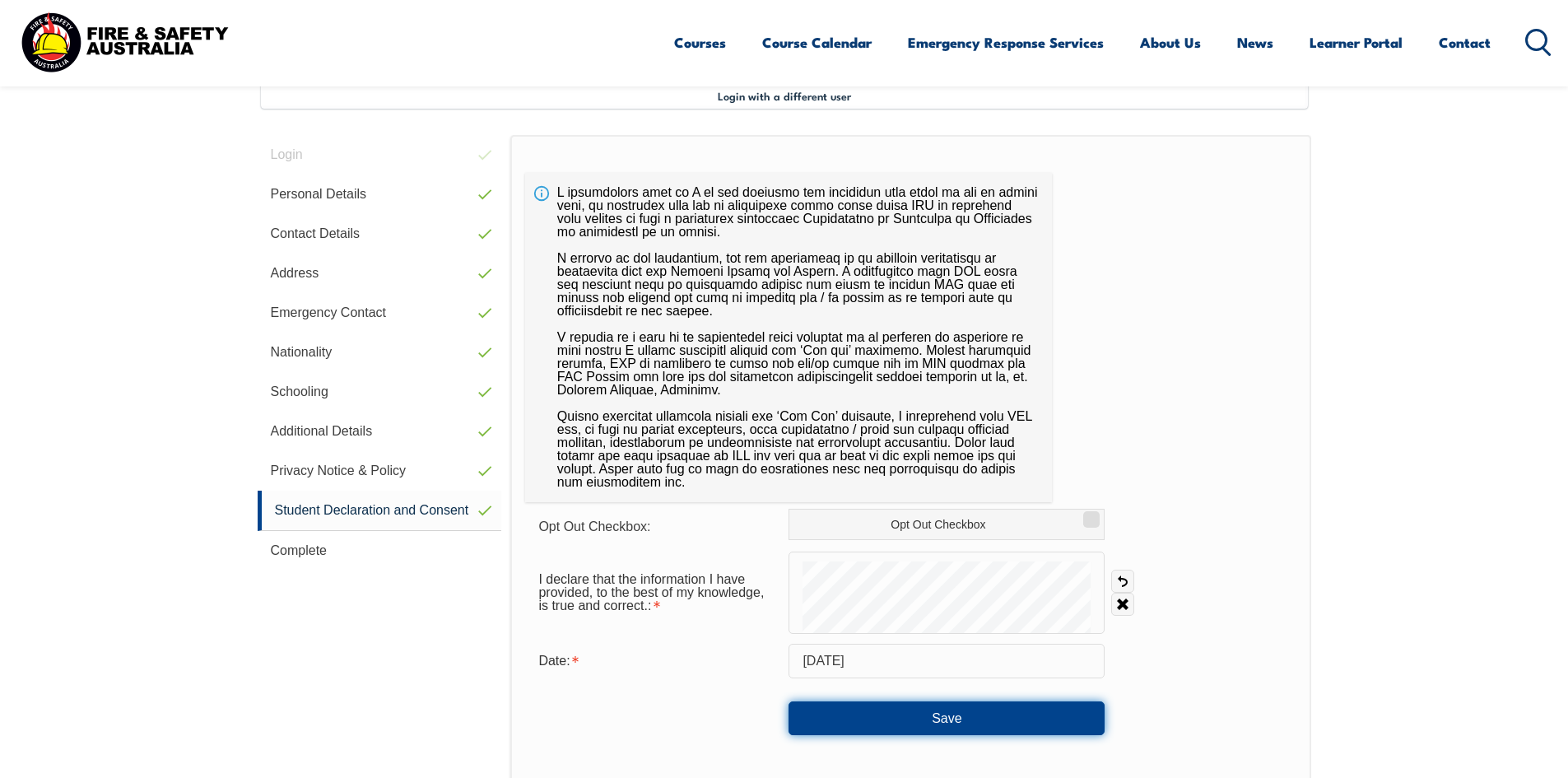
click at [918, 720] on button "Save" at bounding box center [946, 717] width 316 height 33
